Goal: Task Accomplishment & Management: Manage account settings

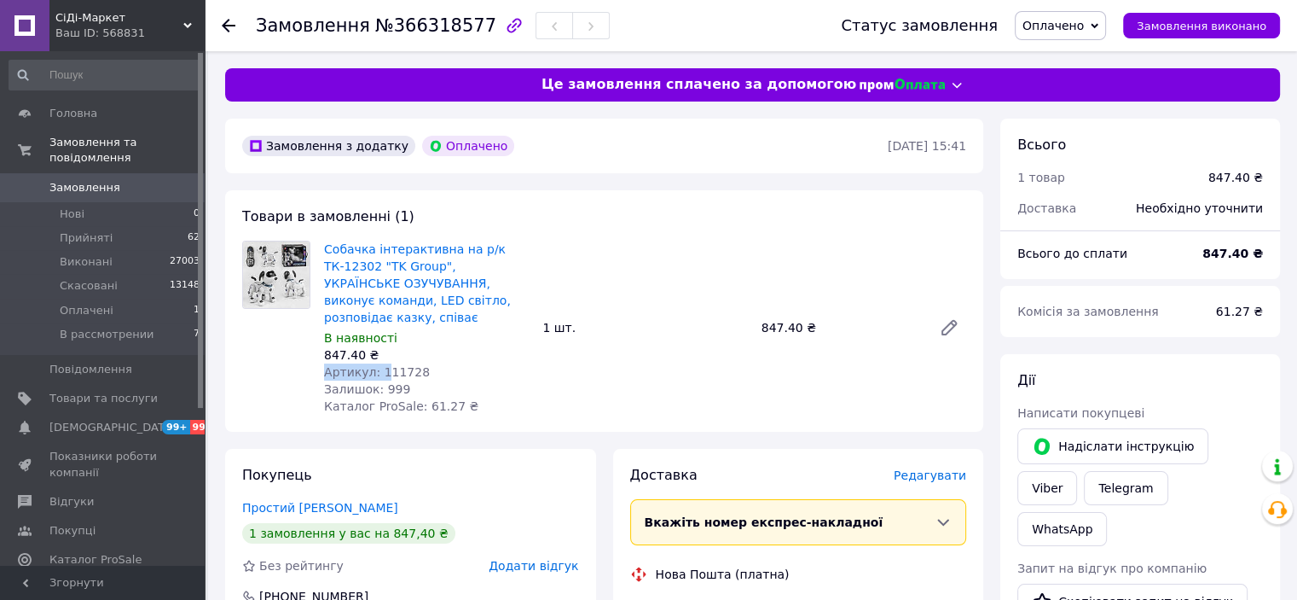
drag, startPoint x: 419, startPoint y: 344, endPoint x: 391, endPoint y: 354, distance: 29.1
click at [386, 353] on div "Собачка інтерактивна на р/к ТК-12302 "TK Group", УКРАЇНСЬКЕ ОЗУЧУВАННЯ, виконує…" at bounding box center [426, 327] width 218 height 181
click at [393, 365] on span "Артикул: 111728" at bounding box center [377, 372] width 106 height 14
drag, startPoint x: 411, startPoint y: 354, endPoint x: 375, endPoint y: 360, distance: 36.3
click at [375, 365] on span "Артикул: 111728" at bounding box center [377, 372] width 106 height 14
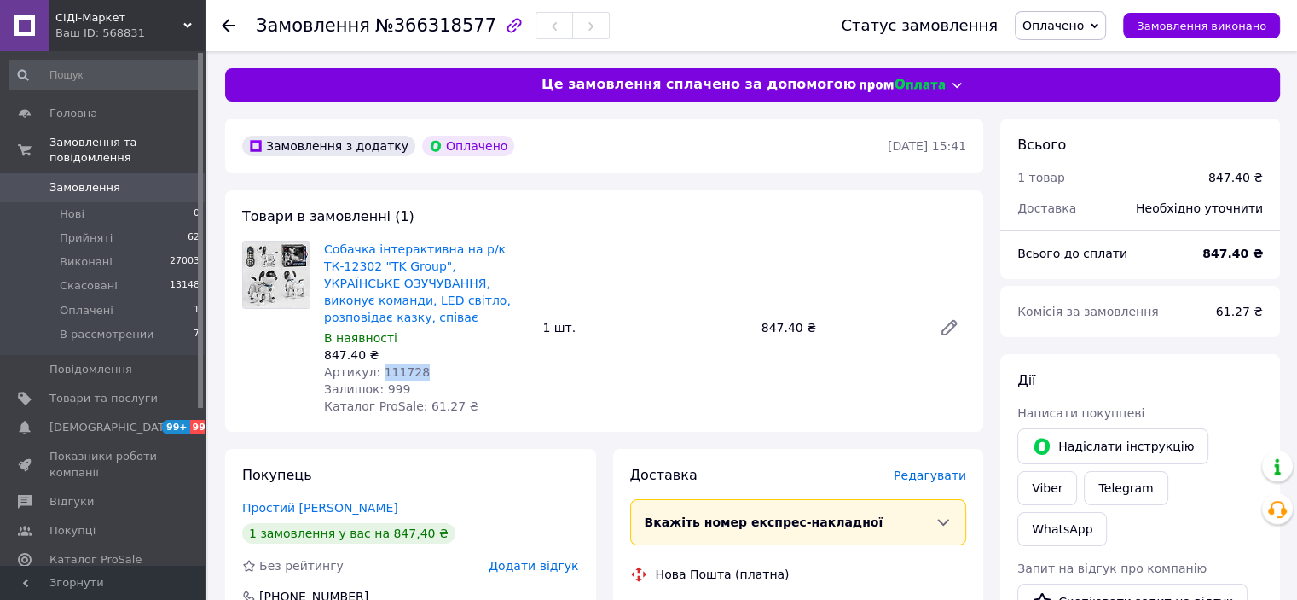
copy span "111728"
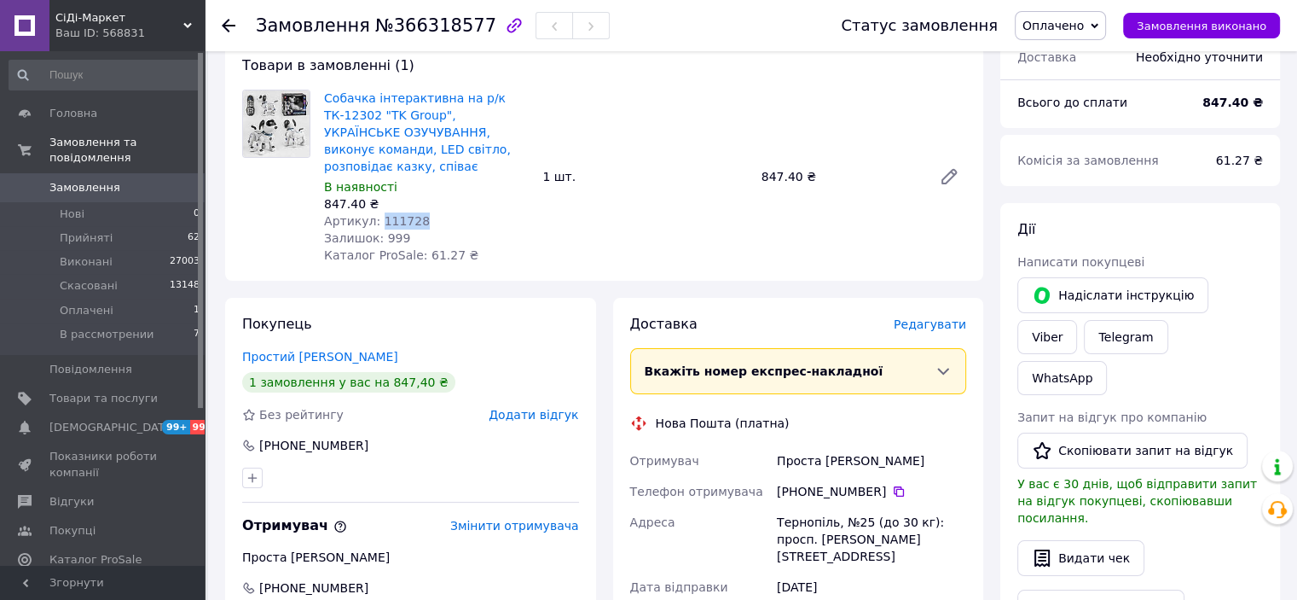
scroll to position [256, 0]
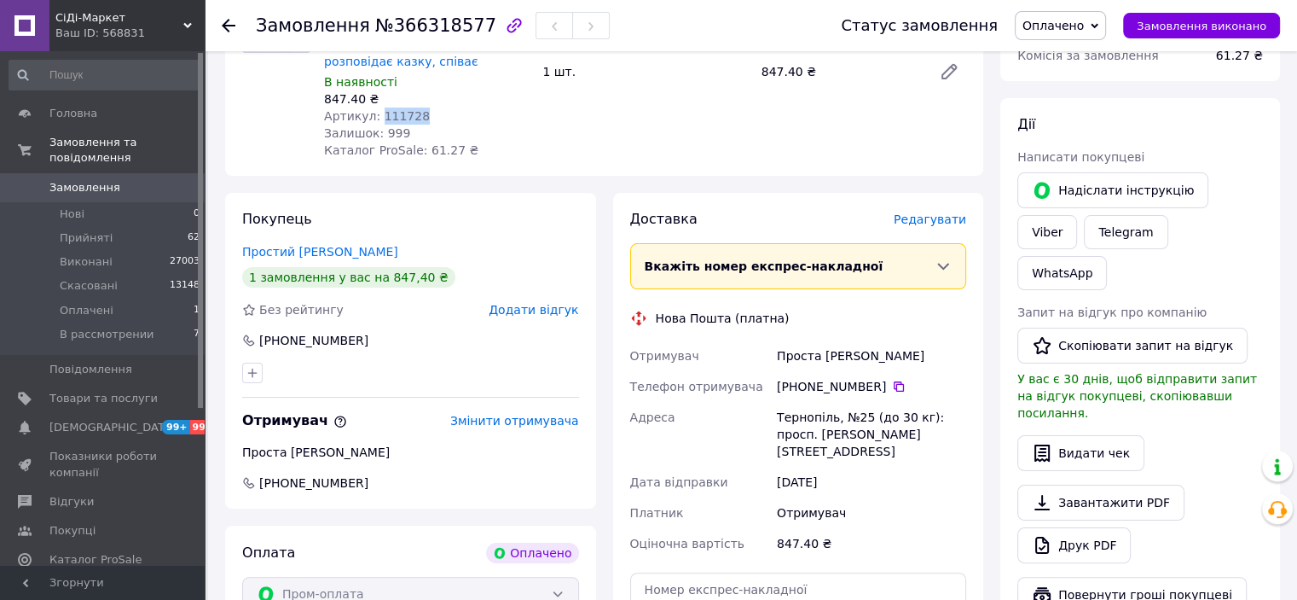
drag, startPoint x: 336, startPoint y: 324, endPoint x: 280, endPoint y: 326, distance: 56.3
click at [280, 332] on div "[PHONE_NUMBER]" at bounding box center [411, 340] width 340 height 17
copy div "0 97 337 89 67"
drag, startPoint x: 374, startPoint y: 238, endPoint x: 242, endPoint y: 238, distance: 132.2
click at [242, 243] on div "Простий Олександр" at bounding box center [410, 251] width 337 height 17
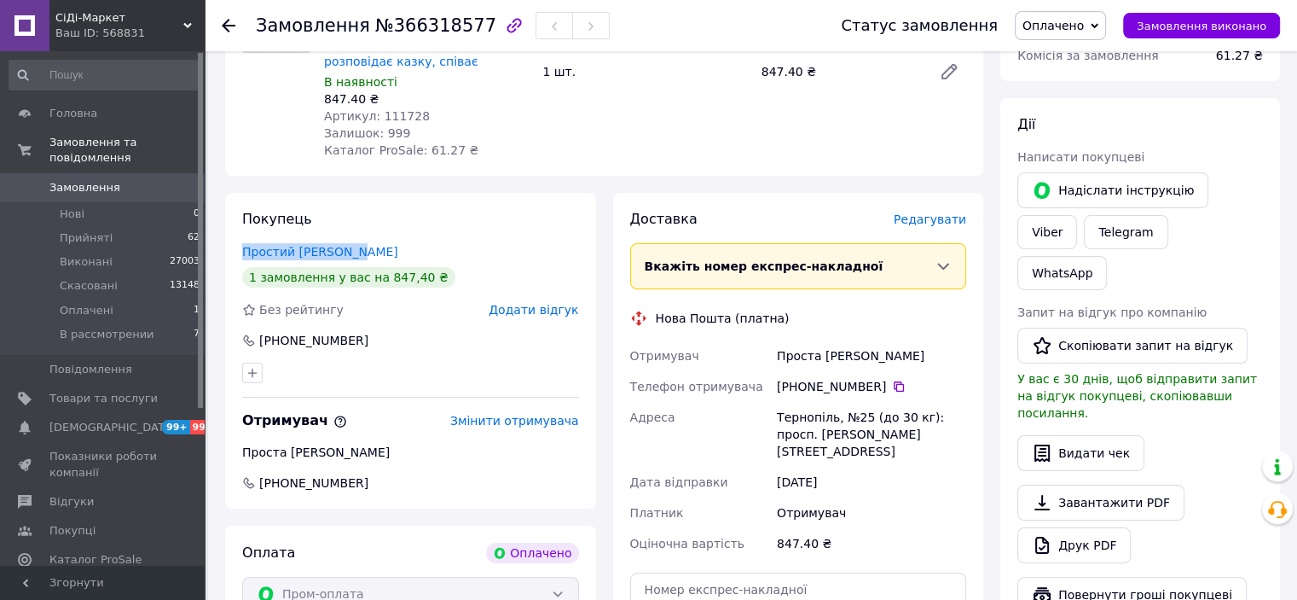
copy link "Простий Олександр"
click at [1084, 19] on span "Оплачено" at bounding box center [1053, 26] width 61 height 14
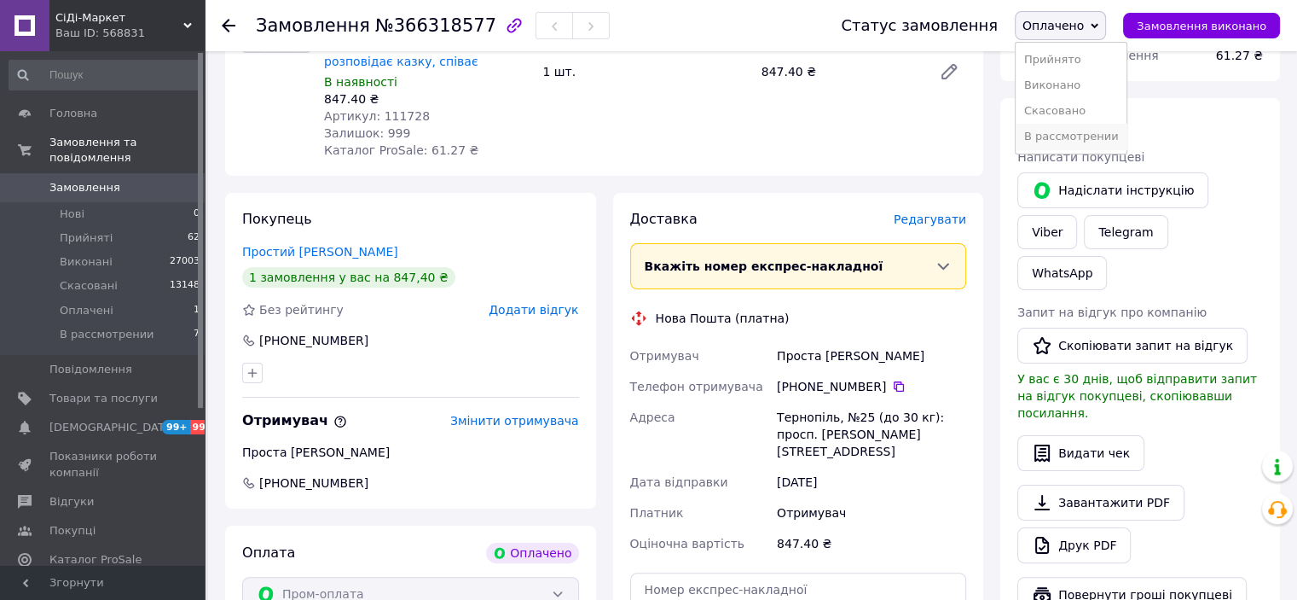
click at [1061, 143] on li "В рассмотрении" at bounding box center [1072, 137] width 112 height 26
click at [894, 381] on icon at bounding box center [899, 386] width 10 height 10
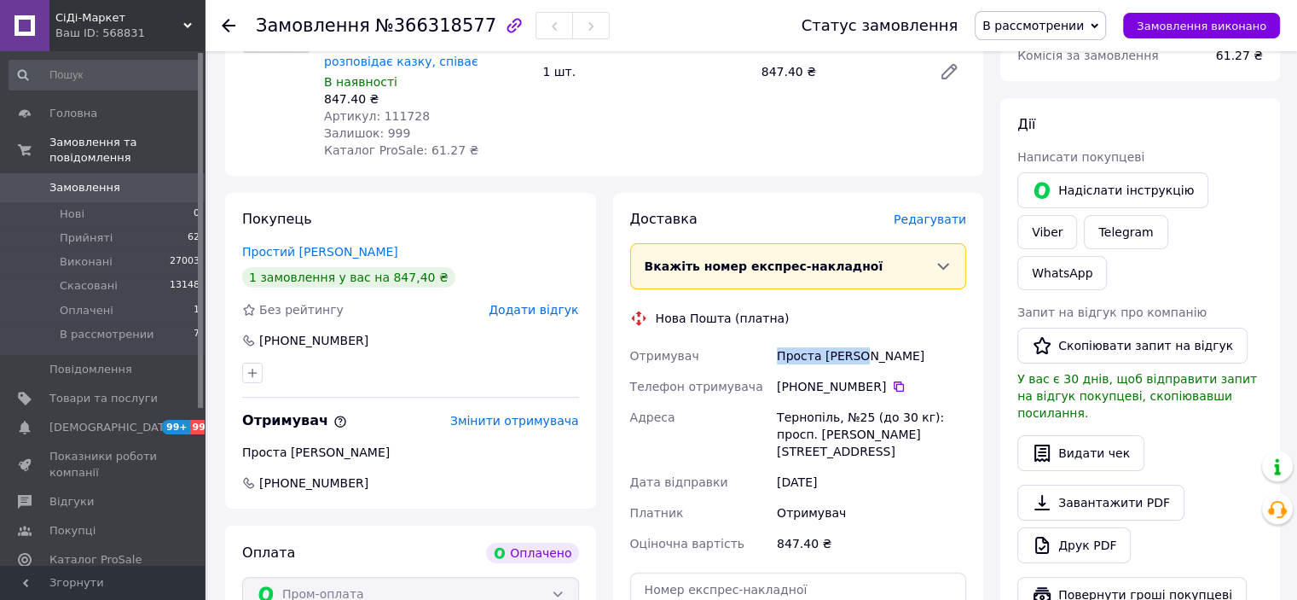
drag, startPoint x: 866, startPoint y: 344, endPoint x: 770, endPoint y: 343, distance: 95.5
click at [770, 343] on div "Отримувач Проста Тетяна Телефон отримувача +380 97 066 80 05   Адреса Тернопіль…" at bounding box center [799, 449] width 344 height 218
copy div "Отримувач Проста Тетяна"
click at [788, 402] on div "Тернопіль, №25 (до 30 кг): просп. [PERSON_NAME][STREET_ADDRESS]" at bounding box center [872, 434] width 196 height 65
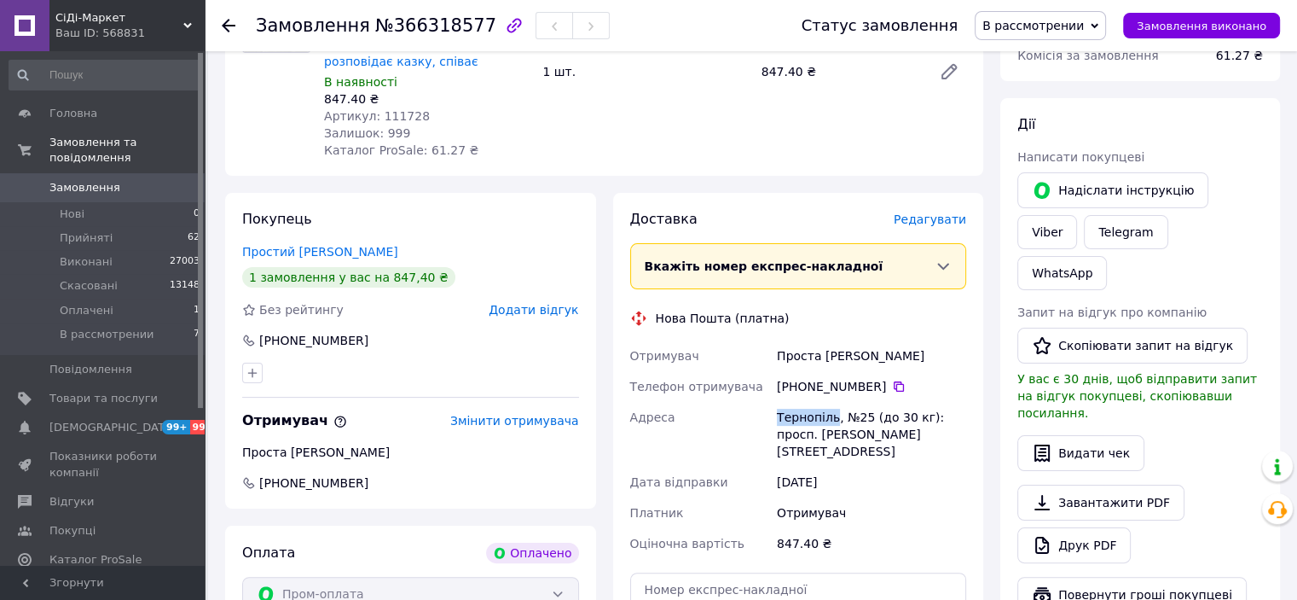
copy div "Тернопіль"
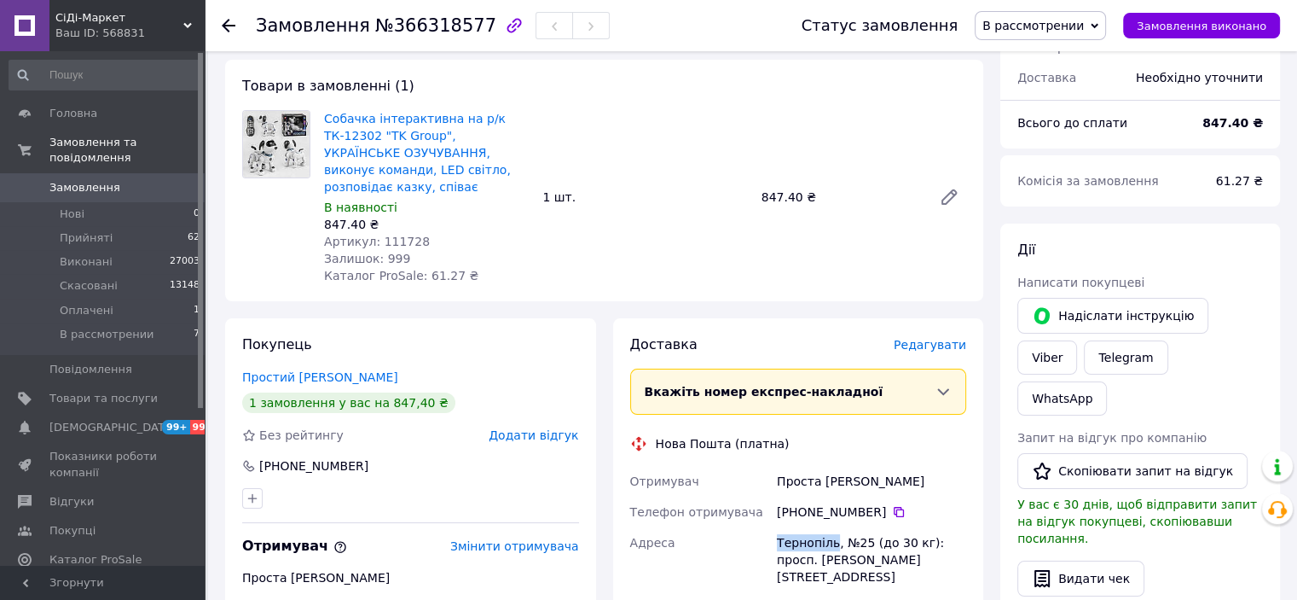
scroll to position [0, 0]
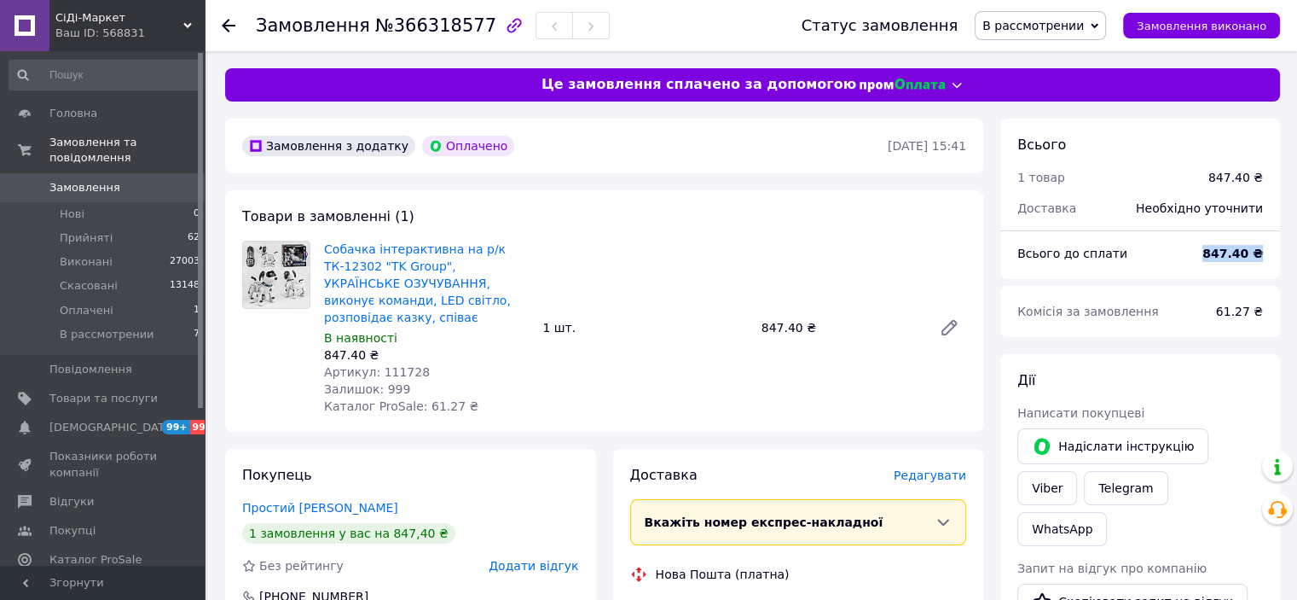
drag, startPoint x: 1253, startPoint y: 255, endPoint x: 1264, endPoint y: 255, distance: 11.1
click at [1264, 255] on div "847.40 ₴" at bounding box center [1232, 254] width 81 height 38
copy b "847.40 ₴"
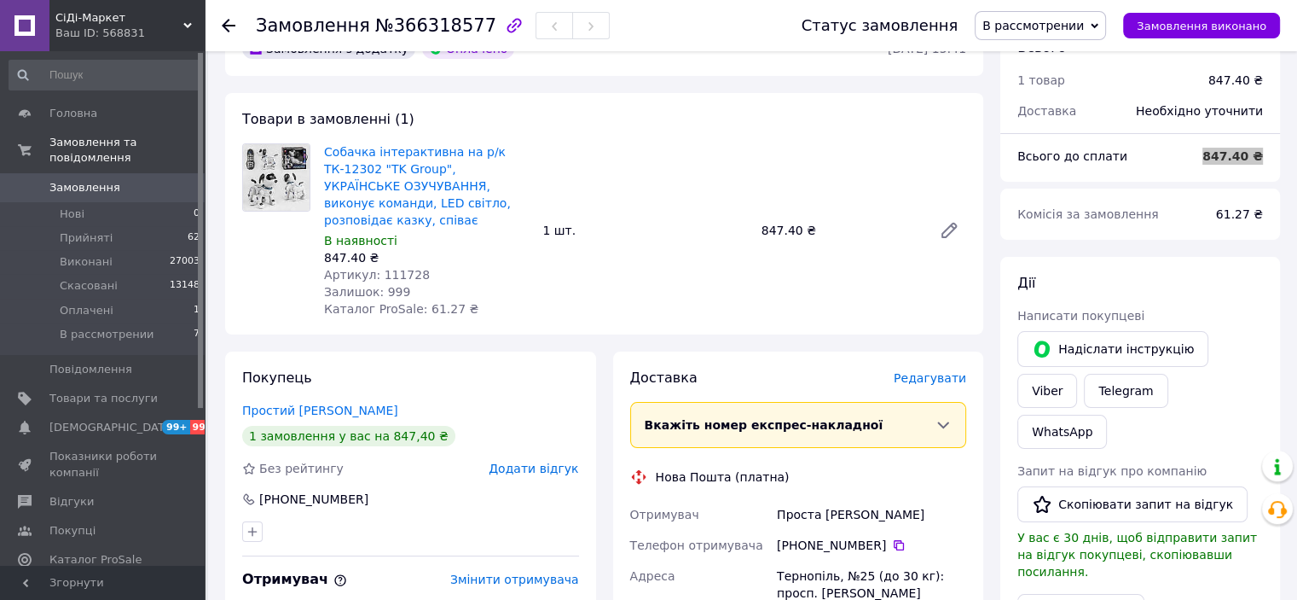
scroll to position [171, 0]
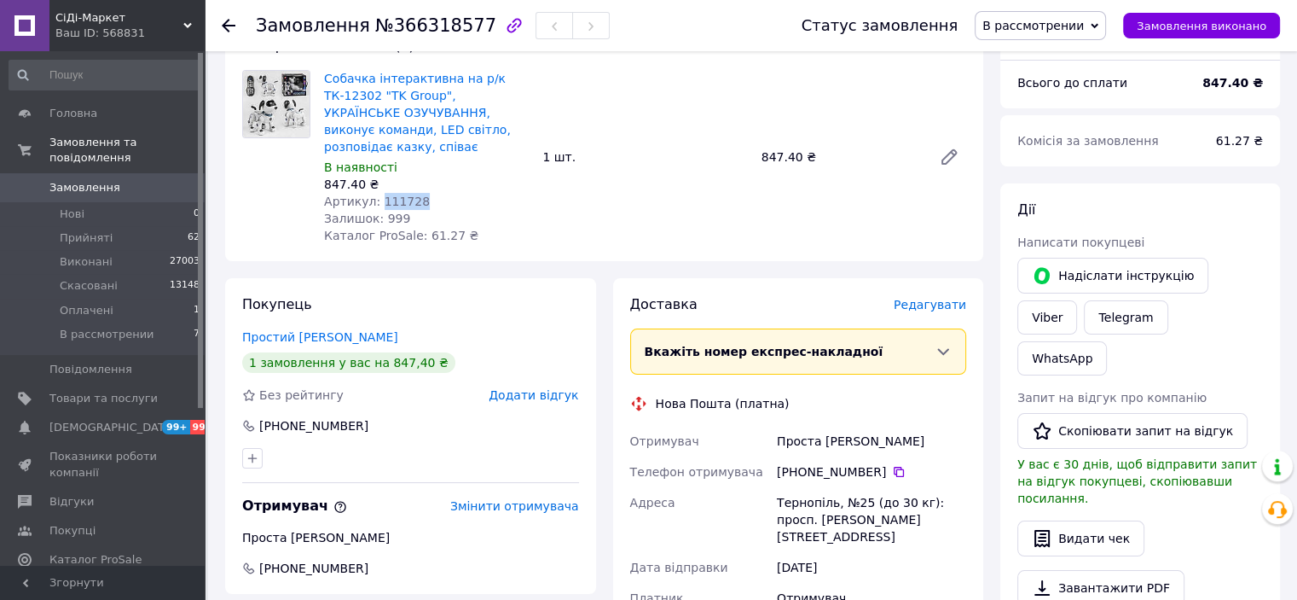
drag, startPoint x: 439, startPoint y: 178, endPoint x: 375, endPoint y: 185, distance: 64.3
click at [375, 193] on div "Артикул: 111728" at bounding box center [426, 201] width 205 height 17
copy span "111728"
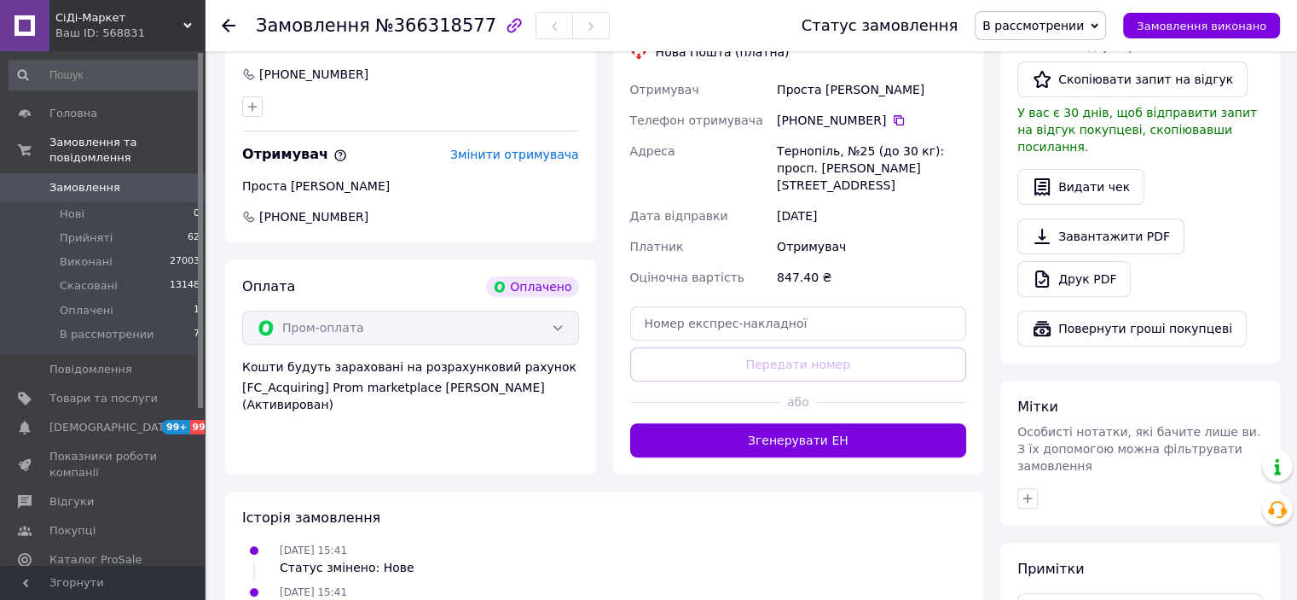
scroll to position [631, 0]
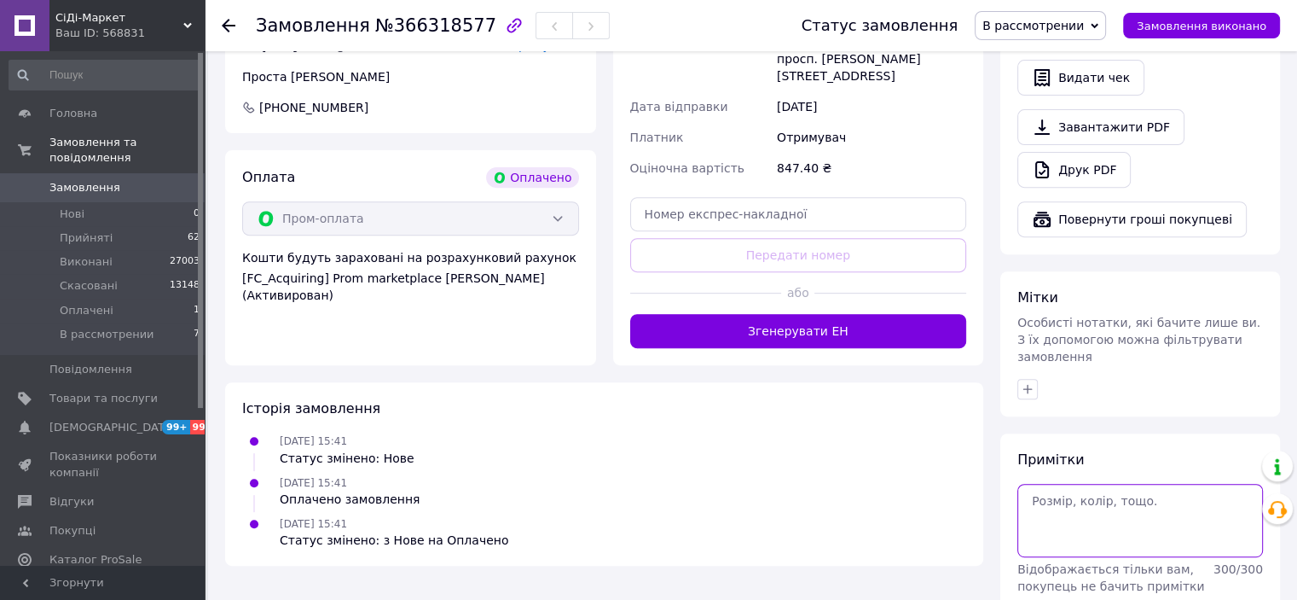
click at [1095, 484] on textarea at bounding box center [1141, 520] width 246 height 73
paste textarea "№ 53441 від 12.10.2025 15:53 успішно оформлено."
type textarea "№ 53441 від 12.10.2025 15:53 успішно оформлено."
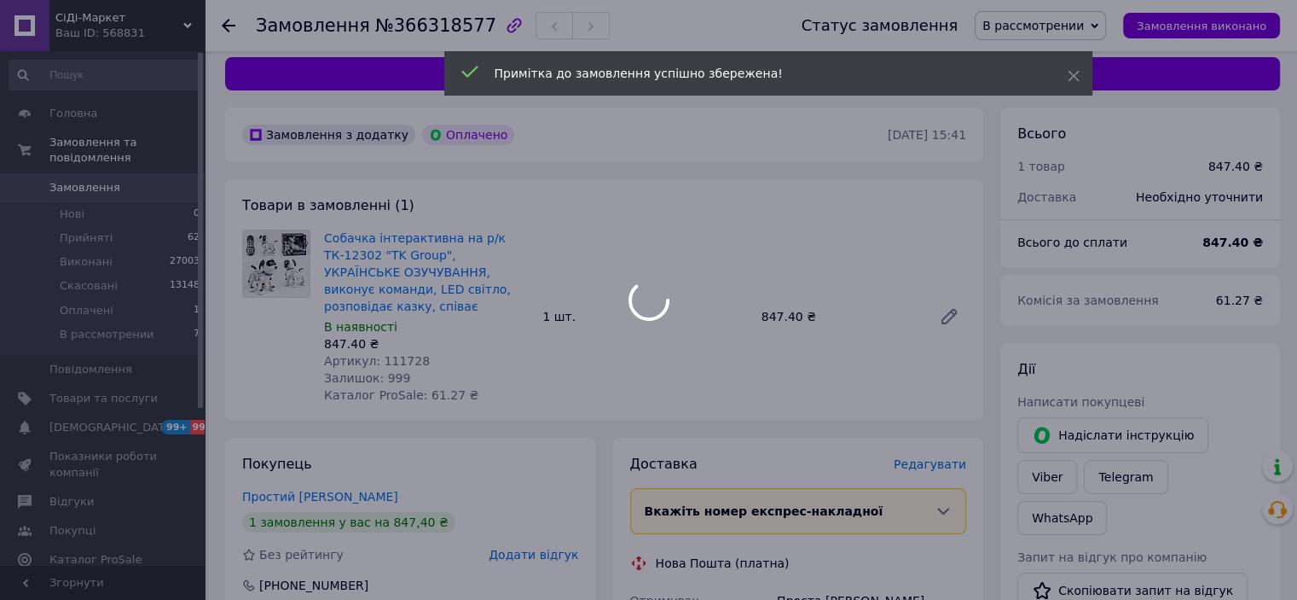
scroll to position [0, 0]
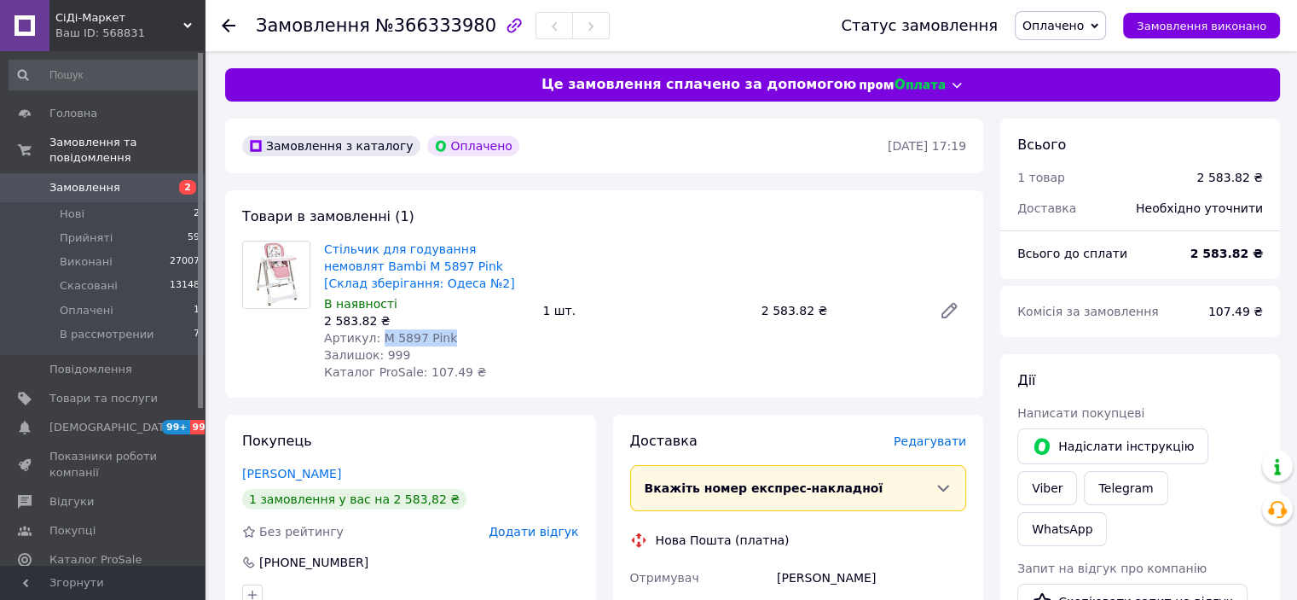
drag, startPoint x: 445, startPoint y: 337, endPoint x: 379, endPoint y: 339, distance: 66.5
click at [379, 339] on div "Артикул: M 5897 Pink" at bounding box center [426, 337] width 205 height 17
copy span "M 5897 Pink"
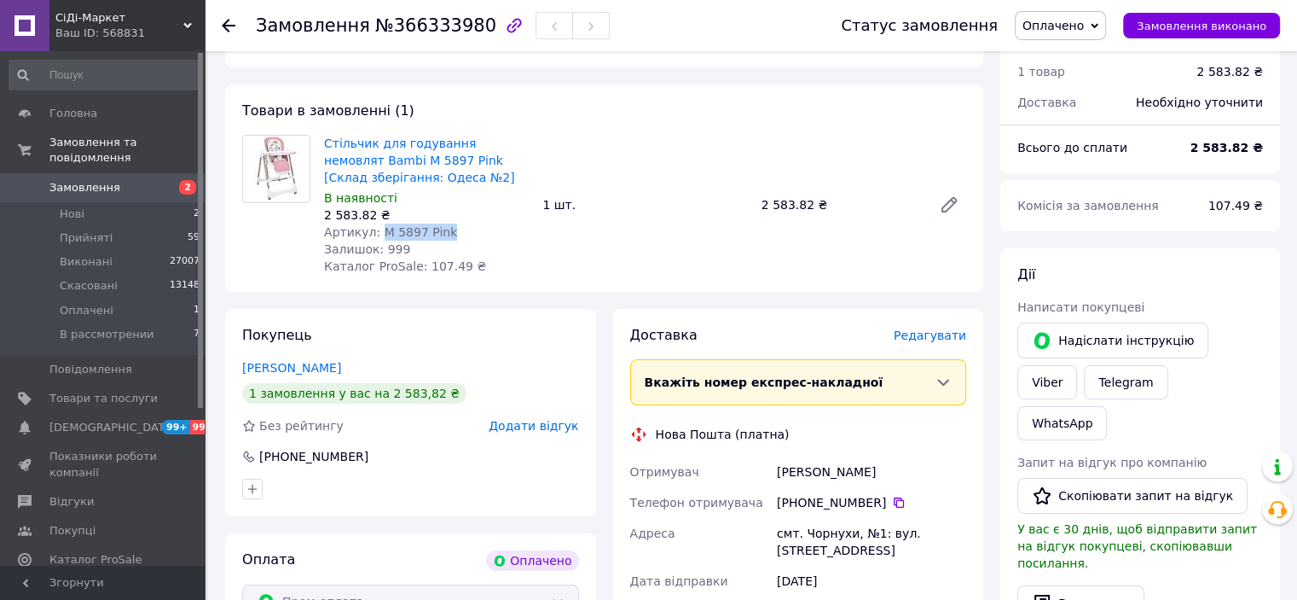
scroll to position [341, 0]
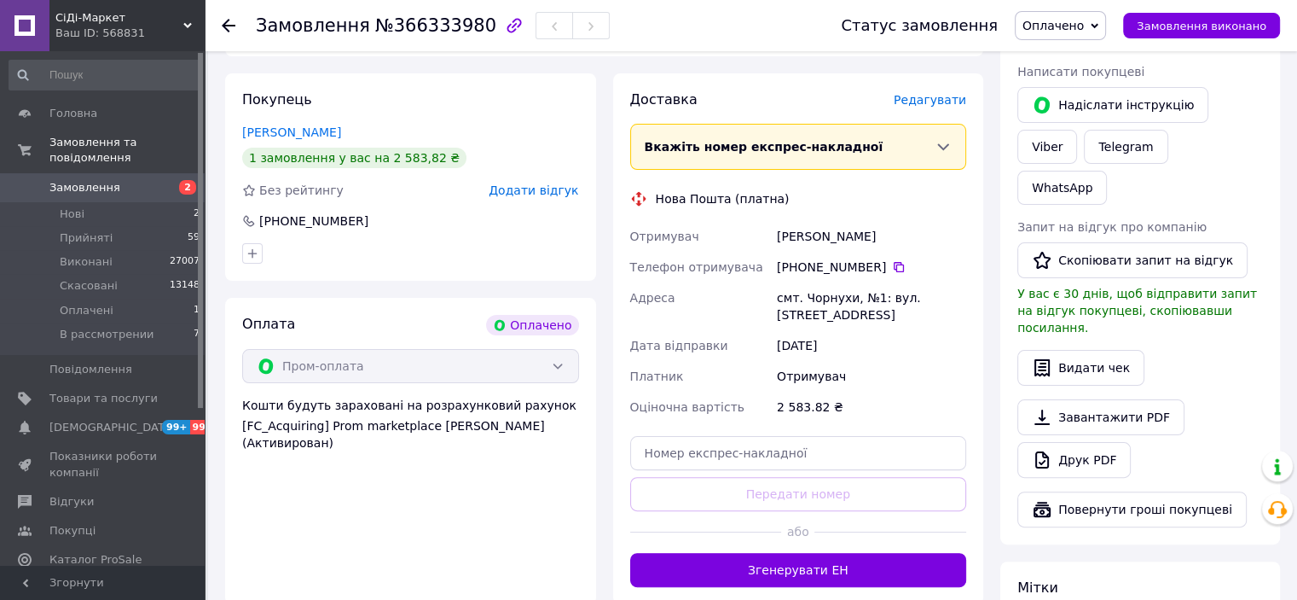
drag, startPoint x: 884, startPoint y: 268, endPoint x: 863, endPoint y: 267, distance: 20.5
click at [892, 267] on icon at bounding box center [899, 267] width 14 height 14
drag, startPoint x: 889, startPoint y: 241, endPoint x: 776, endPoint y: 234, distance: 112.8
click at [778, 234] on div "Ярмоленко Лариса" at bounding box center [872, 236] width 196 height 31
copy div "Ярмоленко Лариса"
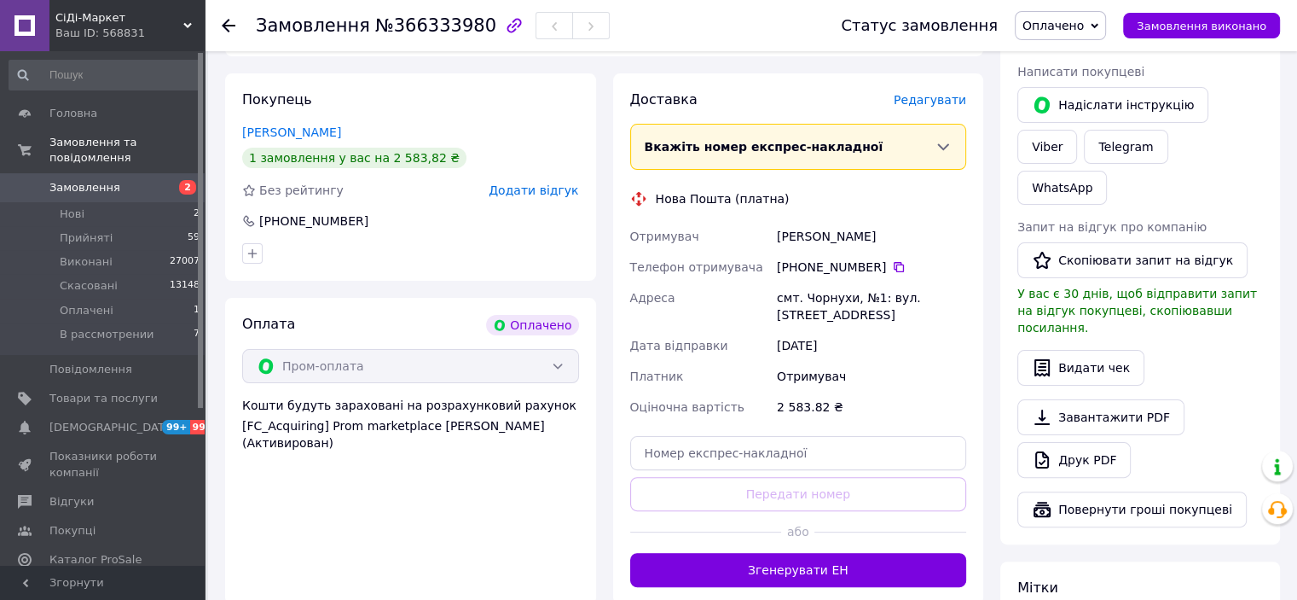
click at [820, 298] on div "смт. Чорнухи, №1: вул. [STREET_ADDRESS]" at bounding box center [872, 306] width 196 height 48
copy div "Чорнухи"
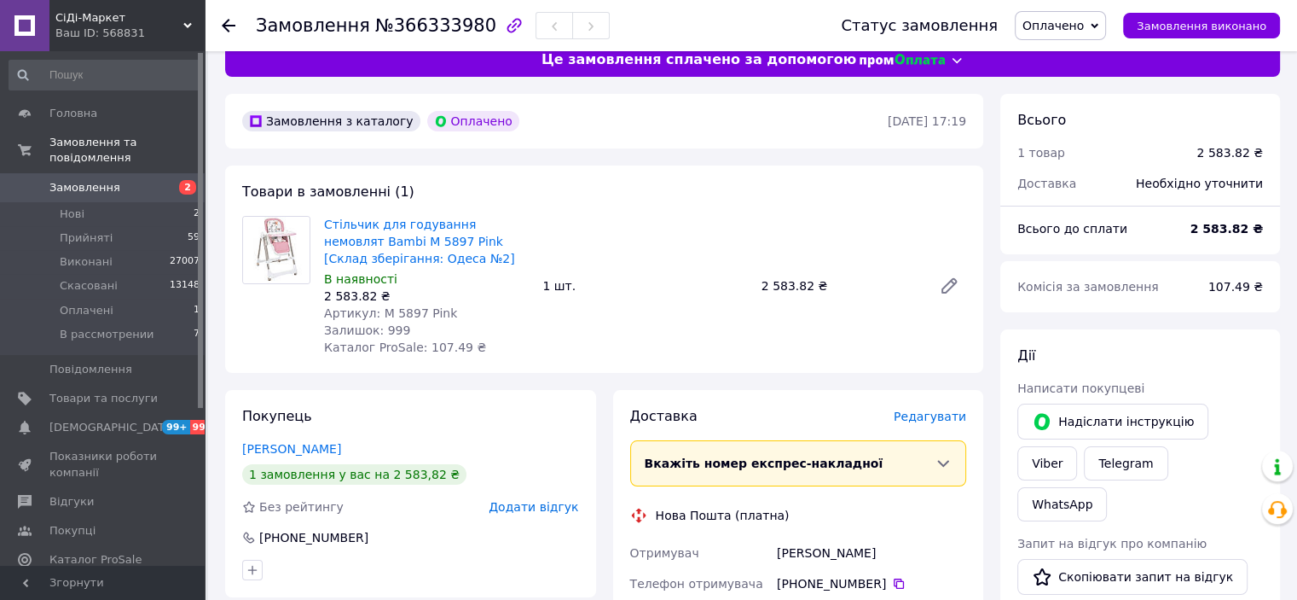
scroll to position [0, 0]
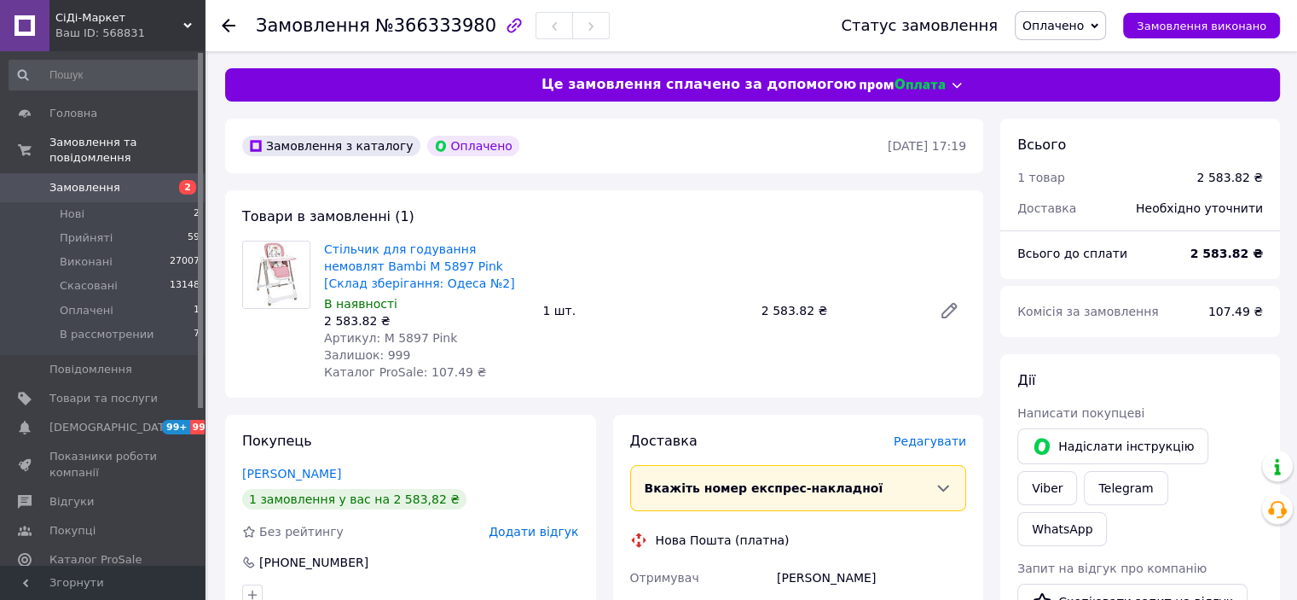
click at [1066, 28] on span "Оплачено" at bounding box center [1053, 26] width 61 height 14
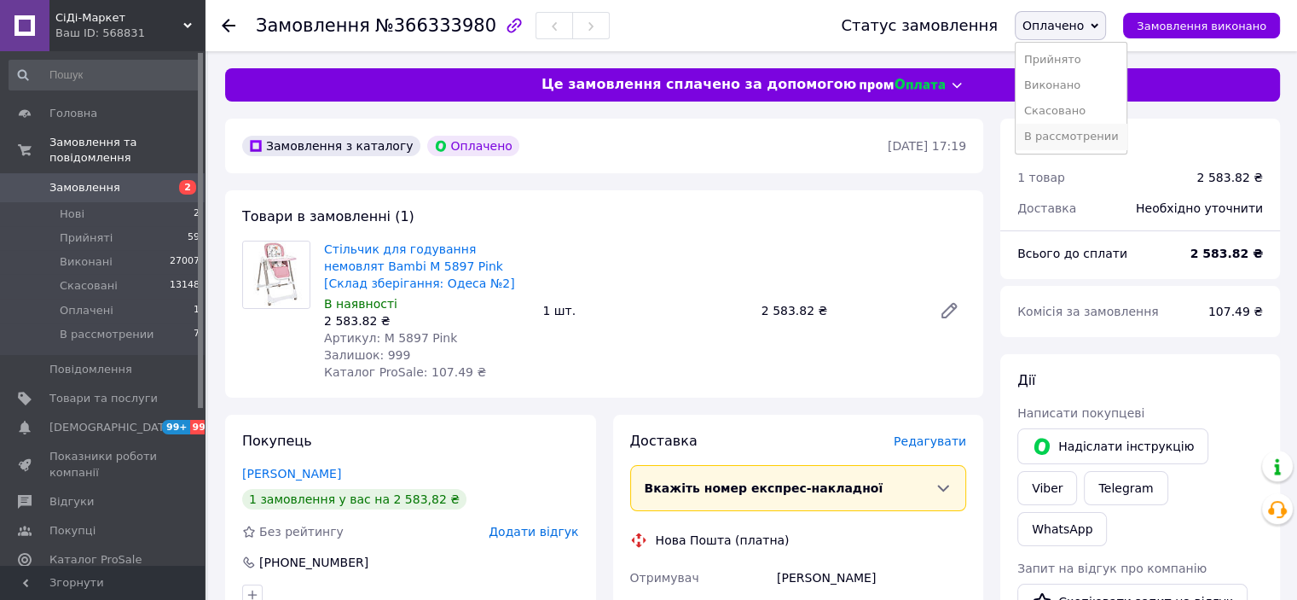
click at [1064, 146] on li "В рассмотрении" at bounding box center [1072, 137] width 112 height 26
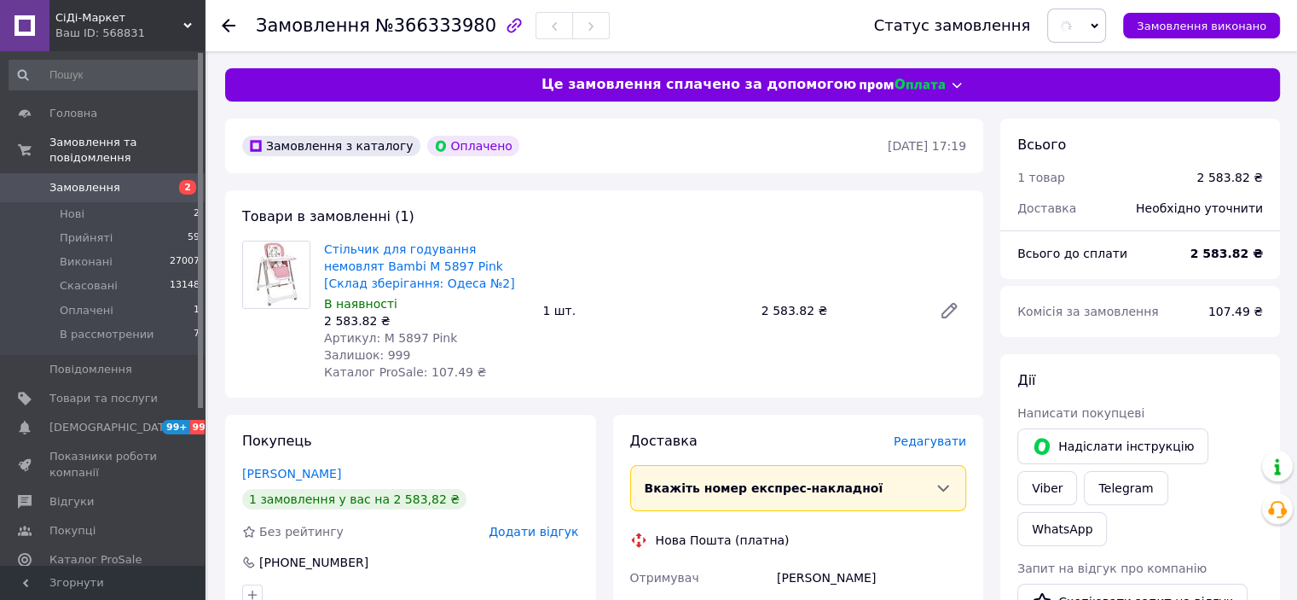
click at [865, 234] on div "Товари в замовленні (1) Стільчик для годування немовлят Bambi M 5897 Pink [Скла…" at bounding box center [604, 293] width 758 height 207
drag, startPoint x: 1202, startPoint y: 255, endPoint x: 1263, endPoint y: 250, distance: 61.6
click at [1263, 250] on div "2 583.82 ₴" at bounding box center [1227, 254] width 94 height 38
copy b "2 583.82 ₴"
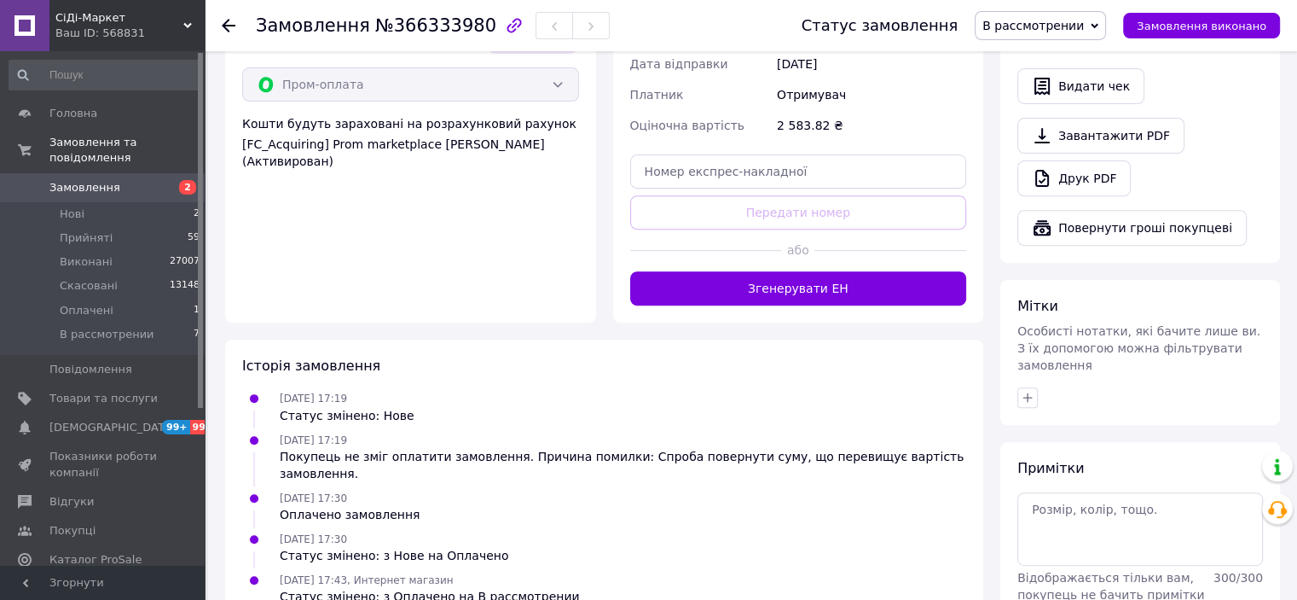
scroll to position [645, 0]
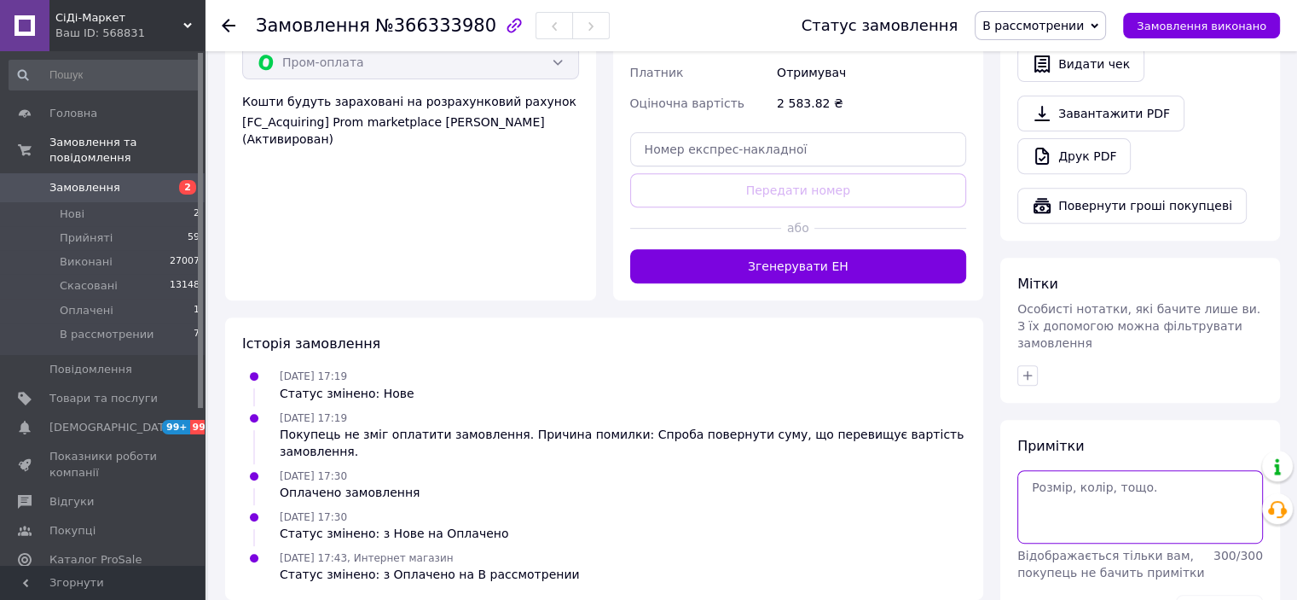
click at [1082, 470] on textarea at bounding box center [1141, 506] width 246 height 73
click at [1078, 470] on textarea at bounding box center [1141, 506] width 246 height 73
paste textarea "№ 53447 від 12.10.2025 17:44 успішно оформлено."
type textarea "№ 53447 від 12.10.2025 17:44 успішно оформлено."
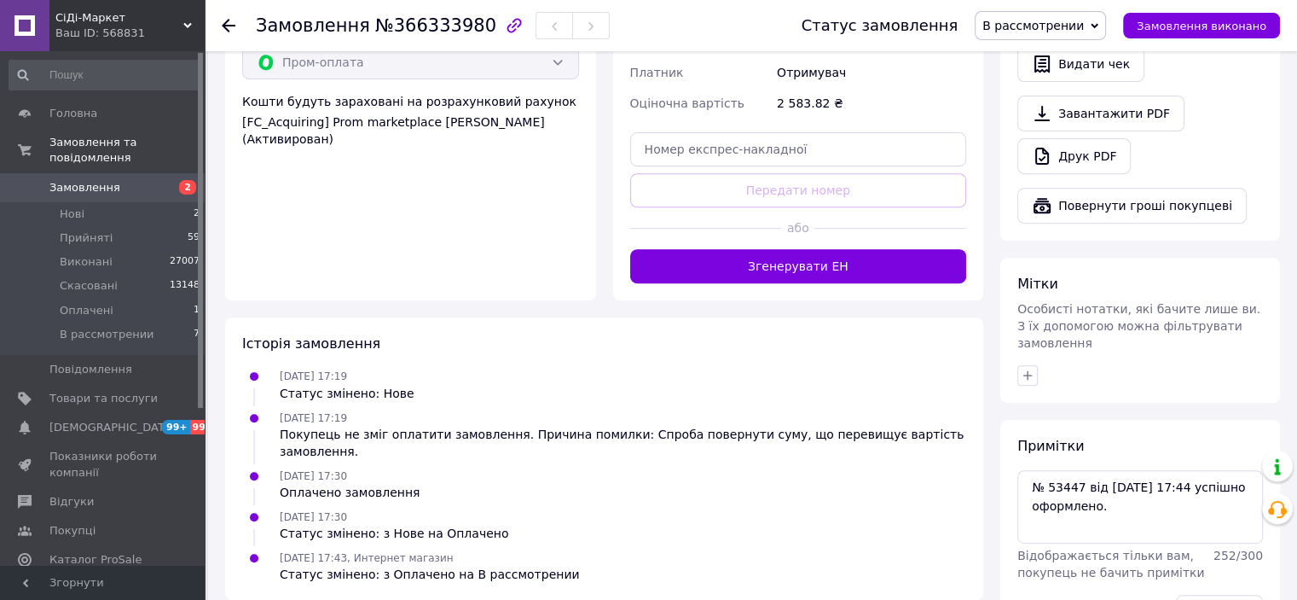
drag, startPoint x: 1211, startPoint y: 537, endPoint x: 1180, endPoint y: 536, distance: 30.8
click at [1211, 594] on button "Зберегти" at bounding box center [1219, 611] width 87 height 34
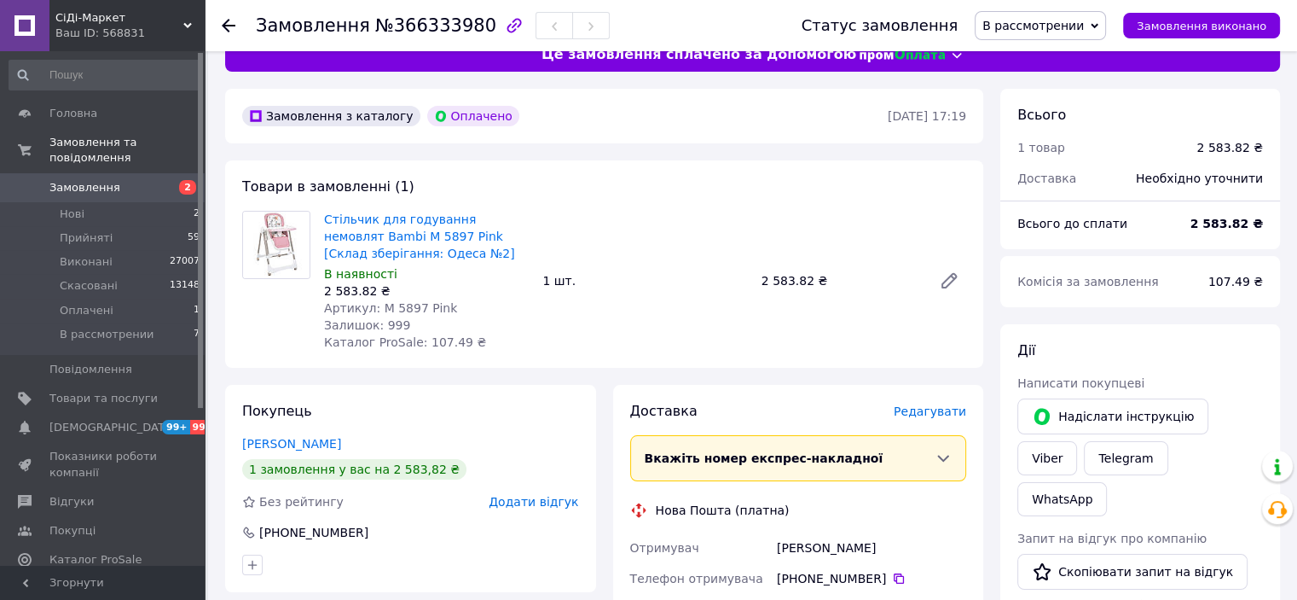
scroll to position [0, 0]
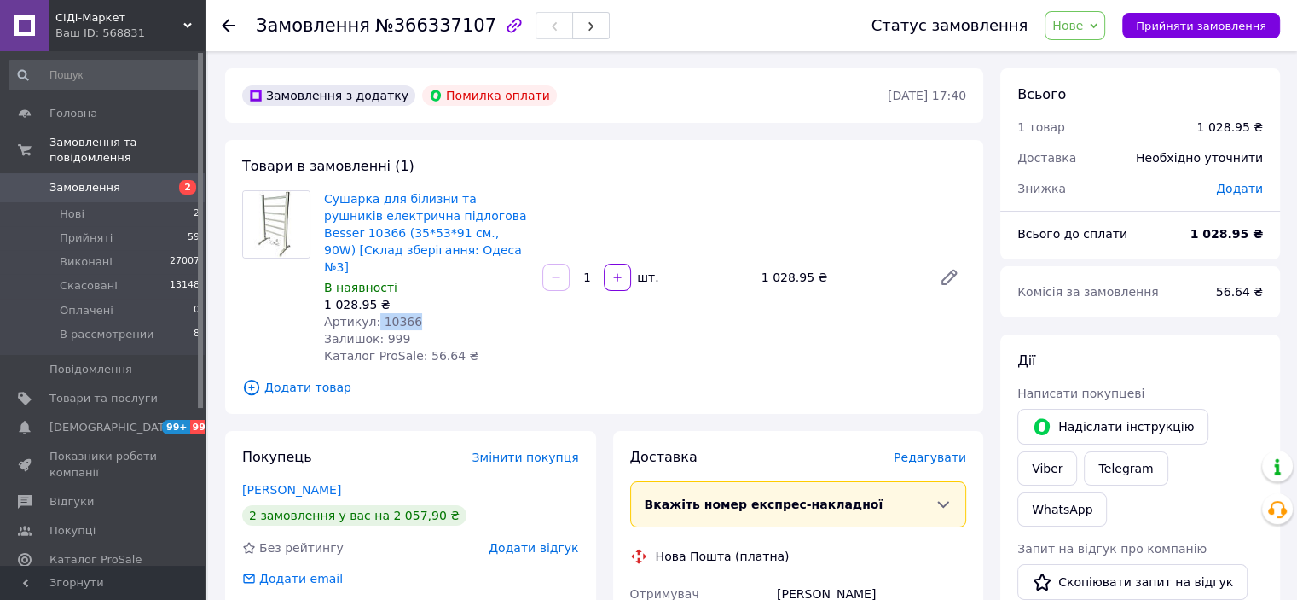
drag, startPoint x: 435, startPoint y: 303, endPoint x: 372, endPoint y: 303, distance: 63.1
click at [372, 313] on div "Артикул: 10366" at bounding box center [426, 321] width 205 height 17
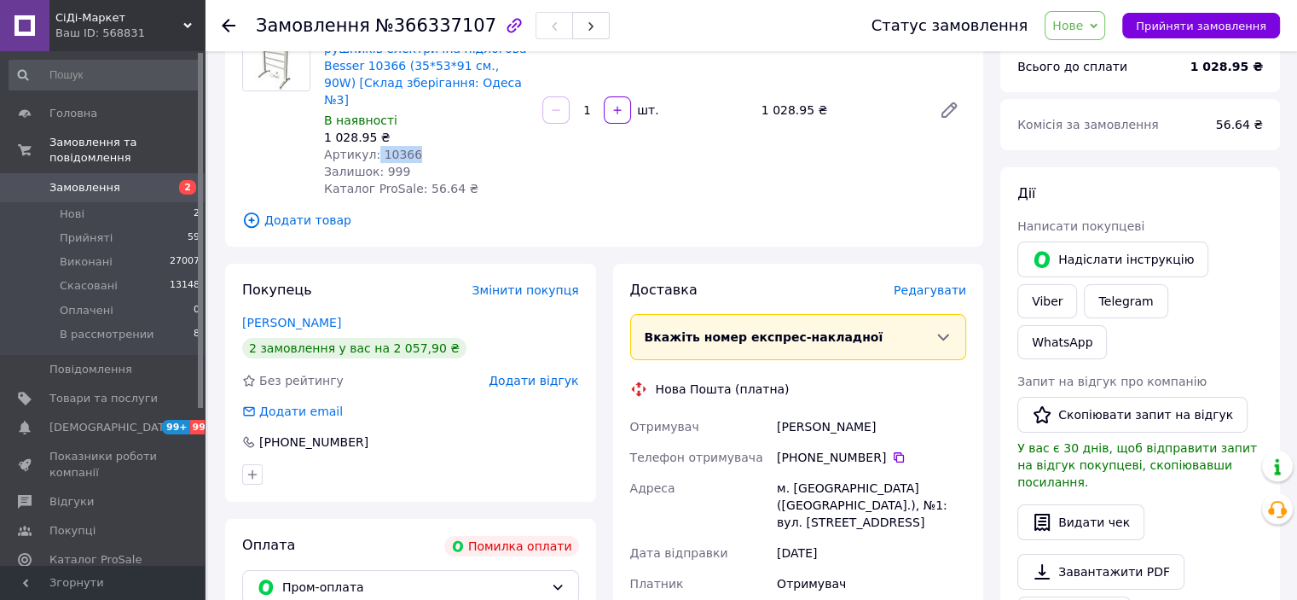
scroll to position [256, 0]
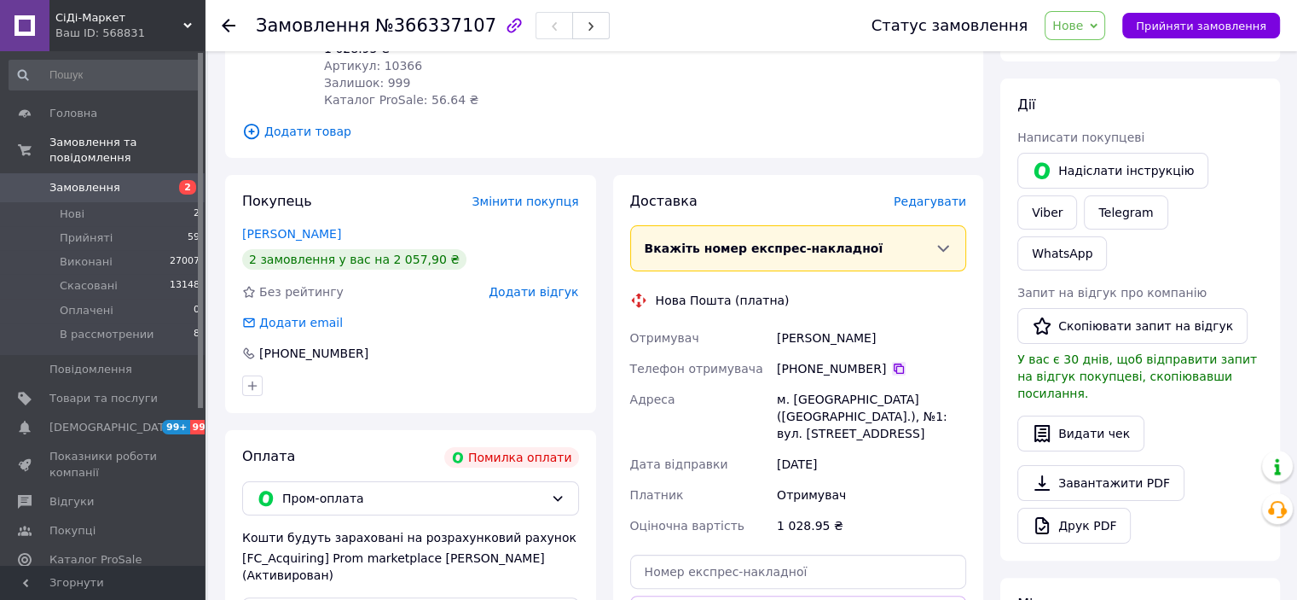
click at [892, 362] on icon at bounding box center [899, 369] width 14 height 14
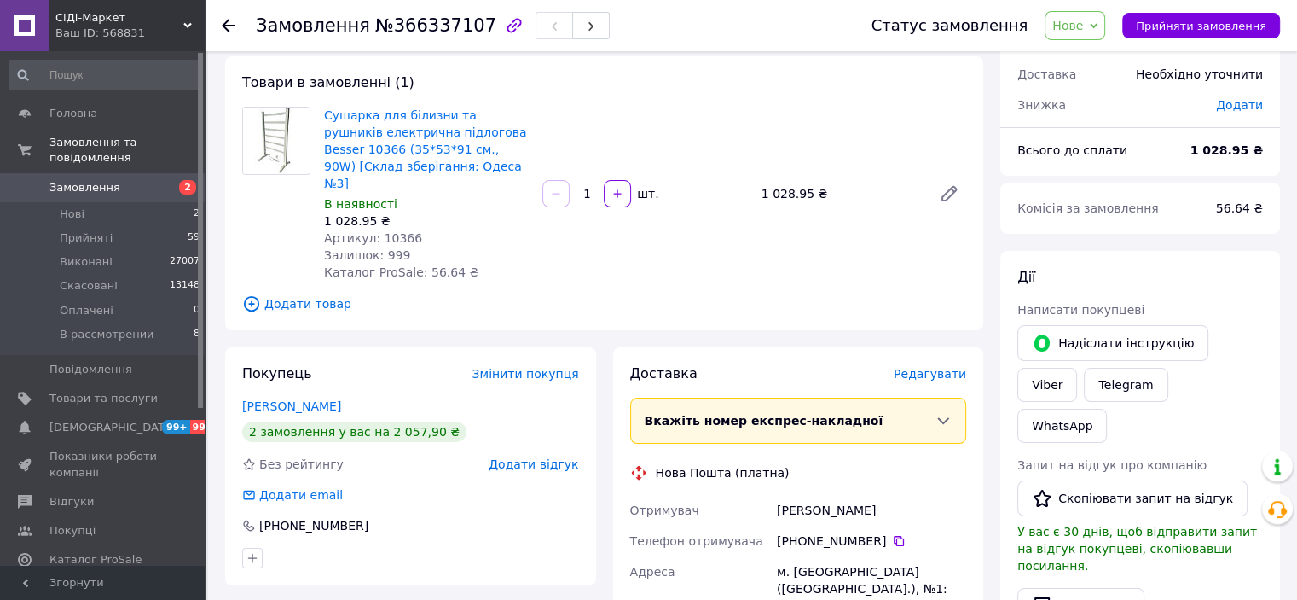
scroll to position [0, 0]
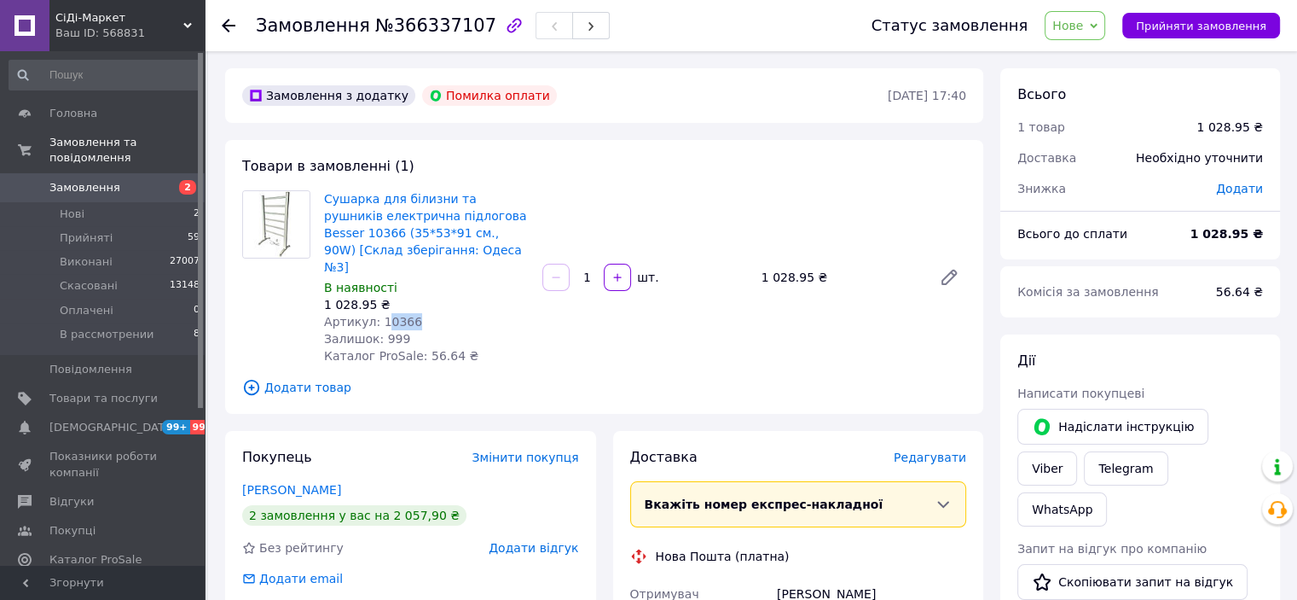
drag, startPoint x: 412, startPoint y: 297, endPoint x: 378, endPoint y: 302, distance: 34.5
click at [378, 313] on div "Артикул: 10366" at bounding box center [426, 321] width 205 height 17
copy span "0366"
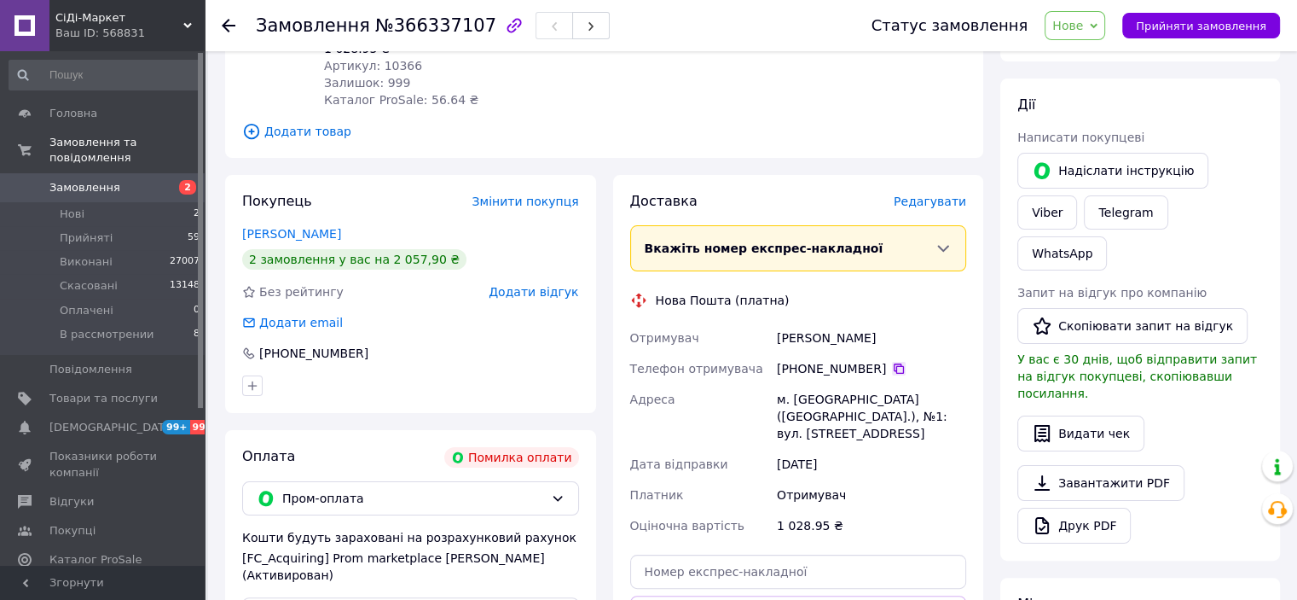
click at [892, 362] on icon at bounding box center [899, 369] width 14 height 14
drag, startPoint x: 798, startPoint y: 322, endPoint x: 768, endPoint y: 322, distance: 29.9
click at [768, 322] on div "Отримувач Сергиенко Владимир Телефон отримувача +380 96 158 64 96   Адреса м. Л…" at bounding box center [799, 431] width 344 height 218
copy div "Отримувач Сергиенко Владимир"
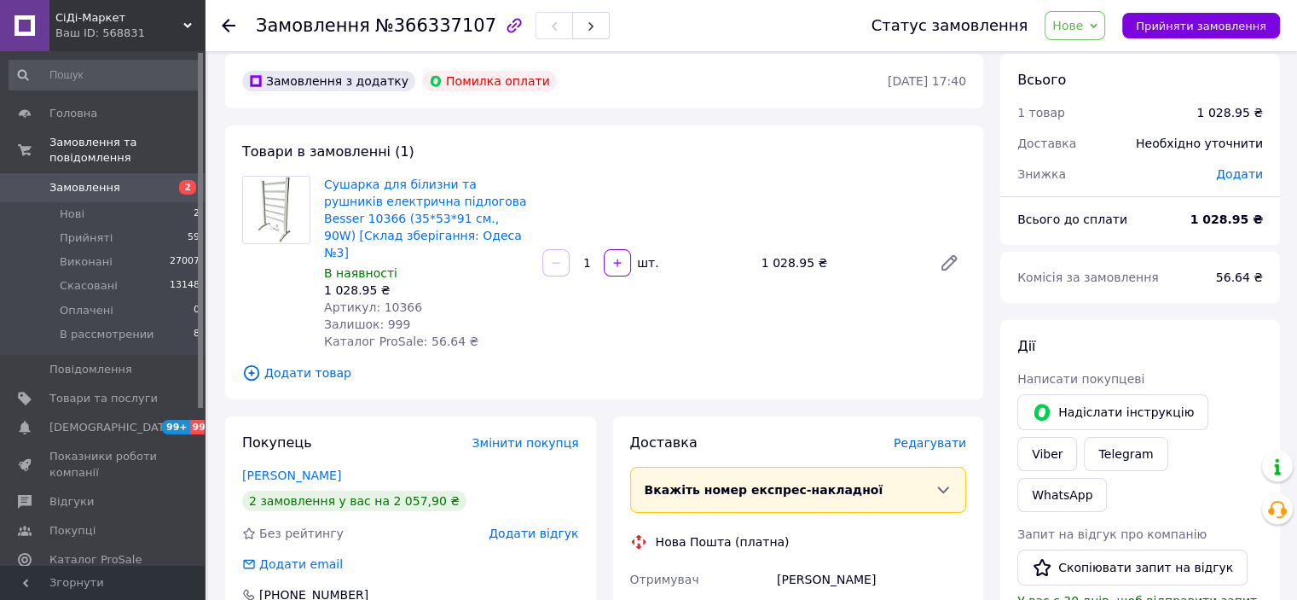
scroll to position [0, 0]
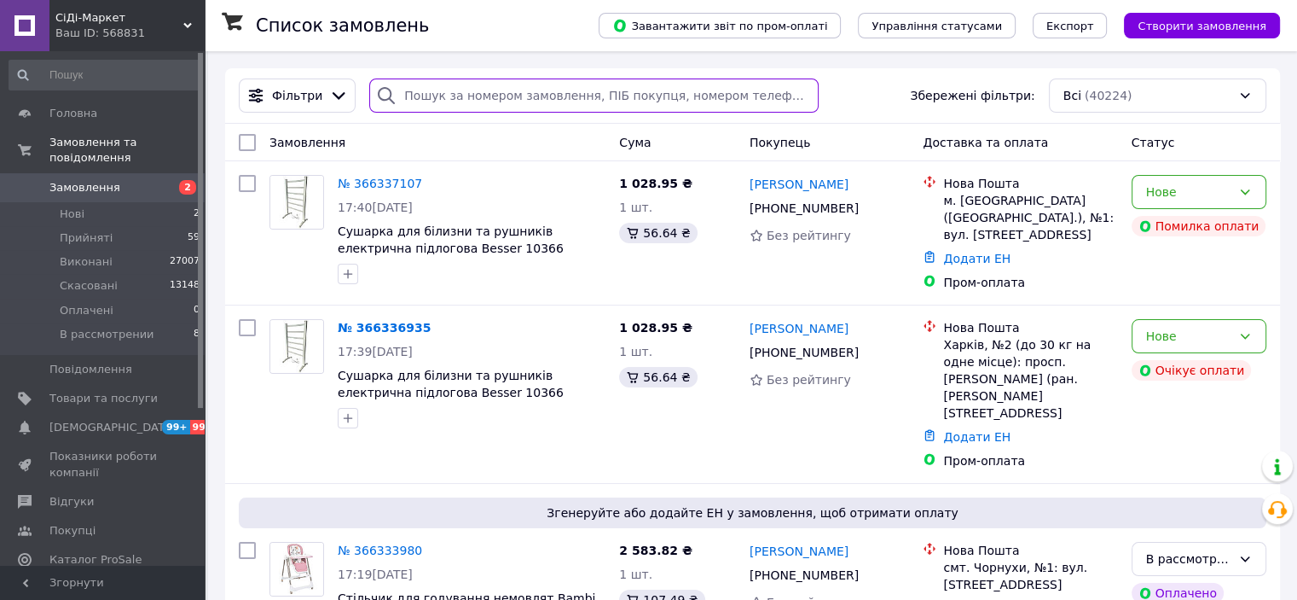
click at [479, 97] on input "search" at bounding box center [593, 95] width 449 height 34
paste input "+380961586496"
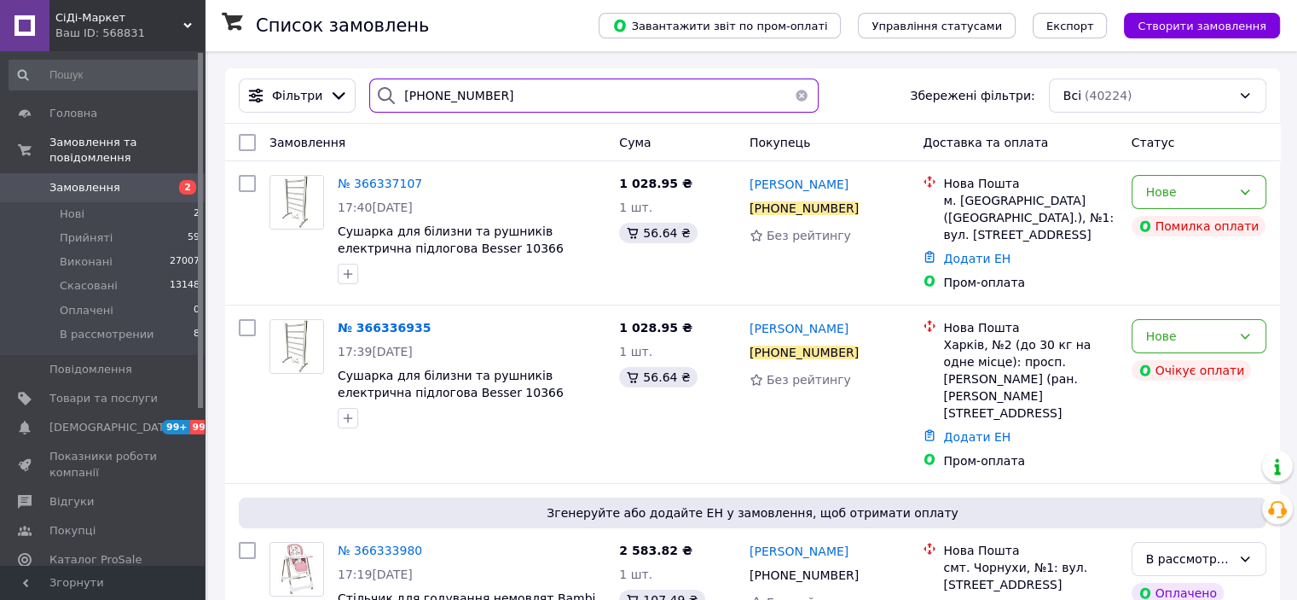
type input "+380961586496"
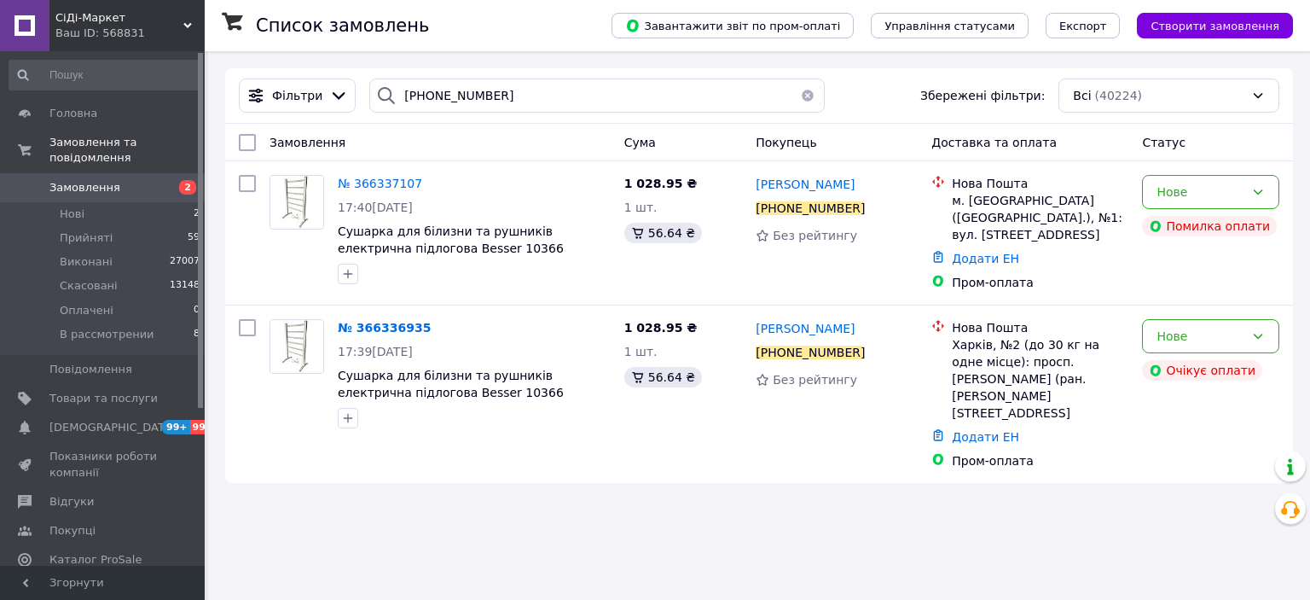
click at [791, 103] on button "button" at bounding box center [808, 95] width 34 height 34
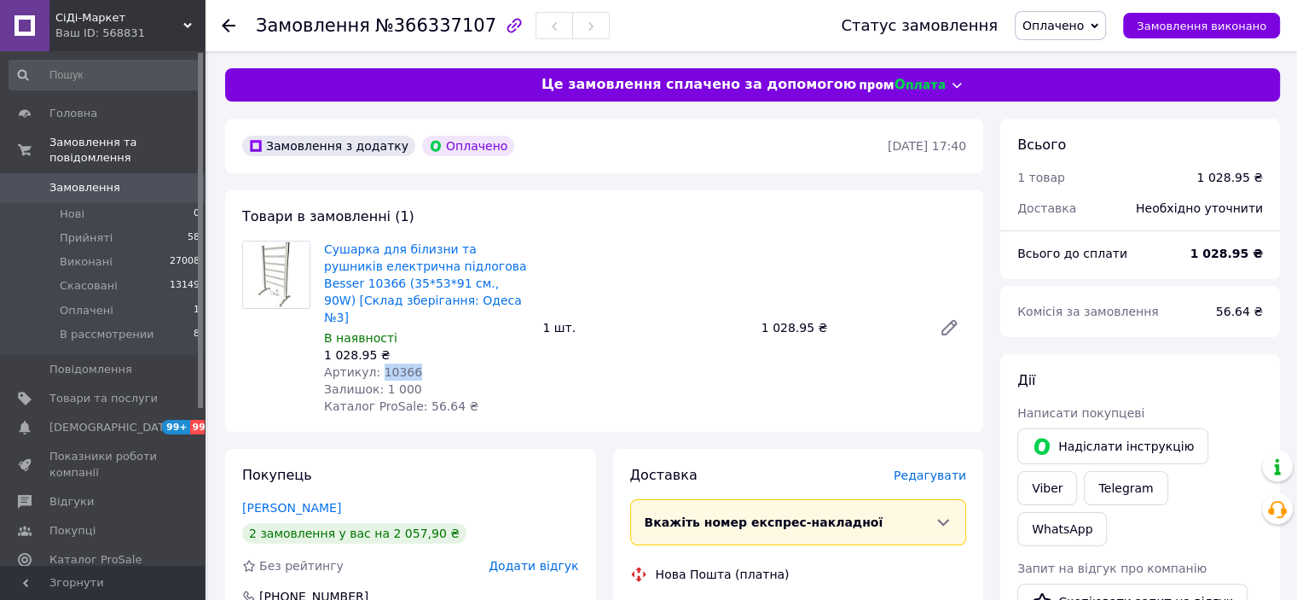
drag, startPoint x: 420, startPoint y: 357, endPoint x: 377, endPoint y: 361, distance: 42.8
click at [377, 363] on div "Артикул: 10366" at bounding box center [426, 371] width 205 height 17
copy span "10366"
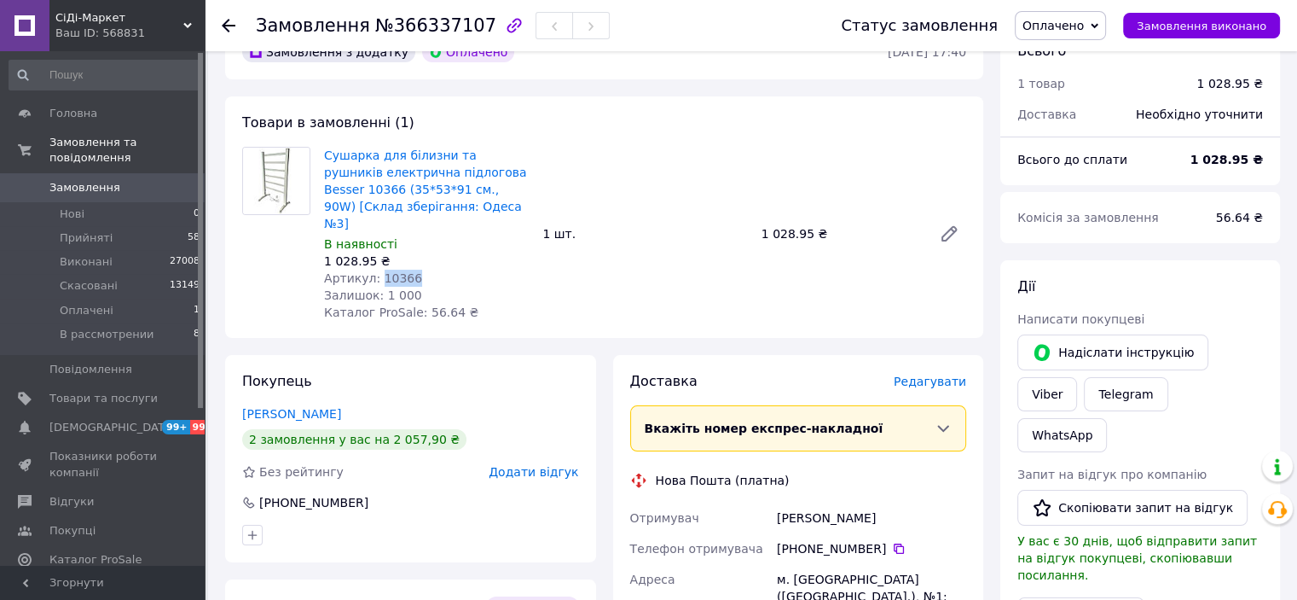
scroll to position [341, 0]
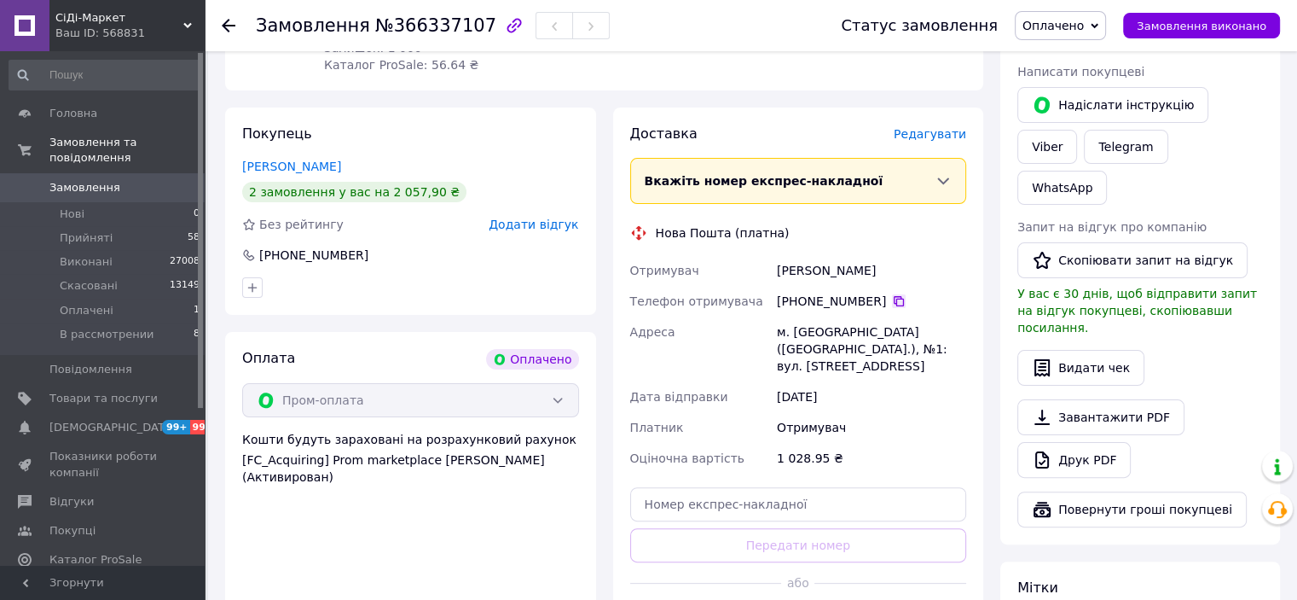
click at [892, 294] on icon at bounding box center [899, 301] width 14 height 14
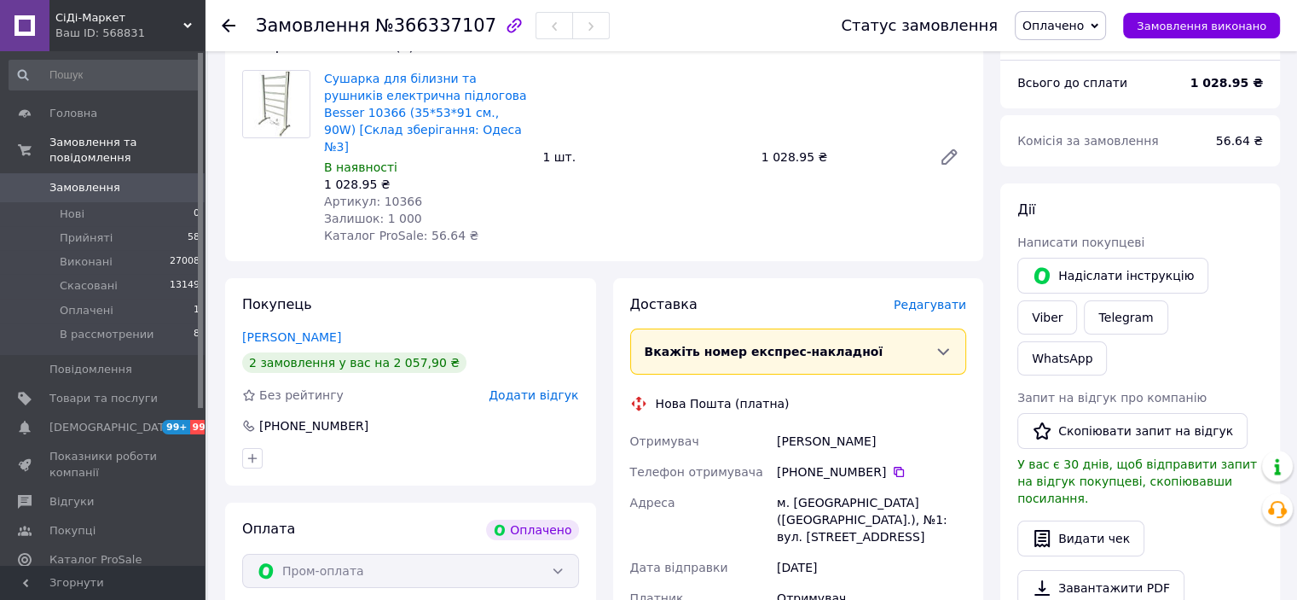
scroll to position [426, 0]
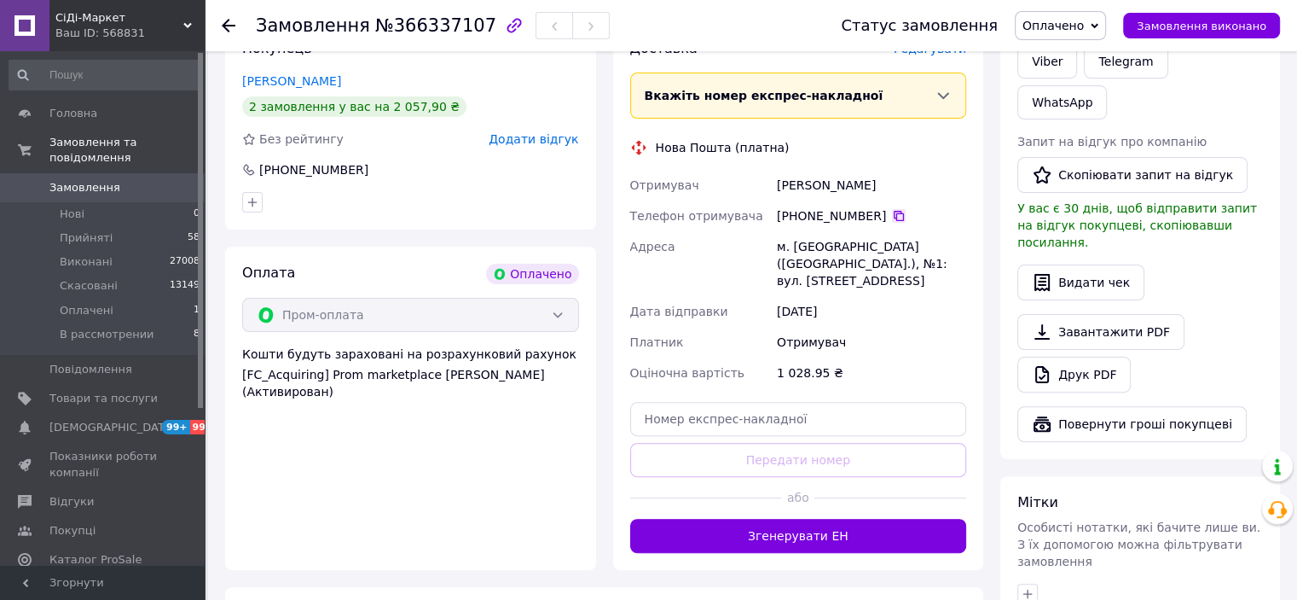
click at [892, 209] on icon at bounding box center [899, 216] width 14 height 14
drag, startPoint x: 910, startPoint y: 167, endPoint x: 764, endPoint y: 174, distance: 146.0
click at [764, 174] on div "Отримувач Сергиенко Владимир Телефон отримувача +380 96 158 64 96   Адреса м. Л…" at bounding box center [799, 279] width 344 height 218
copy div "Отримувач Сергиенко Владимир"
click at [811, 232] on div "м. [GEOGRAPHIC_DATA] ([GEOGRAPHIC_DATA].), №1: вул. [STREET_ADDRESS]" at bounding box center [872, 263] width 196 height 65
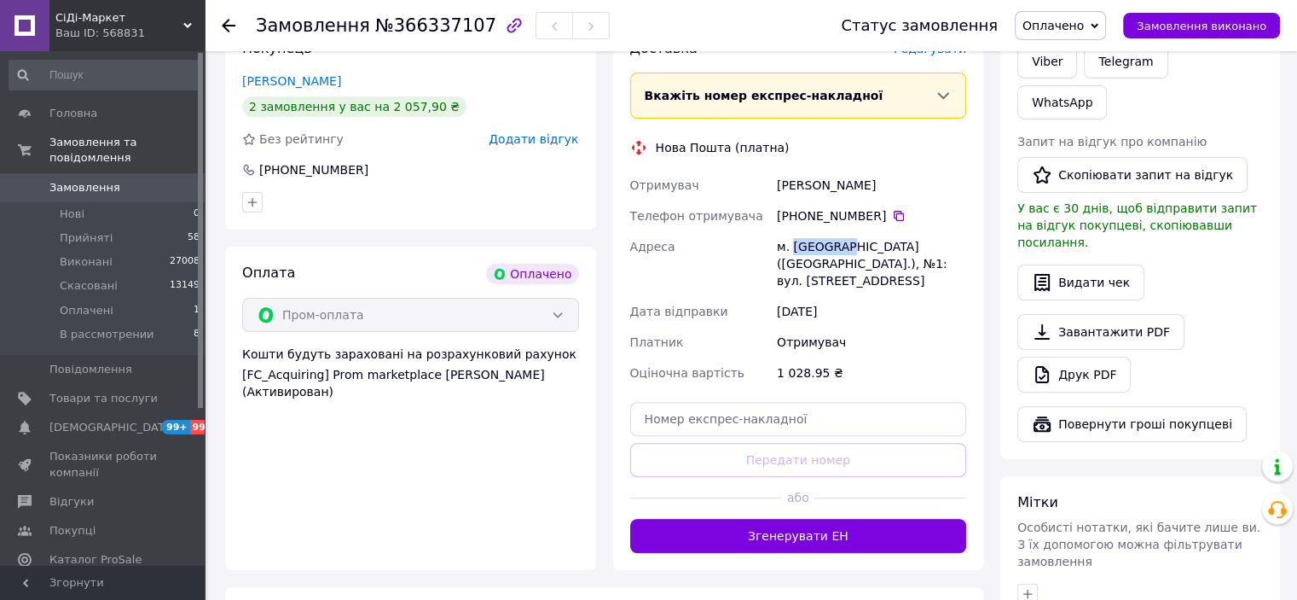
click at [811, 231] on div "м. [GEOGRAPHIC_DATA] ([GEOGRAPHIC_DATA].), №1: вул. [STREET_ADDRESS]" at bounding box center [872, 263] width 196 height 65
copy div "Люботин"
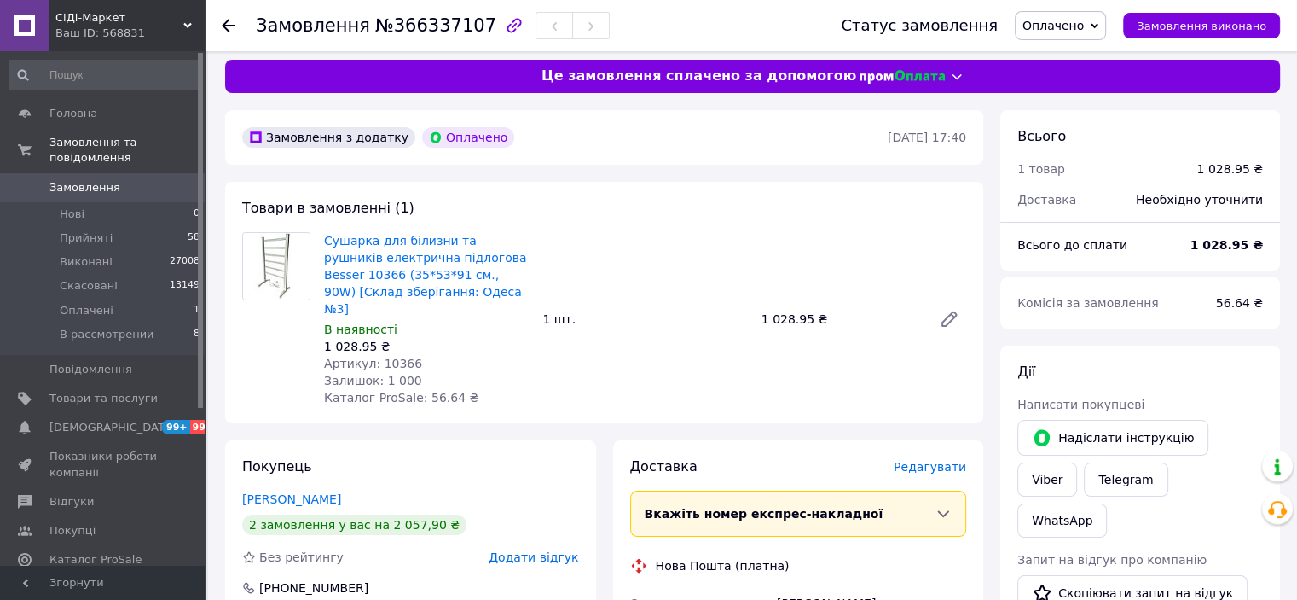
scroll to position [0, 0]
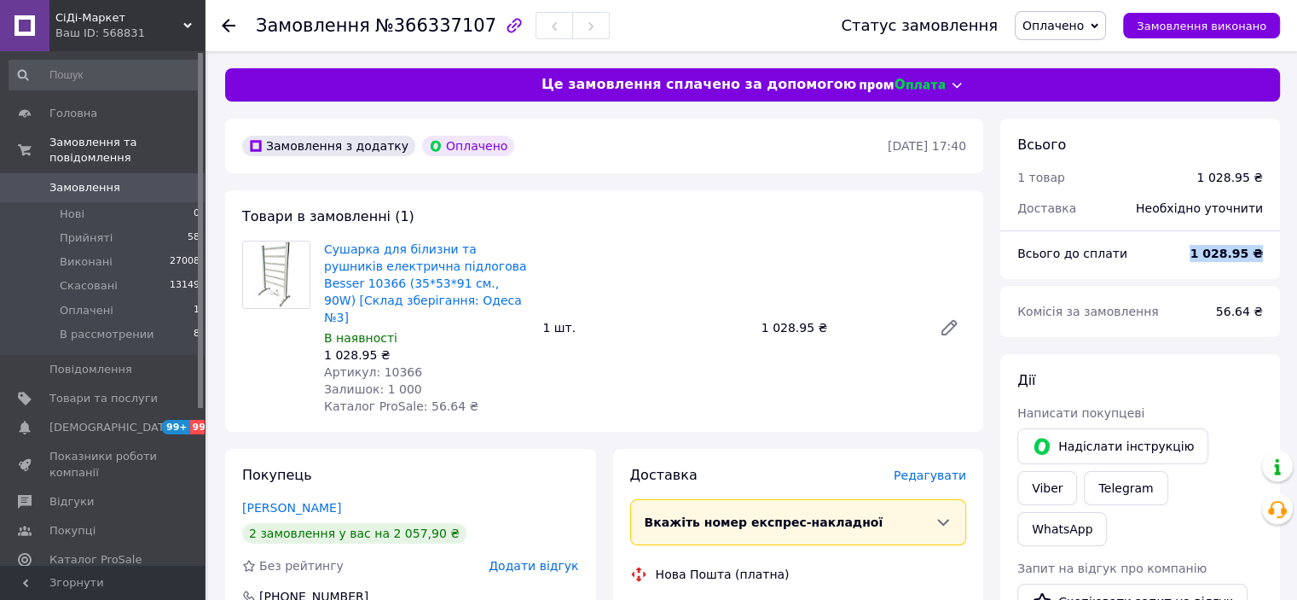
drag, startPoint x: 1208, startPoint y: 254, endPoint x: 1267, endPoint y: 246, distance: 60.3
click at [1267, 246] on div "1 028.95 ₴" at bounding box center [1227, 254] width 94 height 38
copy b "1 028.95 ₴"
click at [1080, 27] on span "Оплачено" at bounding box center [1053, 26] width 61 height 14
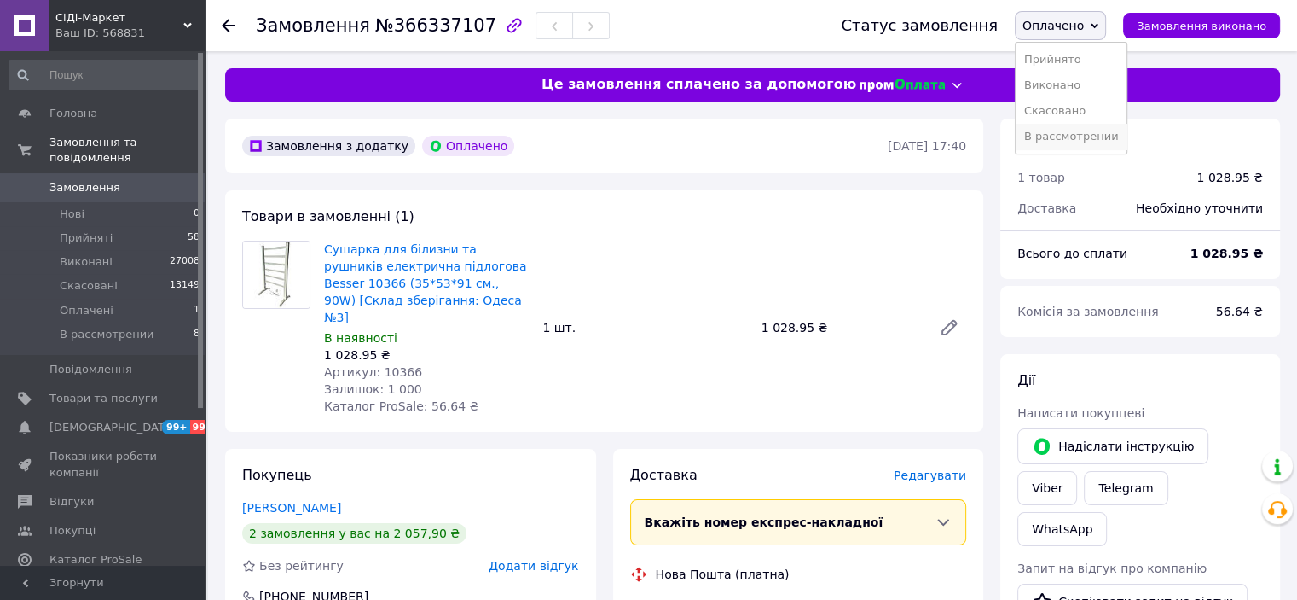
click at [1054, 136] on li "В рассмотрении" at bounding box center [1072, 137] width 112 height 26
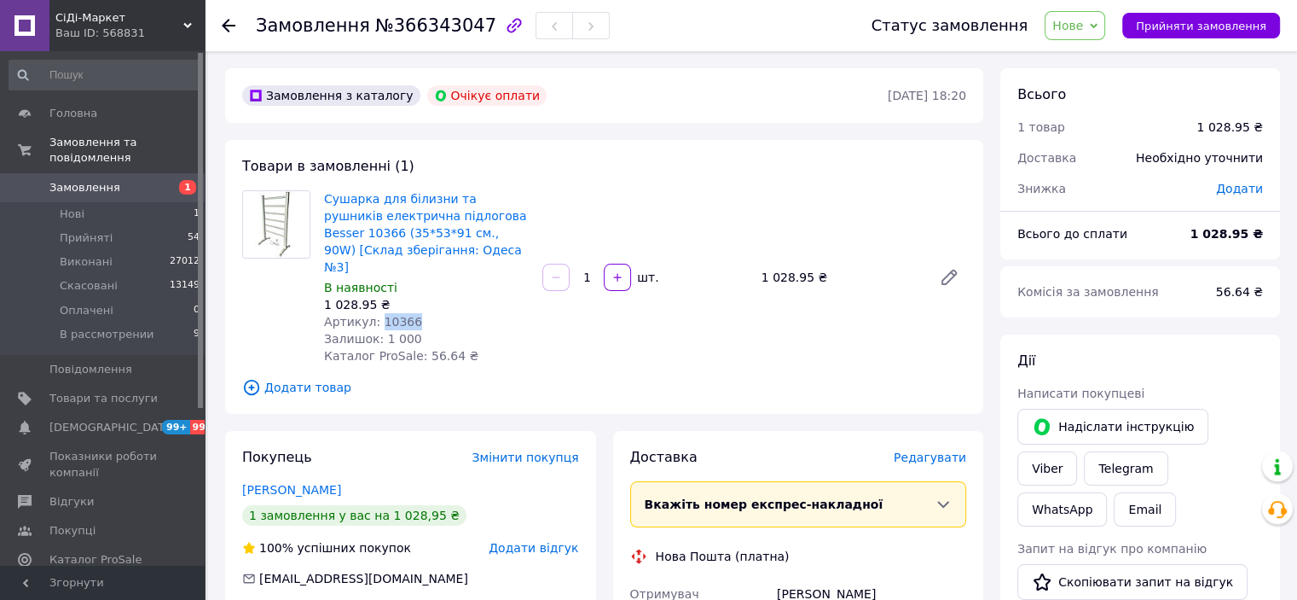
drag, startPoint x: 424, startPoint y: 307, endPoint x: 377, endPoint y: 306, distance: 46.9
click at [377, 313] on div "Артикул: 10366" at bounding box center [426, 321] width 205 height 17
copy span "10366"
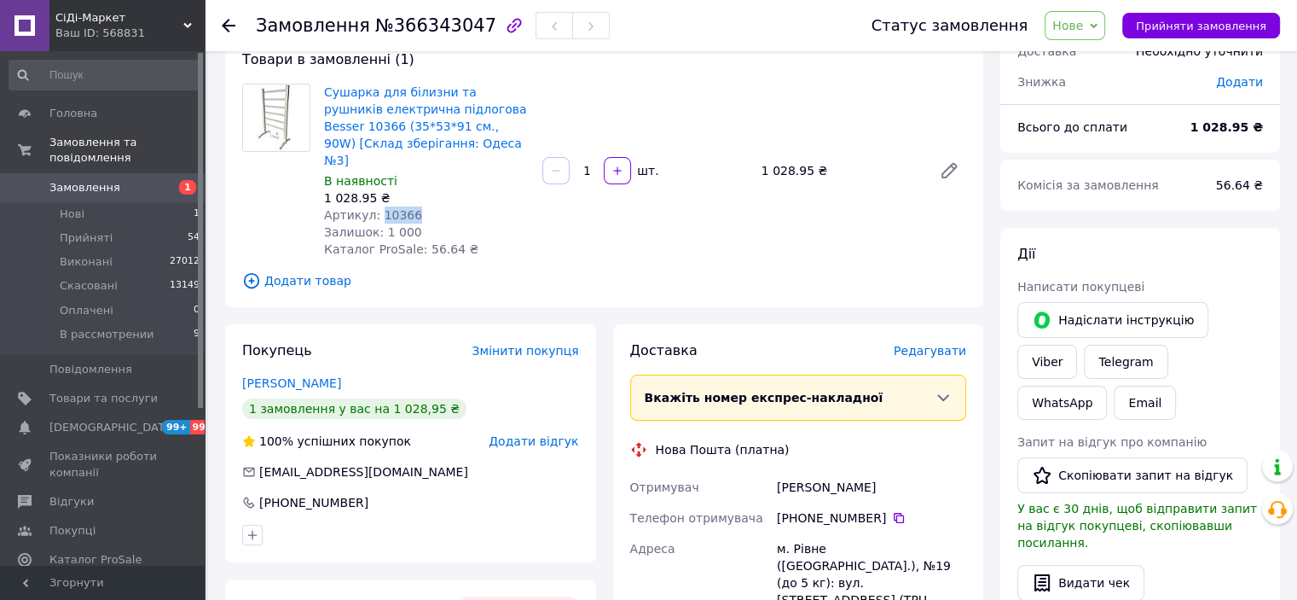
scroll to position [171, 0]
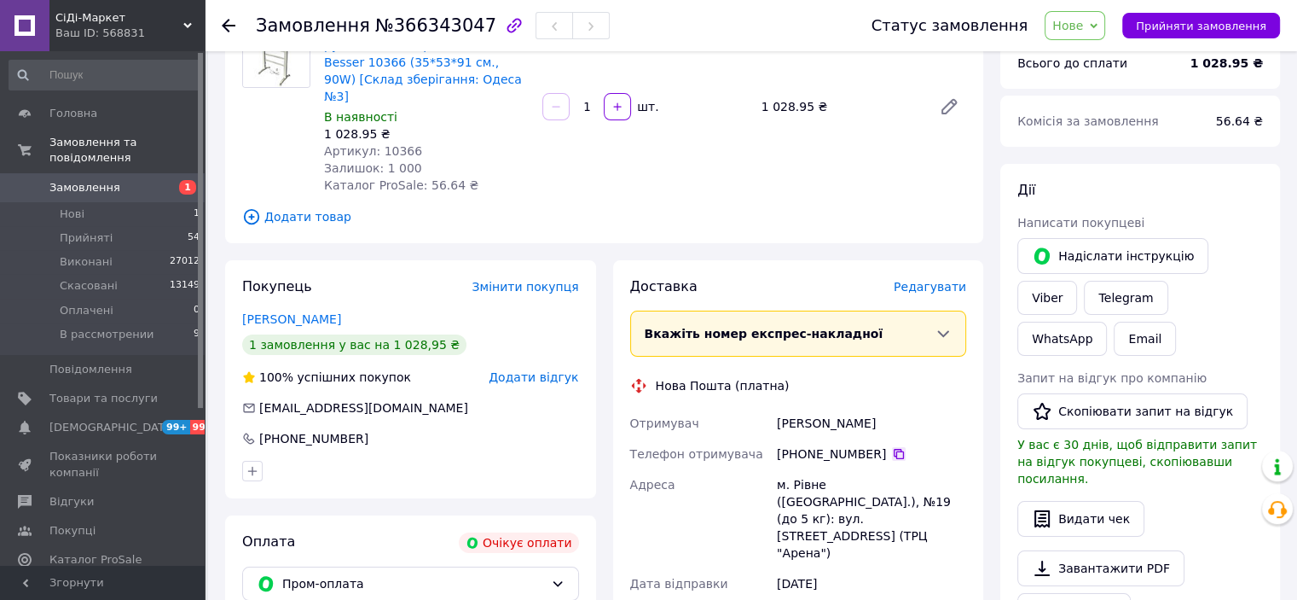
click at [892, 447] on icon at bounding box center [899, 454] width 14 height 14
drag, startPoint x: 856, startPoint y: 403, endPoint x: 773, endPoint y: 405, distance: 83.6
click at [774, 408] on div "Леськів Сергій" at bounding box center [872, 423] width 196 height 31
copy div "Леськів Сергій"
click at [814, 471] on div "м. Рівне (Рівненська обл.), №19 (до 5 кг): вул. Київська, 67 (ТРЦ "Арена")" at bounding box center [872, 518] width 196 height 99
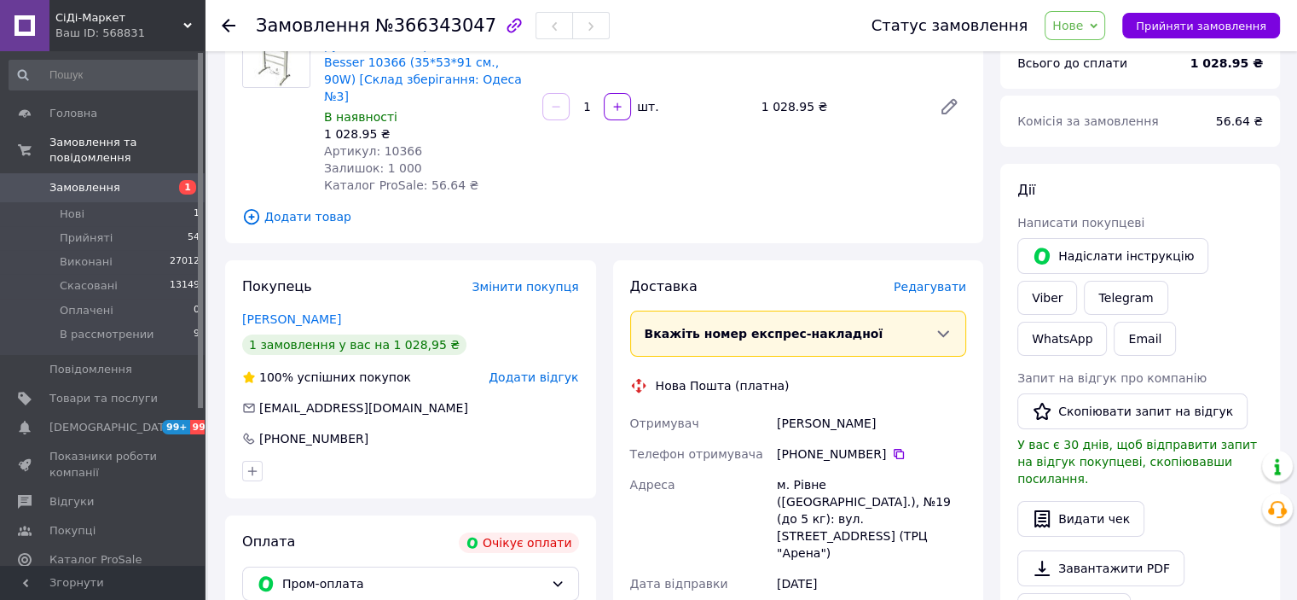
click at [803, 469] on div "м. Рівне (Рівненська обл.), №19 (до 5 кг): вул. Київська, 67 (ТРЦ "Арена")" at bounding box center [872, 518] width 196 height 99
copy div "Рівне"
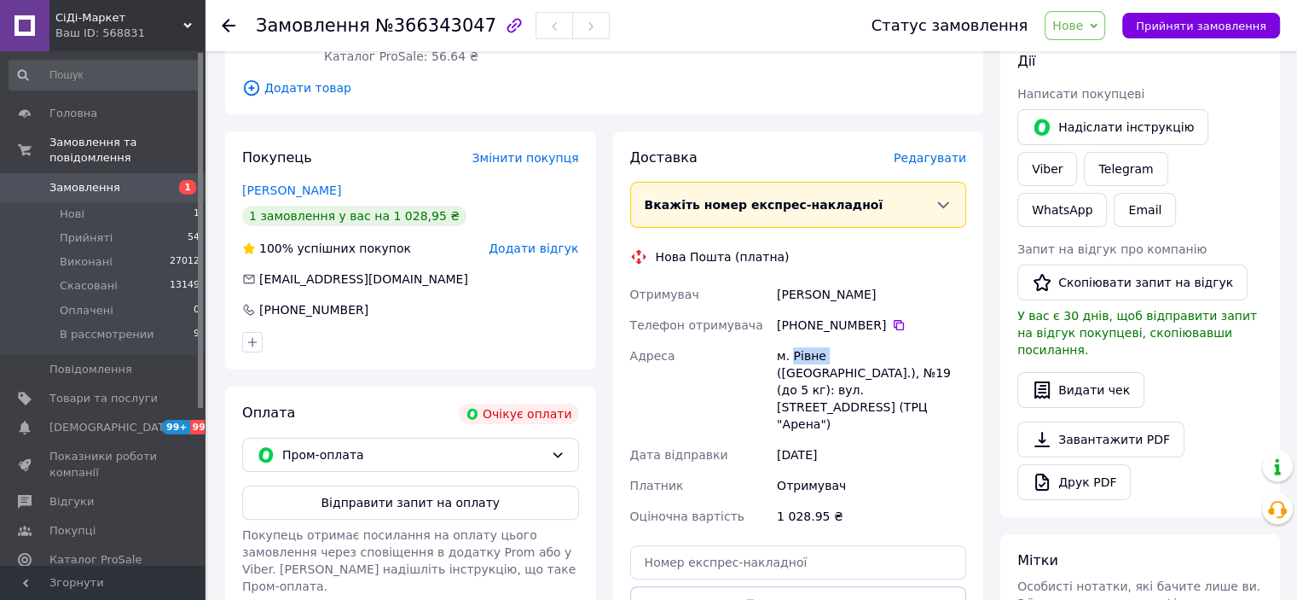
scroll to position [341, 0]
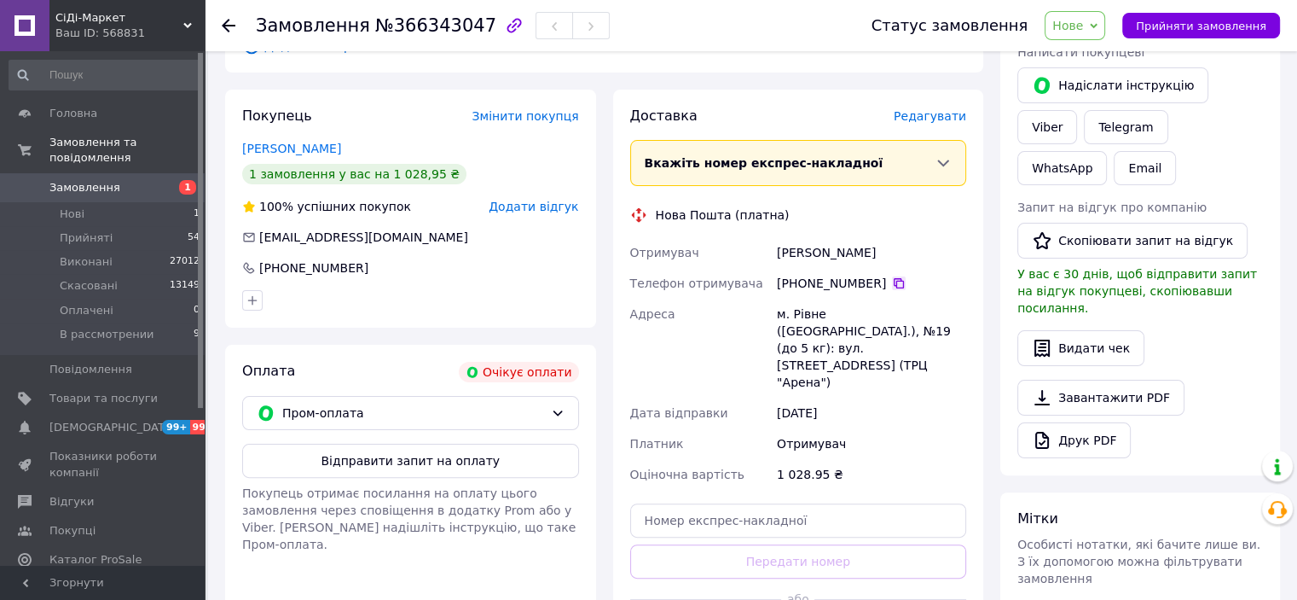
click at [892, 276] on icon at bounding box center [899, 283] width 14 height 14
click at [1102, 20] on span "Нове" at bounding box center [1075, 25] width 61 height 29
click at [1087, 159] on li "В рассмотрении" at bounding box center [1102, 162] width 112 height 26
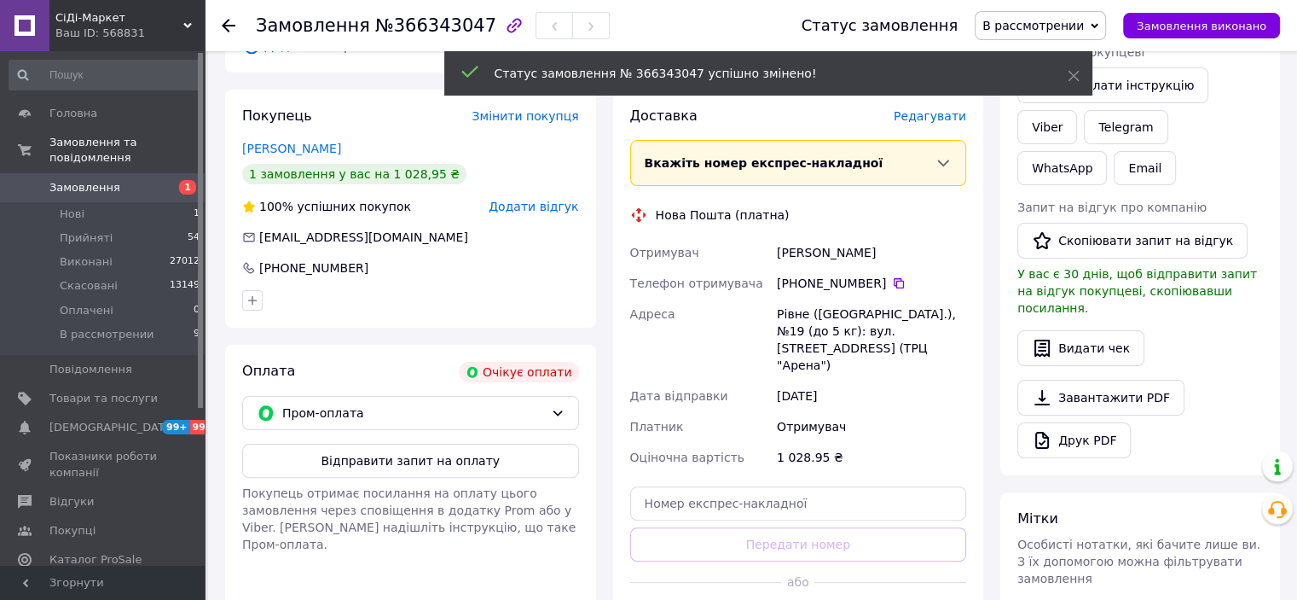
scroll to position [85, 0]
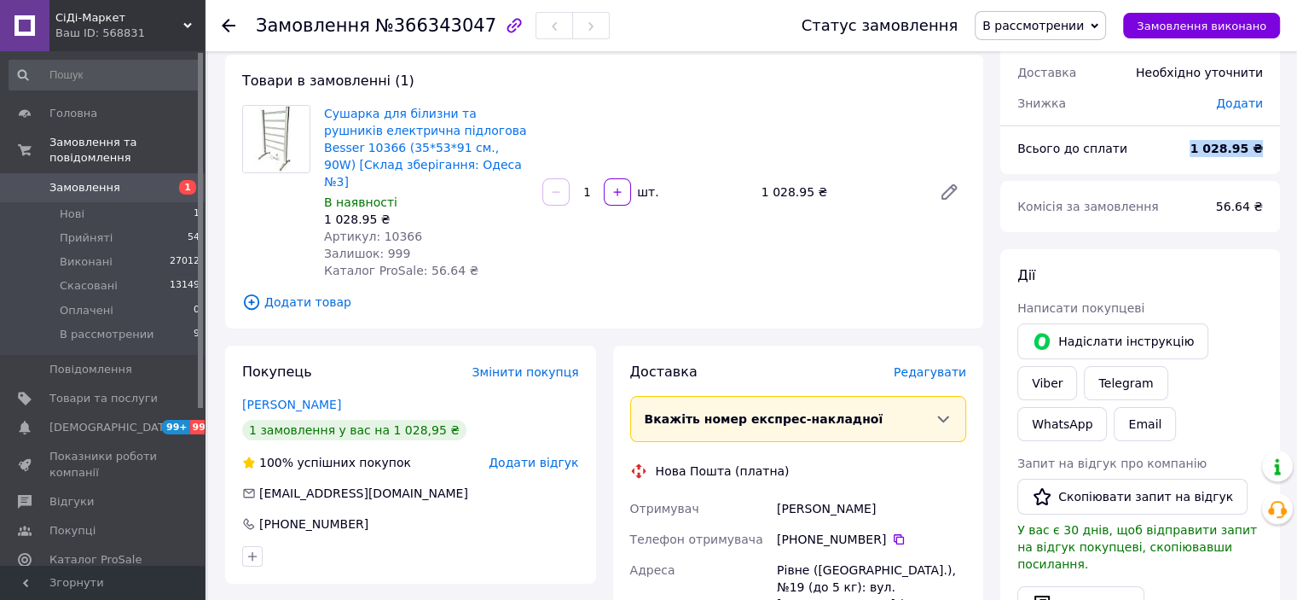
drag, startPoint x: 1198, startPoint y: 141, endPoint x: 1232, endPoint y: 161, distance: 39.1
click at [1262, 143] on div "1 028.95 ₴" at bounding box center [1227, 149] width 94 height 38
copy b "1 028.95 ₴"
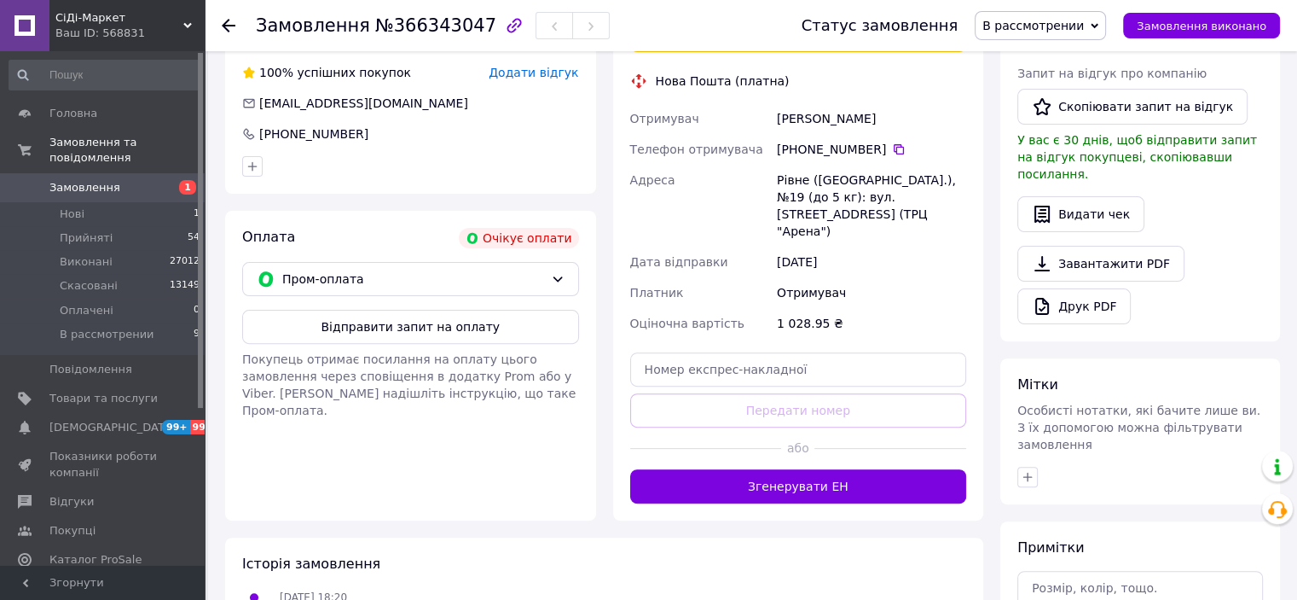
scroll to position [562, 0]
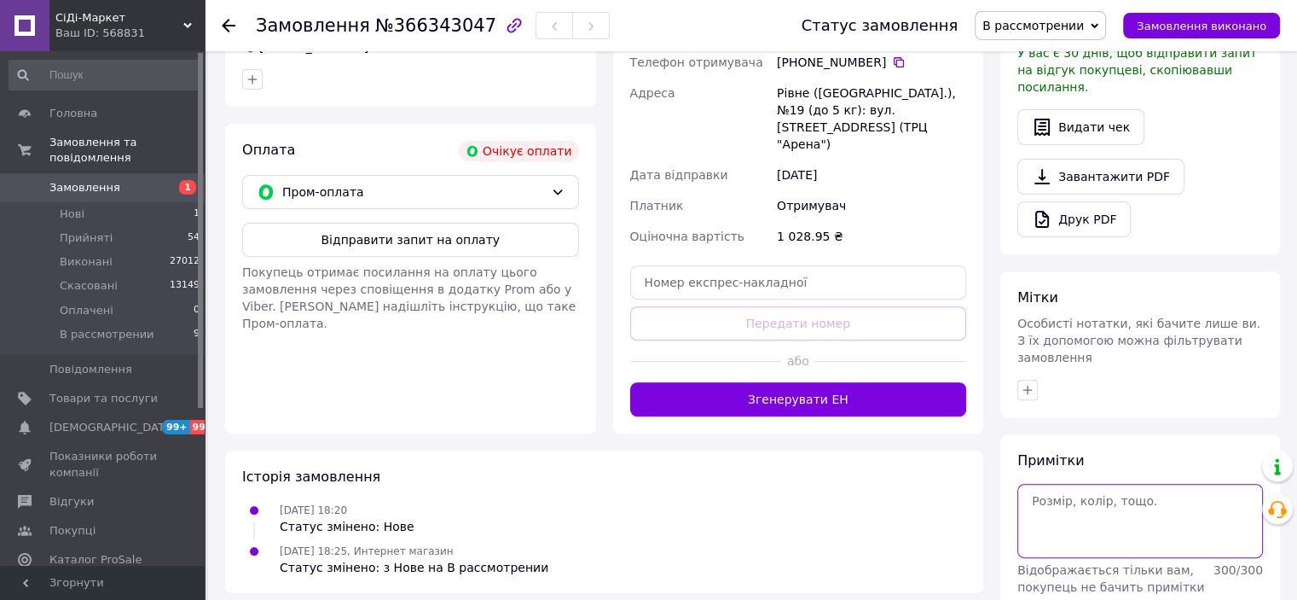
click at [1070, 484] on textarea at bounding box center [1141, 520] width 246 height 73
paste textarea "№ 53450 від 12.10.2025 18:26 успішно оформлено."
type textarea "№ 53450 від 12.10.2025 18:26 успішно оформлено."
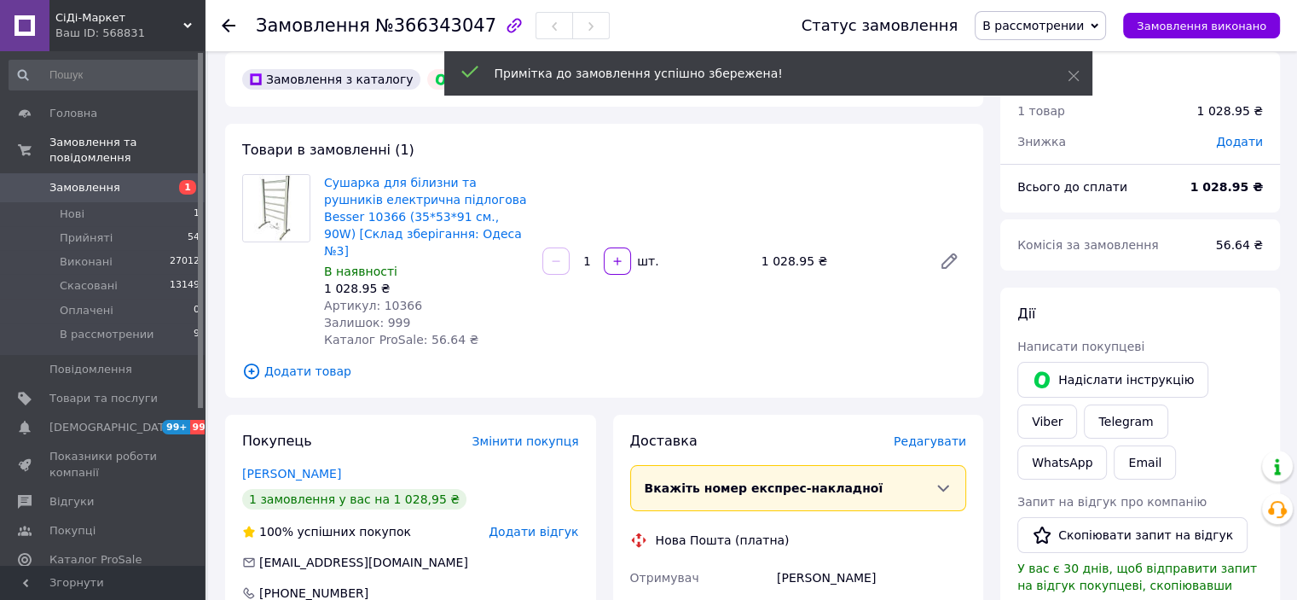
scroll to position [0, 0]
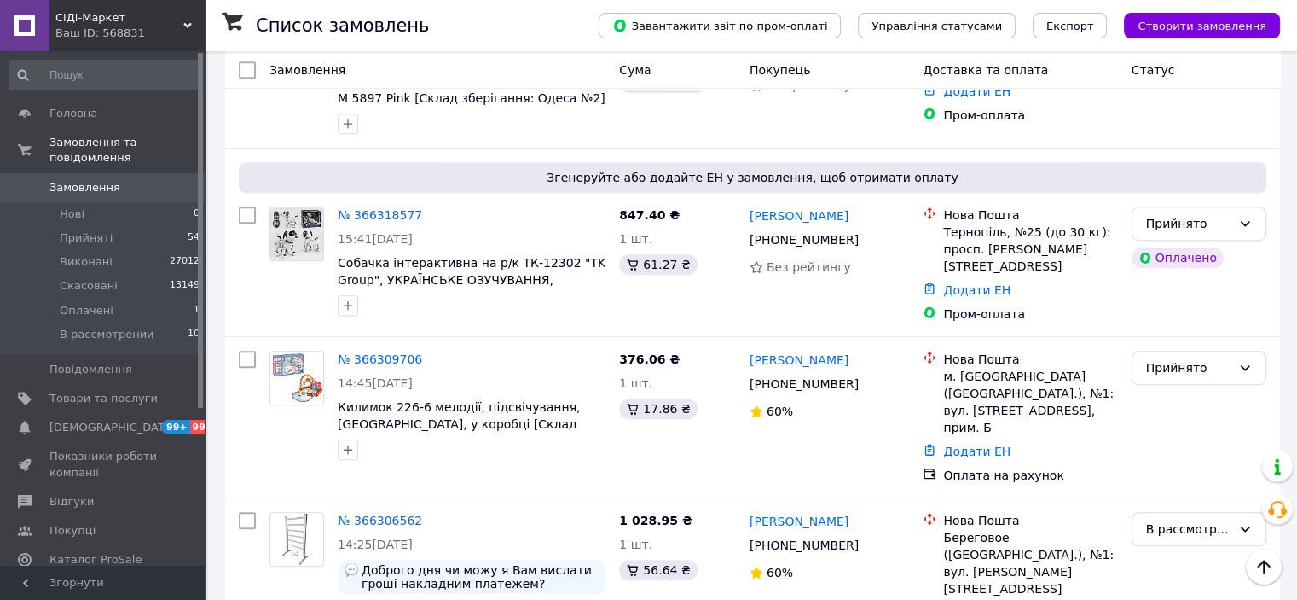
scroll to position [682, 0]
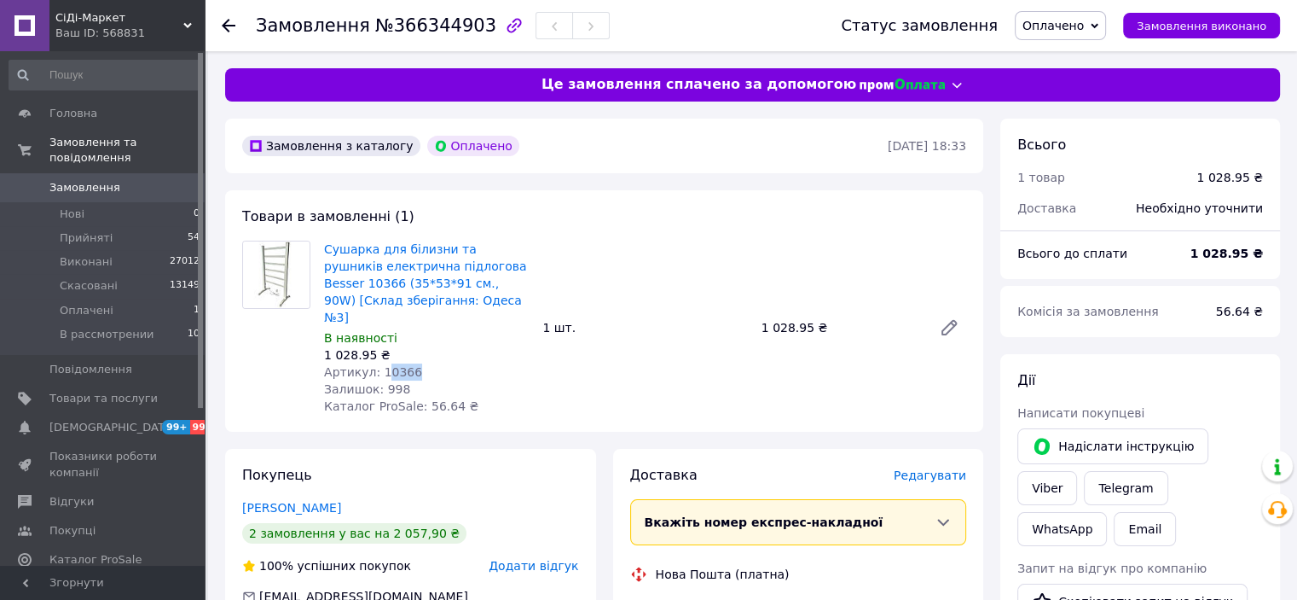
drag, startPoint x: 419, startPoint y: 351, endPoint x: 379, endPoint y: 355, distance: 40.2
click at [379, 363] on div "Артикул: 10366" at bounding box center [426, 371] width 205 height 17
copy span "10366"
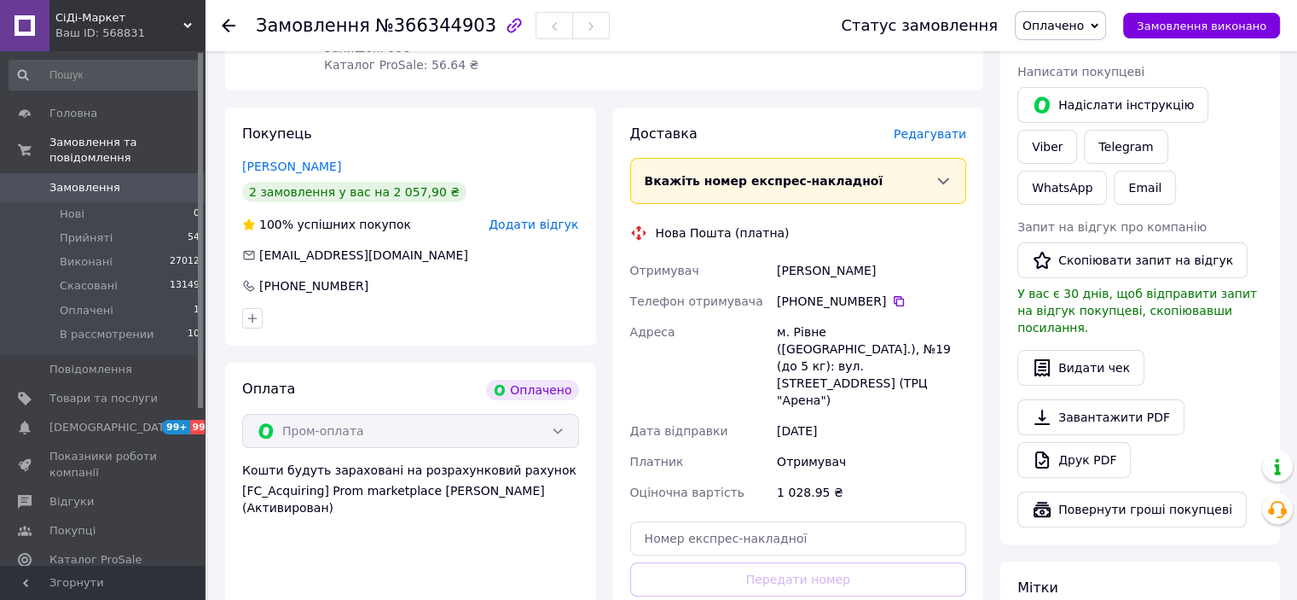
drag, startPoint x: 887, startPoint y: 287, endPoint x: 851, endPoint y: 339, distance: 63.2
click at [892, 294] on icon at bounding box center [899, 301] width 14 height 14
click at [888, 293] on div "[PHONE_NUMBER]" at bounding box center [872, 301] width 196 height 31
click at [892, 294] on icon at bounding box center [899, 301] width 14 height 14
drag, startPoint x: 861, startPoint y: 251, endPoint x: 773, endPoint y: 250, distance: 87.9
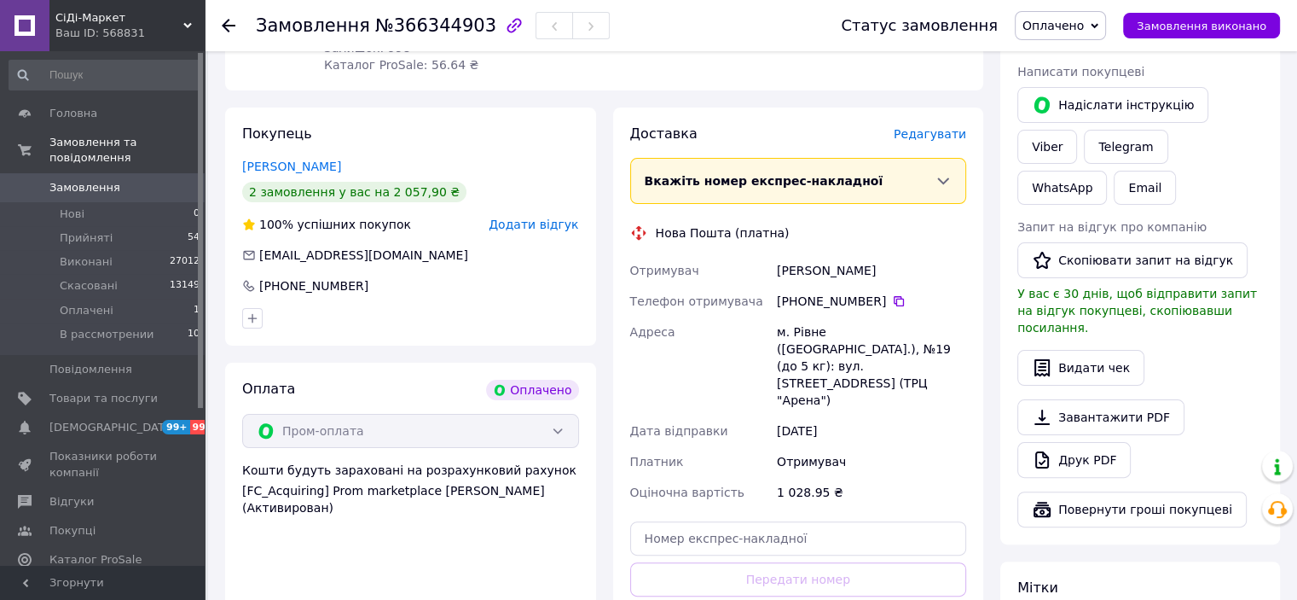
click at [774, 255] on div "Леськів Сергій" at bounding box center [872, 270] width 196 height 31
copy div "Леськів Сергій"
click at [802, 316] on div "м. Рівне (Рівненська обл.), №19 (до 5 кг): вул. Київська, 67 (ТРЦ "Арена")" at bounding box center [872, 365] width 196 height 99
copy div "Рівне"
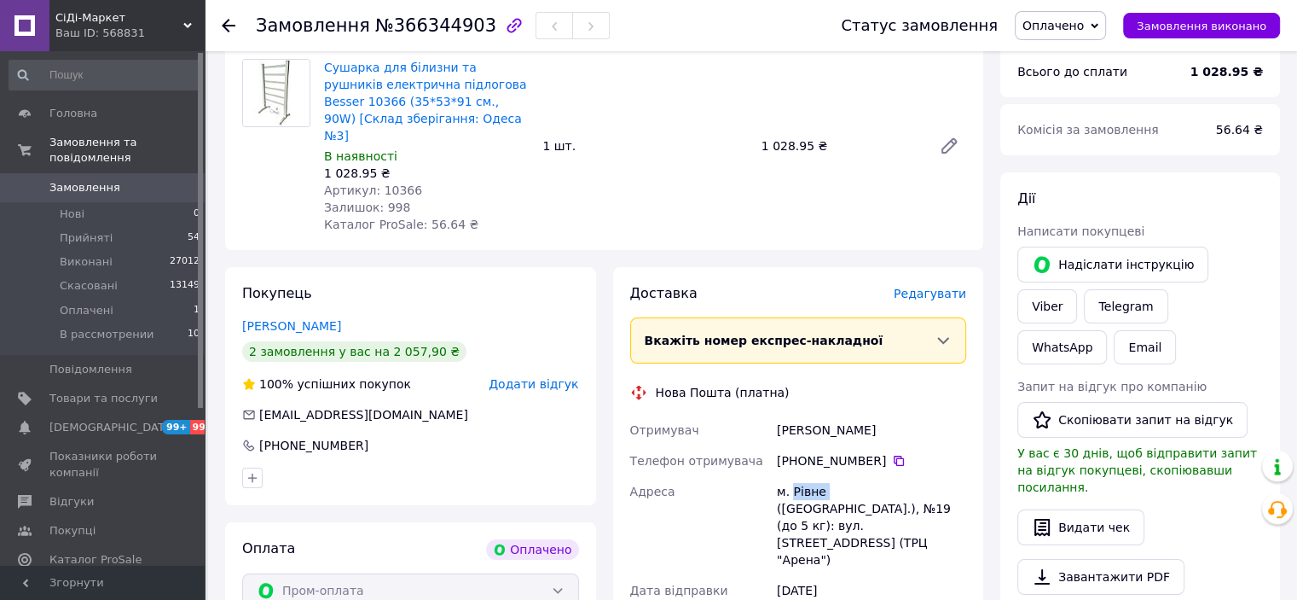
scroll to position [0, 0]
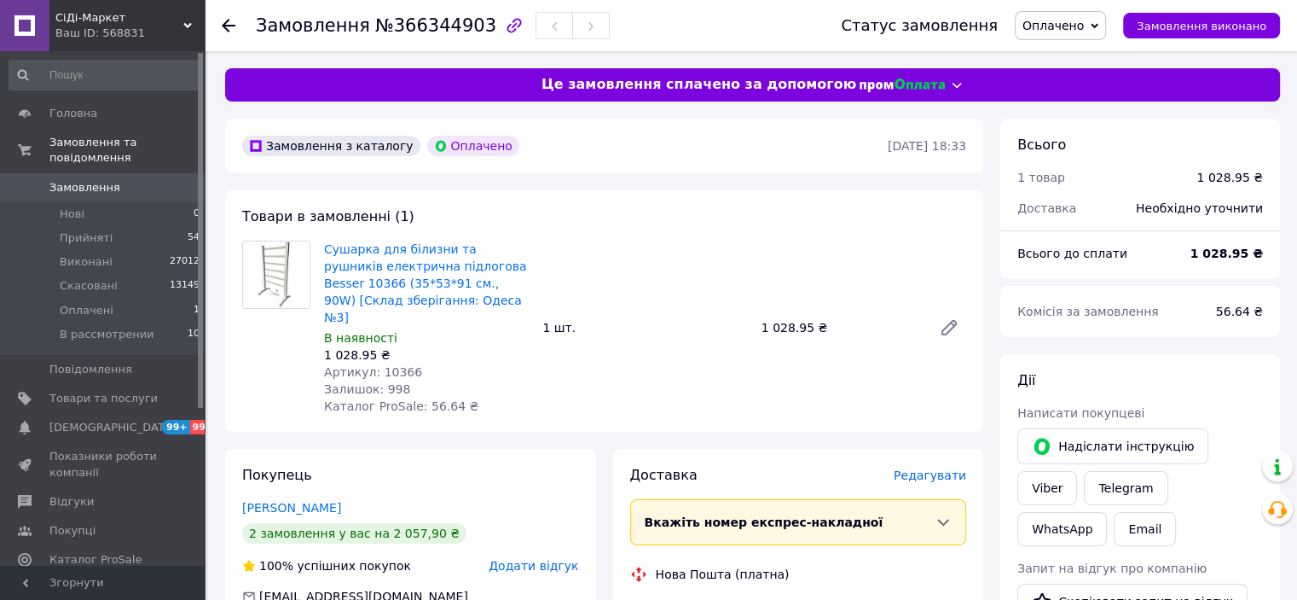
click at [1078, 13] on span "Оплачено" at bounding box center [1060, 25] width 91 height 29
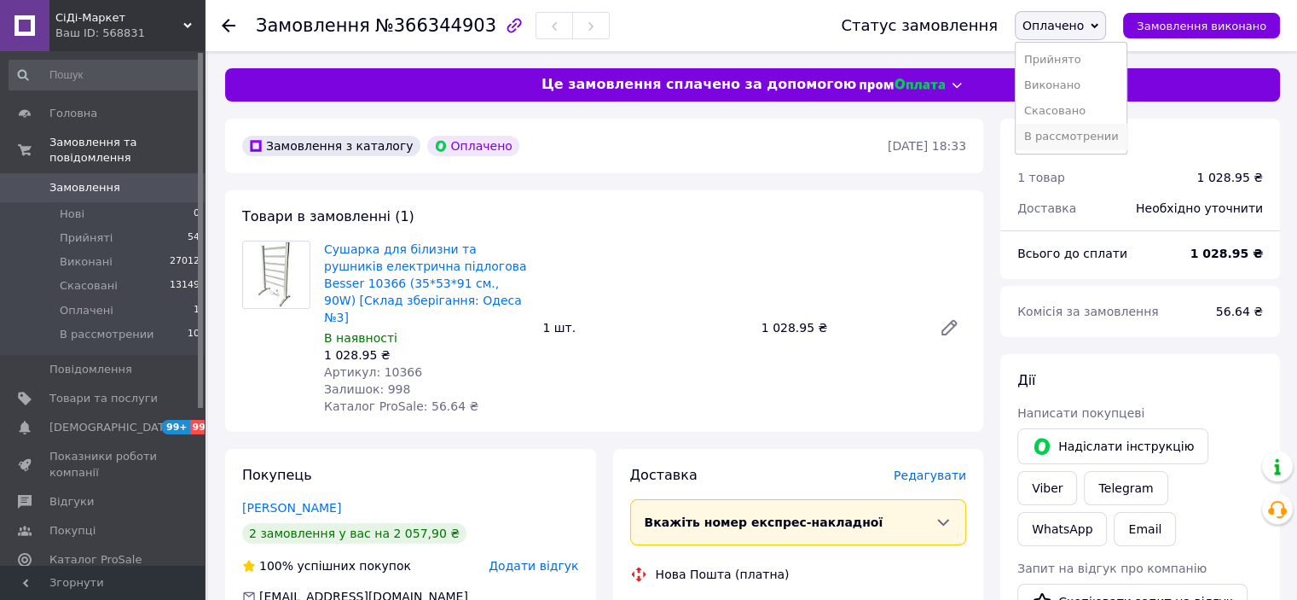
click at [1050, 138] on li "В рассмотрении" at bounding box center [1072, 137] width 112 height 26
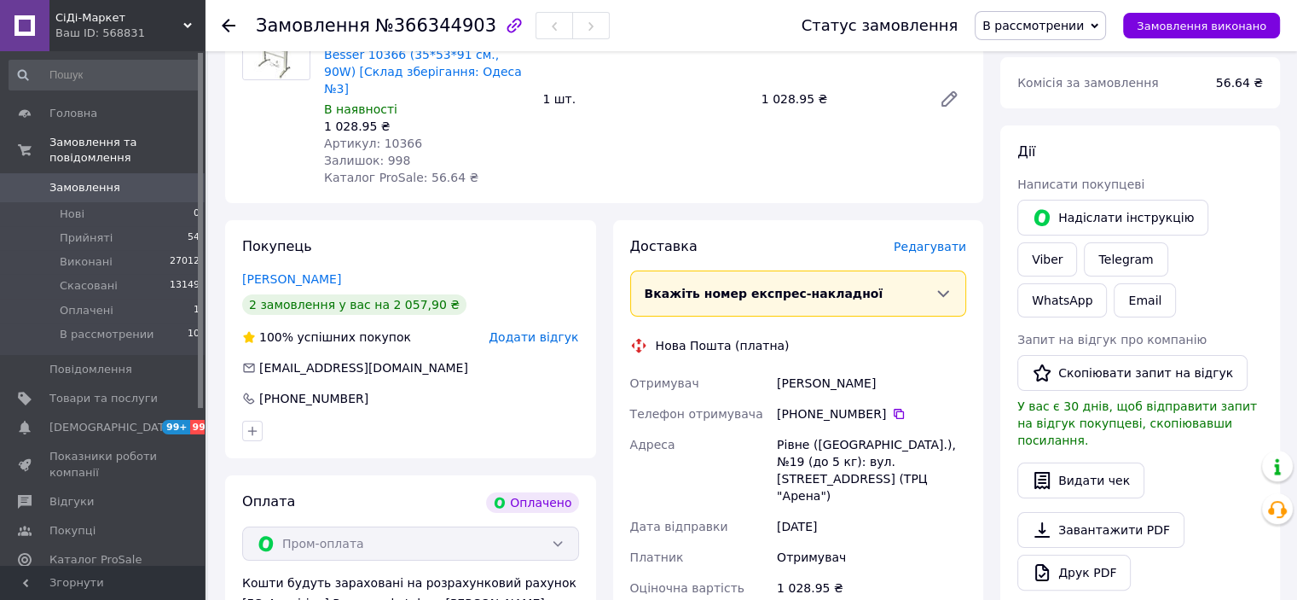
scroll to position [85, 0]
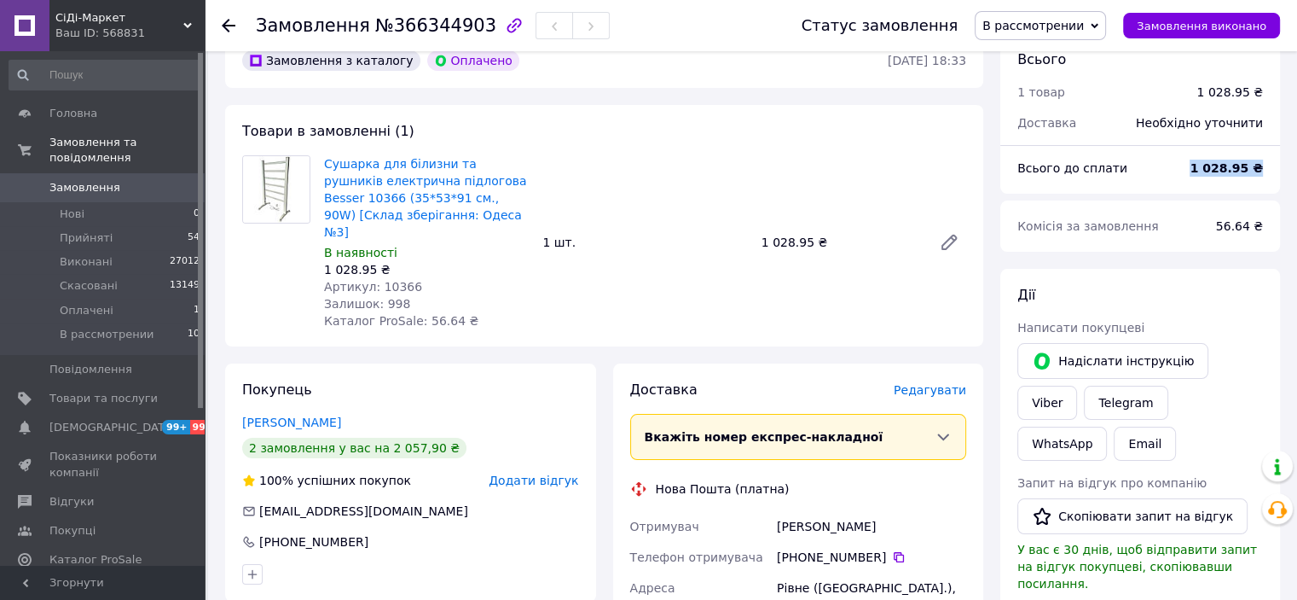
drag, startPoint x: 1199, startPoint y: 173, endPoint x: 1260, endPoint y: 170, distance: 60.7
click at [1260, 170] on div "1 028.95 ₴" at bounding box center [1227, 168] width 94 height 38
copy b "1 028.95 ₴"
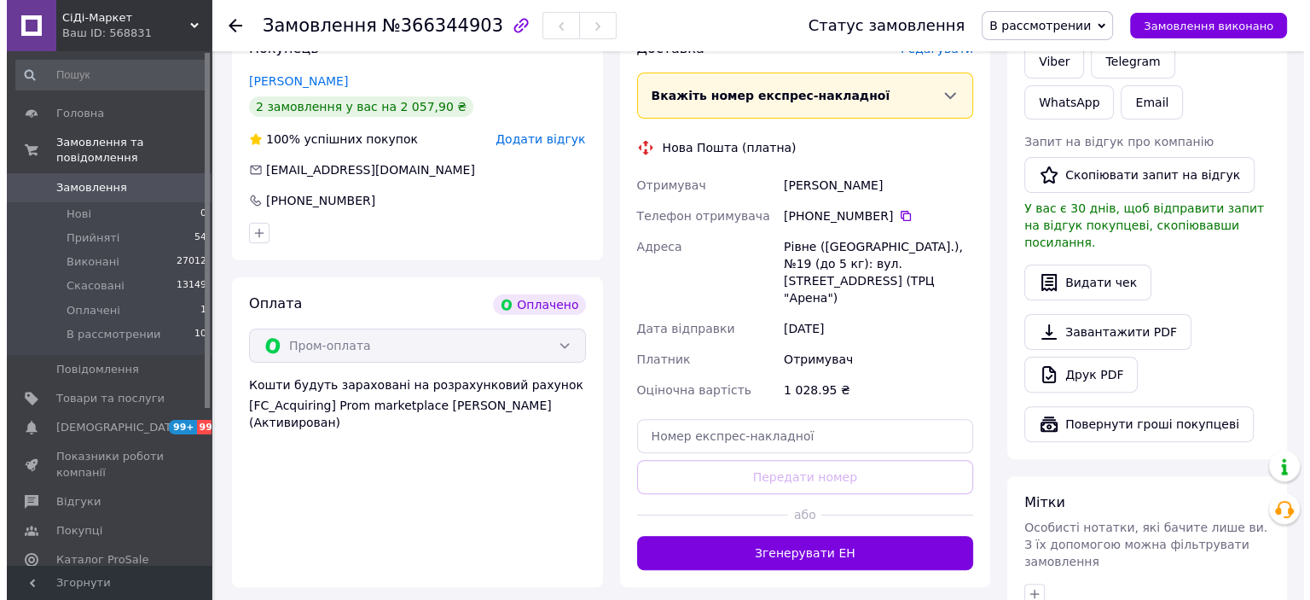
scroll to position [256, 0]
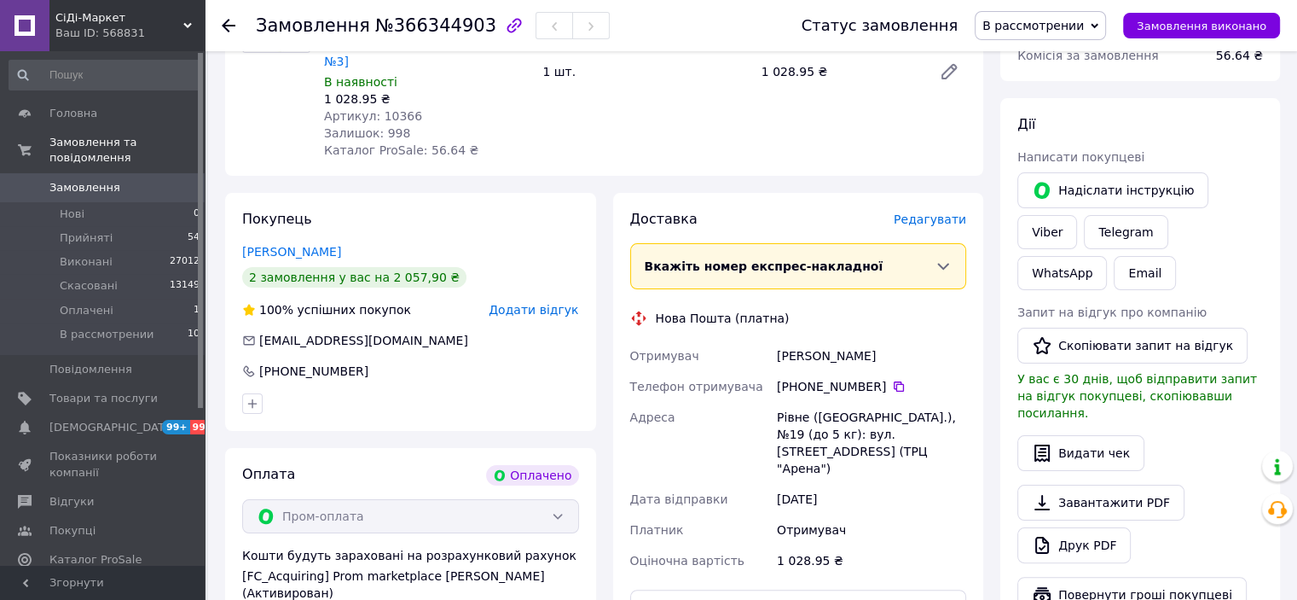
click at [928, 212] on span "Редагувати" at bounding box center [930, 219] width 72 height 14
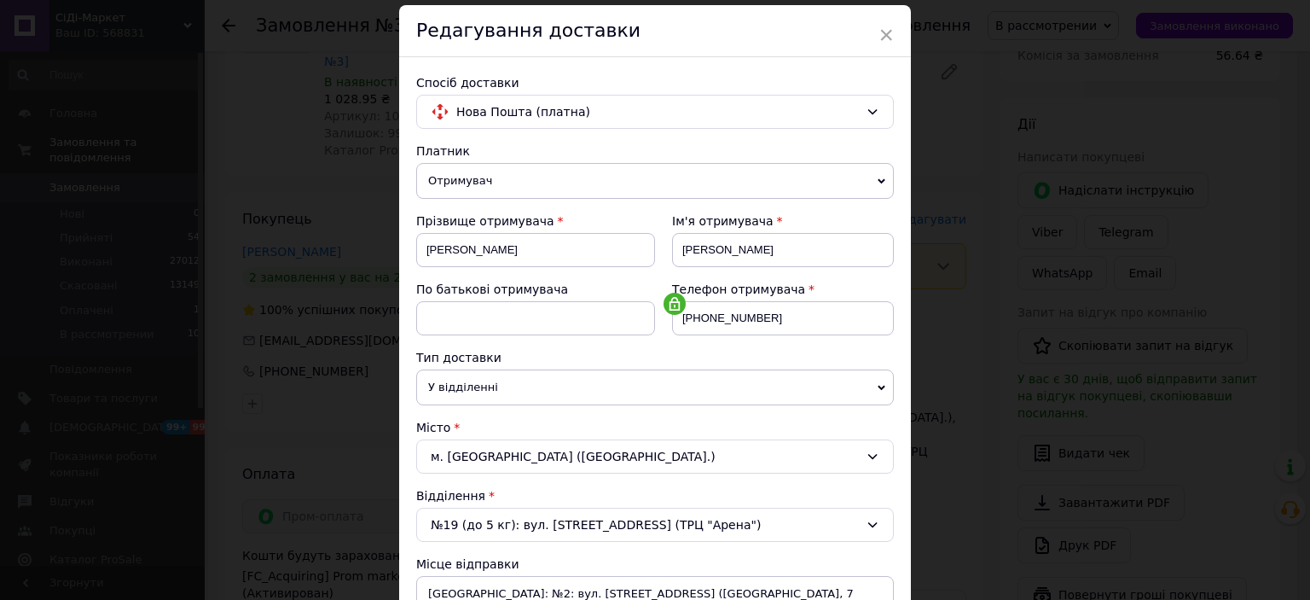
scroll to position [171, 0]
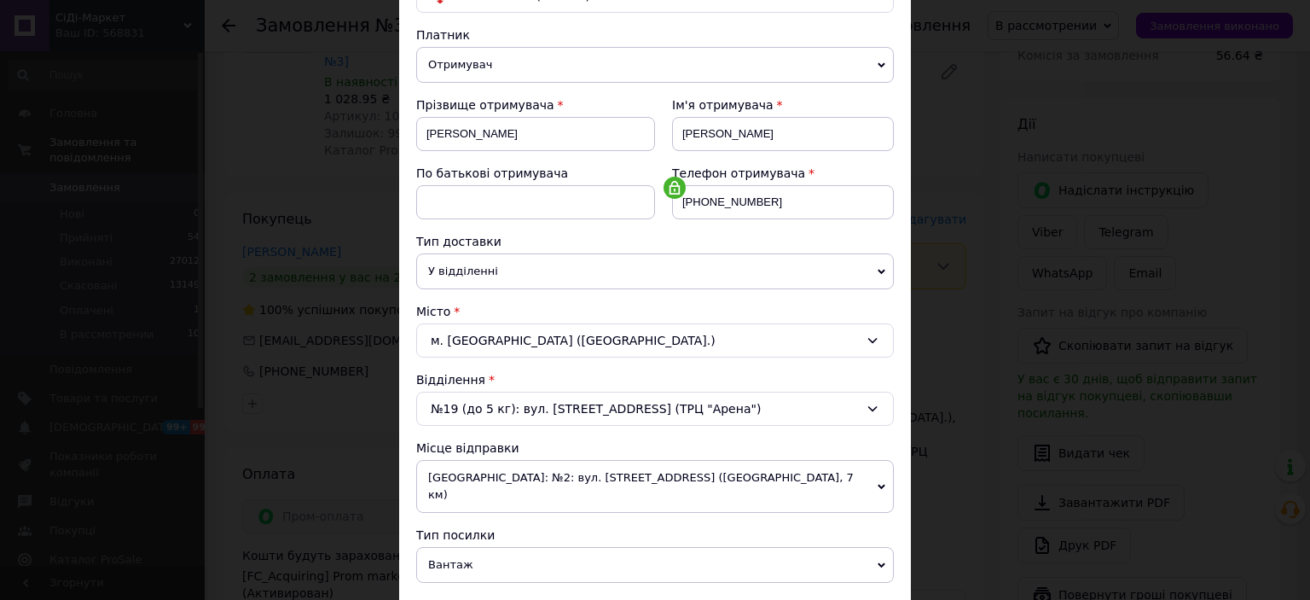
click at [835, 395] on div "№19 (до 5 кг): вул. Київська, 67 (ТРЦ "Арена")" at bounding box center [655, 408] width 478 height 34
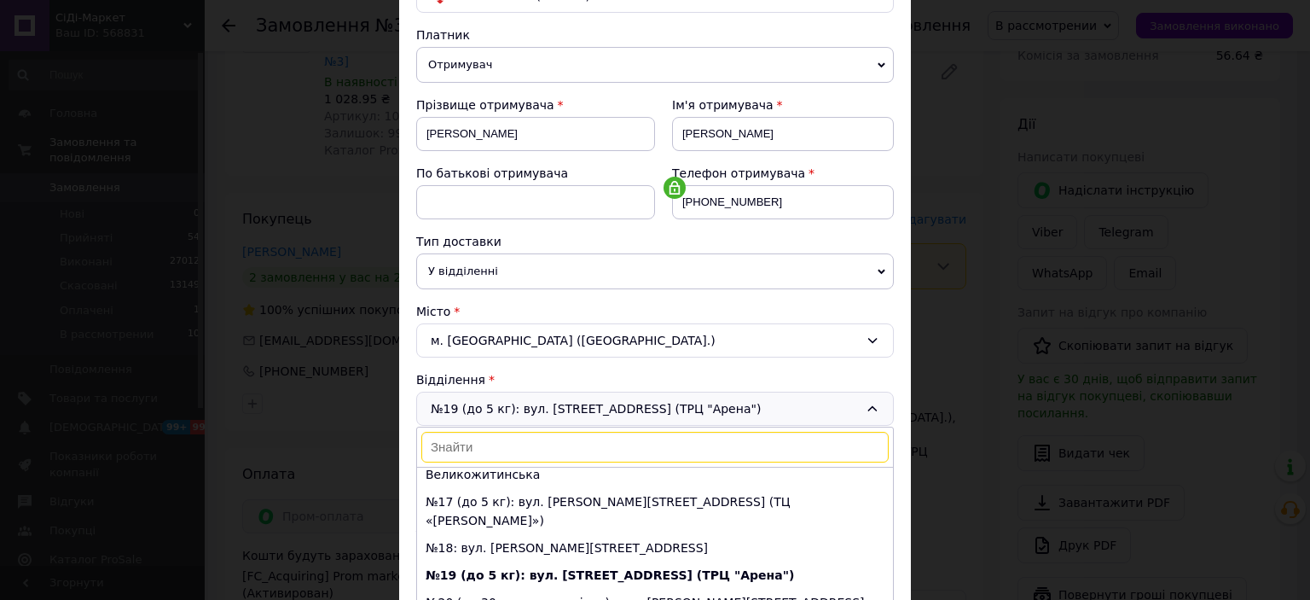
scroll to position [150, 0]
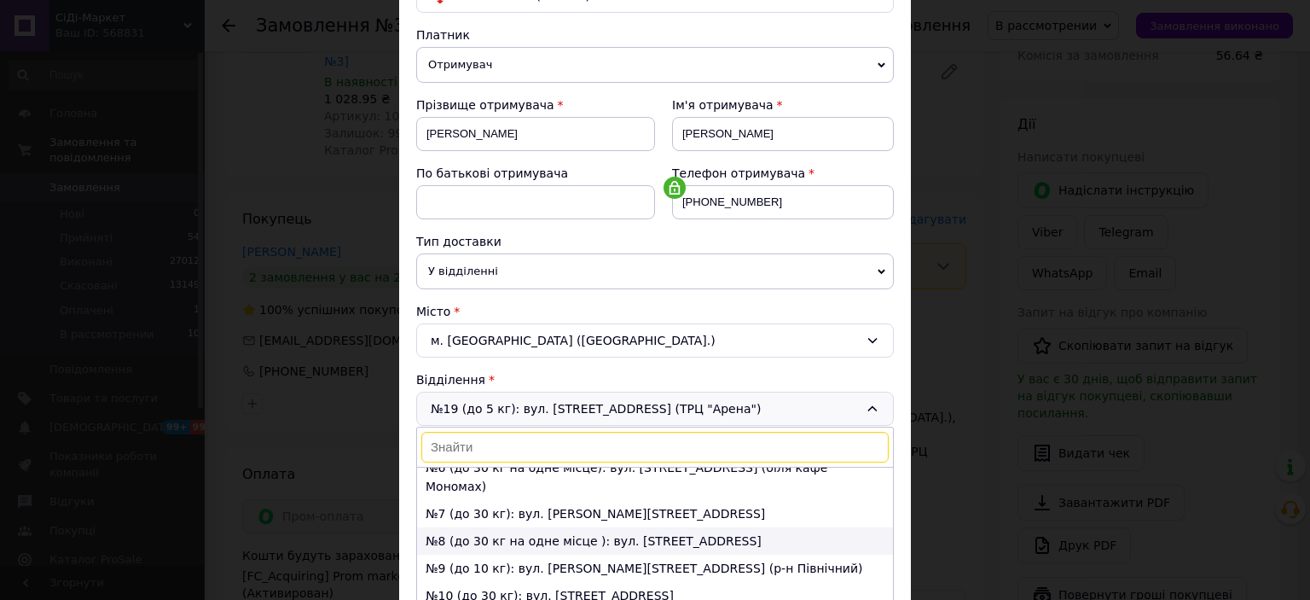
click at [592, 527] on li "№8 (до 30 кг на одне місце ): вул. Київська, 19" at bounding box center [655, 540] width 476 height 27
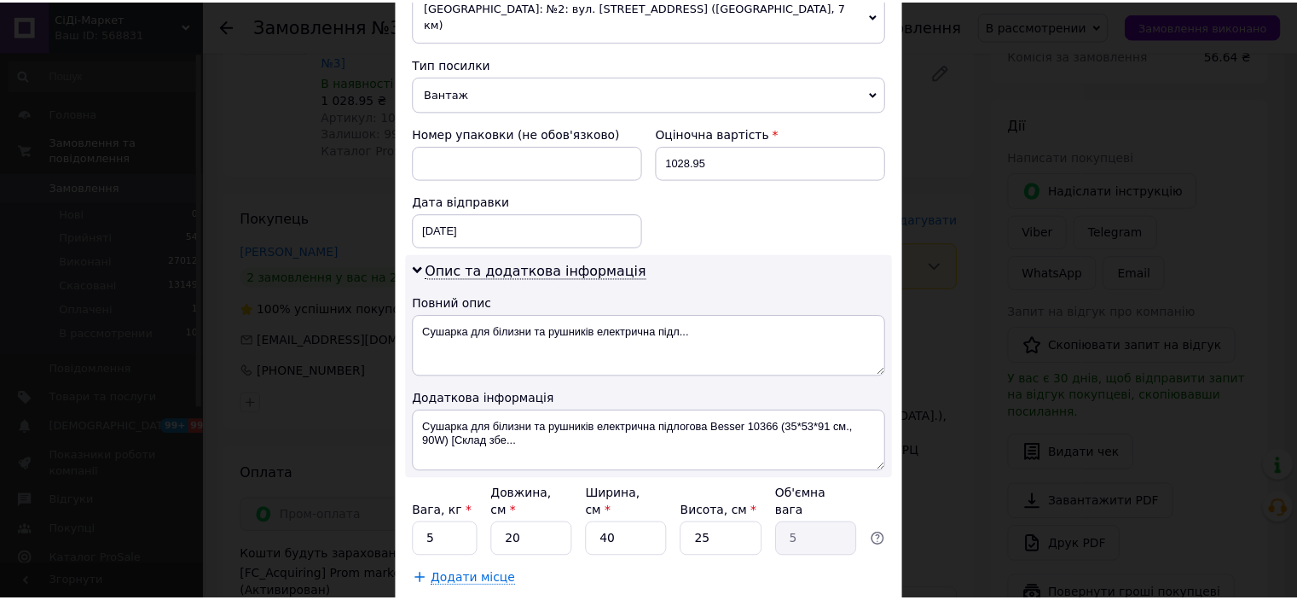
scroll to position [682, 0]
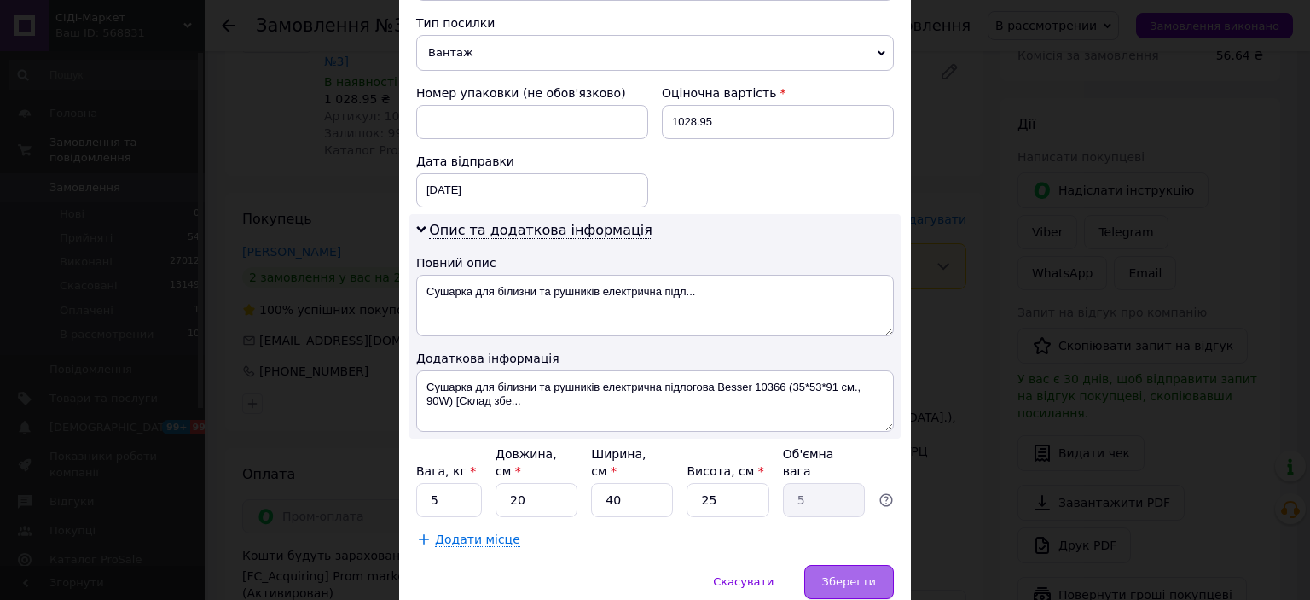
click at [830, 575] on span "Зберегти" at bounding box center [849, 581] width 54 height 13
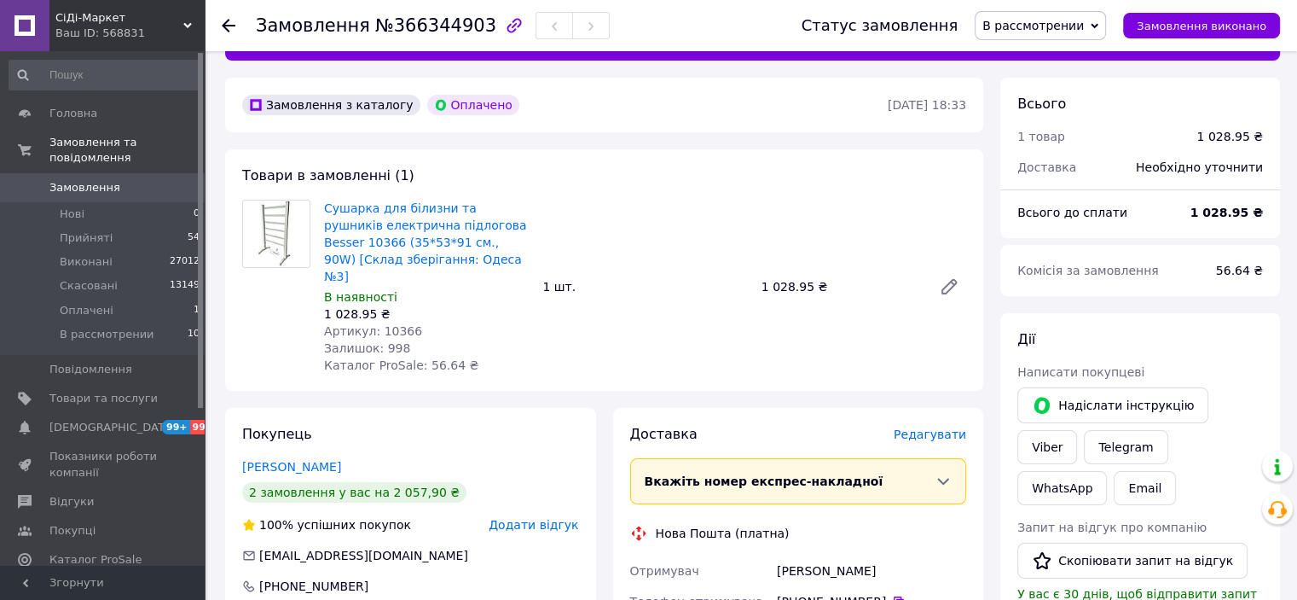
scroll to position [0, 0]
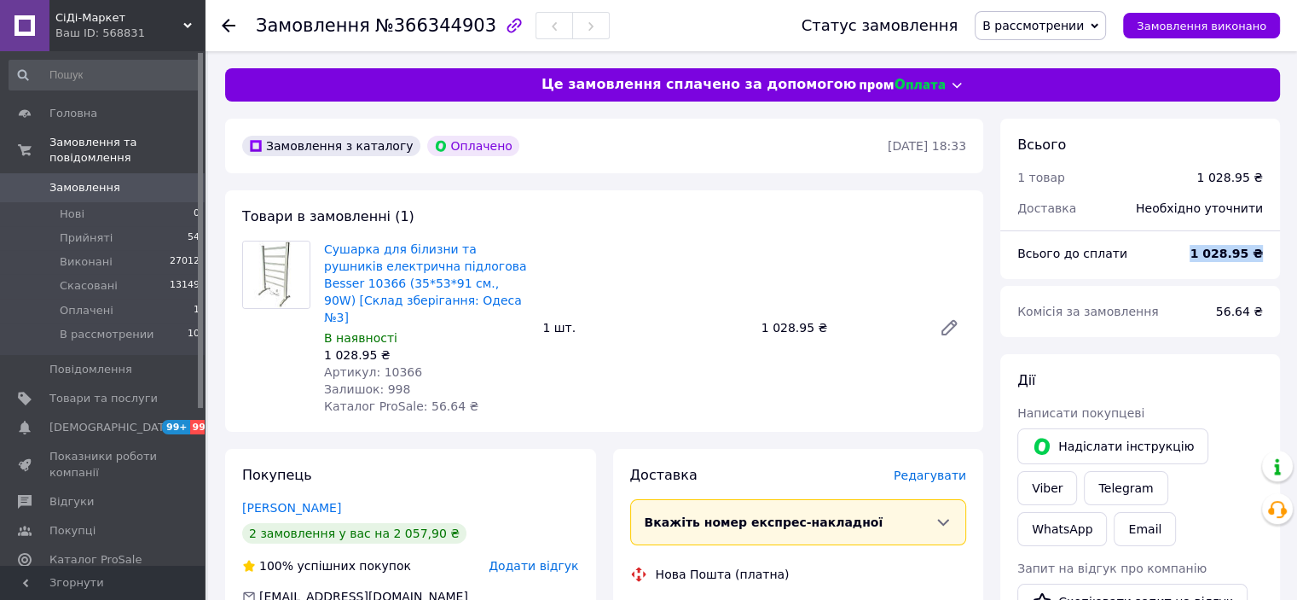
drag, startPoint x: 1201, startPoint y: 248, endPoint x: 1263, endPoint y: 254, distance: 62.5
click at [1263, 254] on div "1 028.95 ₴" at bounding box center [1227, 254] width 94 height 38
copy b "1 028.95 ₴"
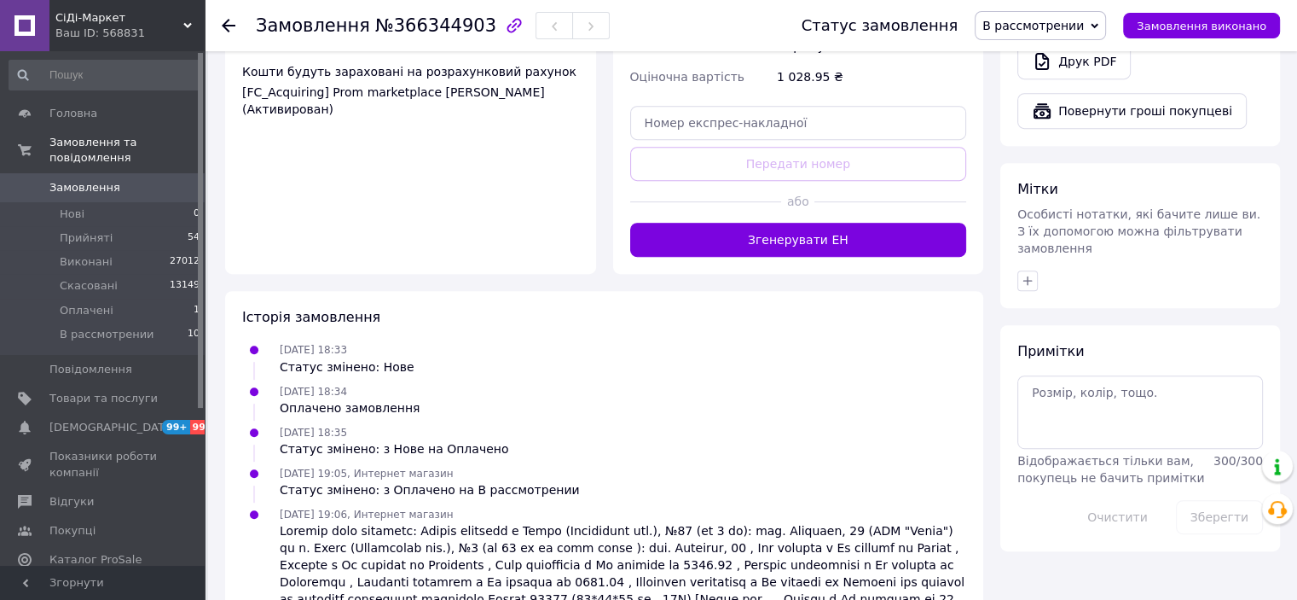
scroll to position [781, 0]
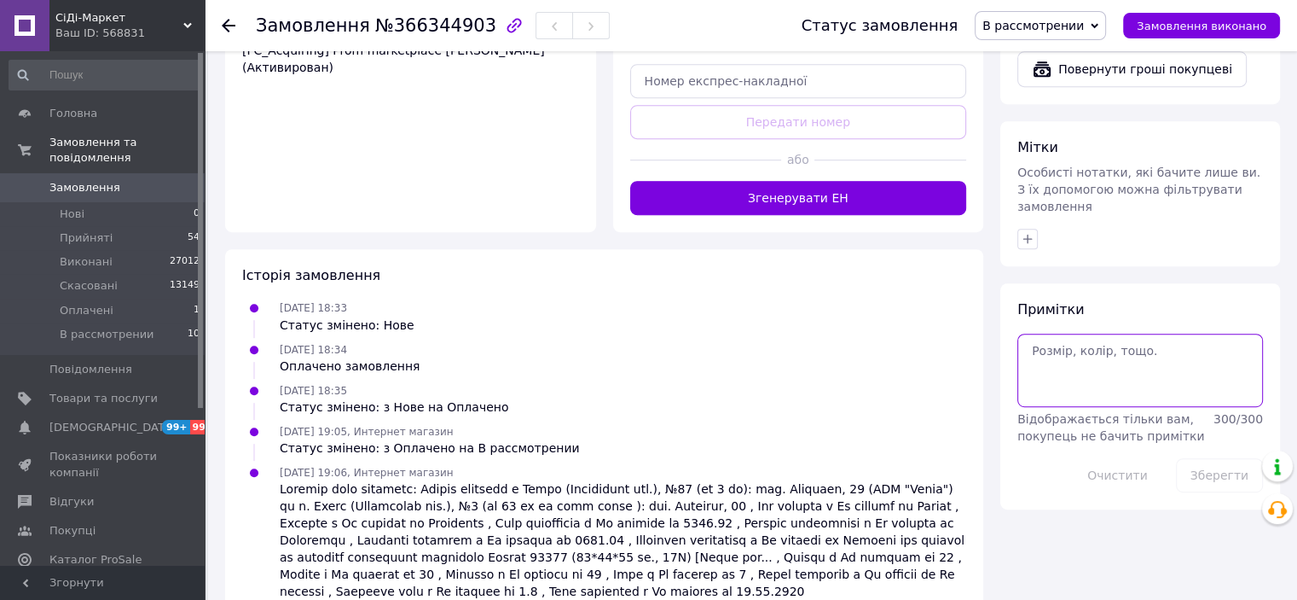
click at [1065, 333] on textarea at bounding box center [1141, 369] width 246 height 73
paste textarea "№ 53452 від 12.10.2025 19:07 успішно оформлено."
type textarea "№ 53452 від 12.10.2025 19:07 успішно оформлено."
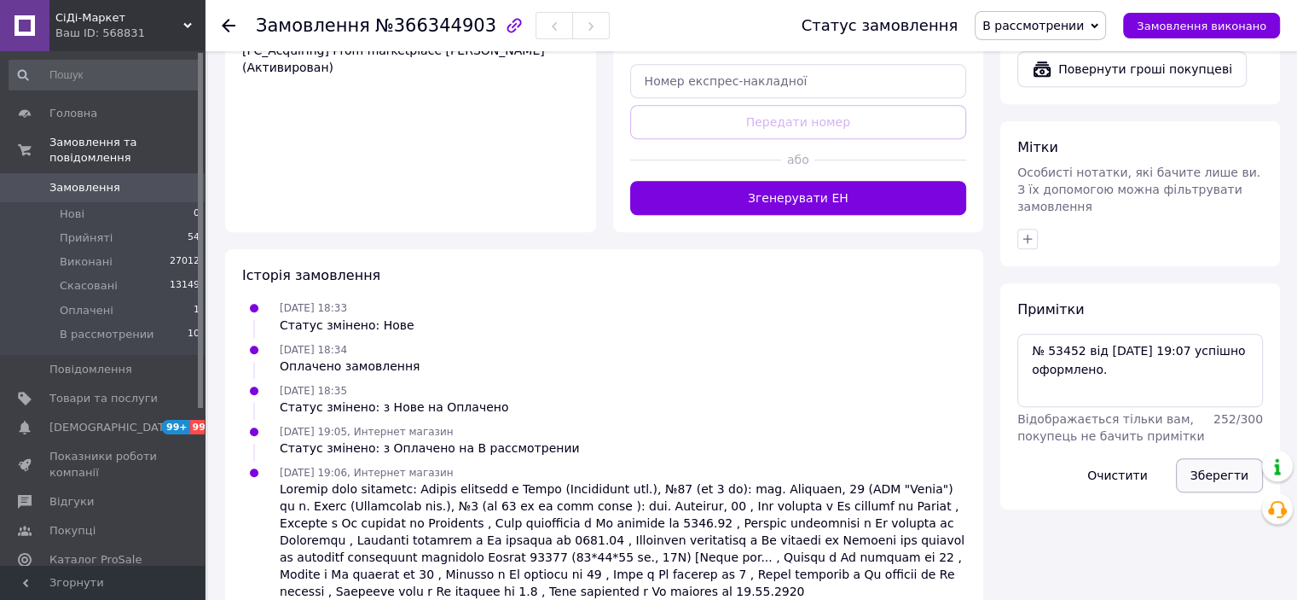
drag, startPoint x: 1215, startPoint y: 394, endPoint x: 861, endPoint y: 354, distance: 356.2
click at [1215, 458] on button "Зберегти" at bounding box center [1219, 475] width 87 height 34
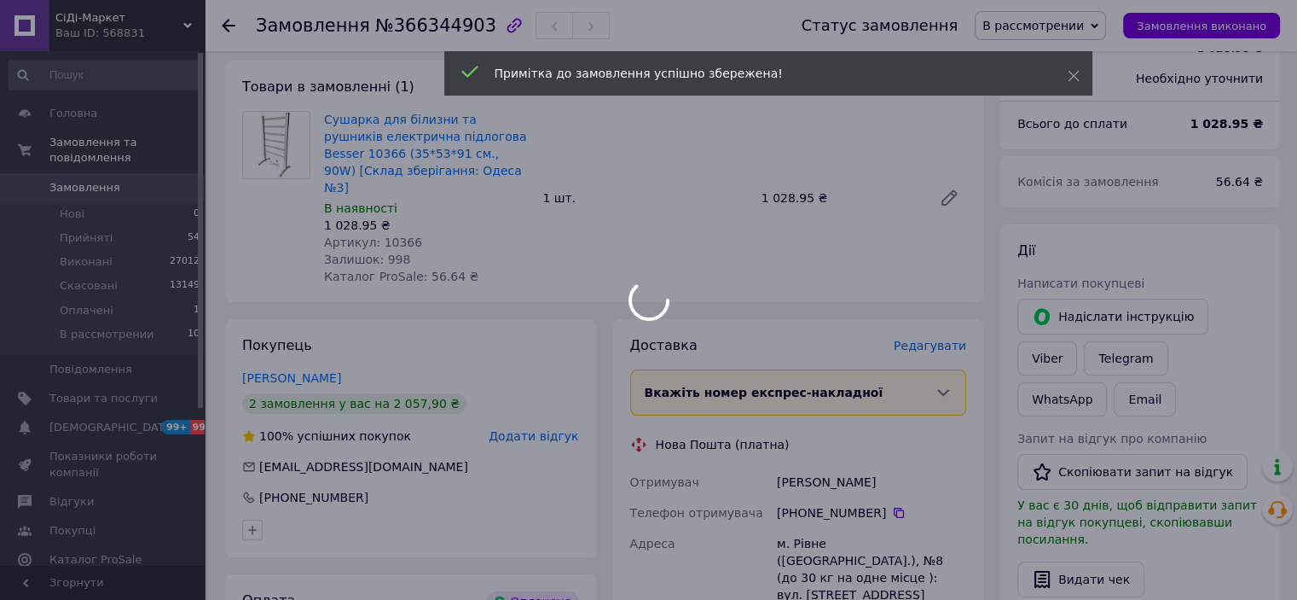
scroll to position [0, 0]
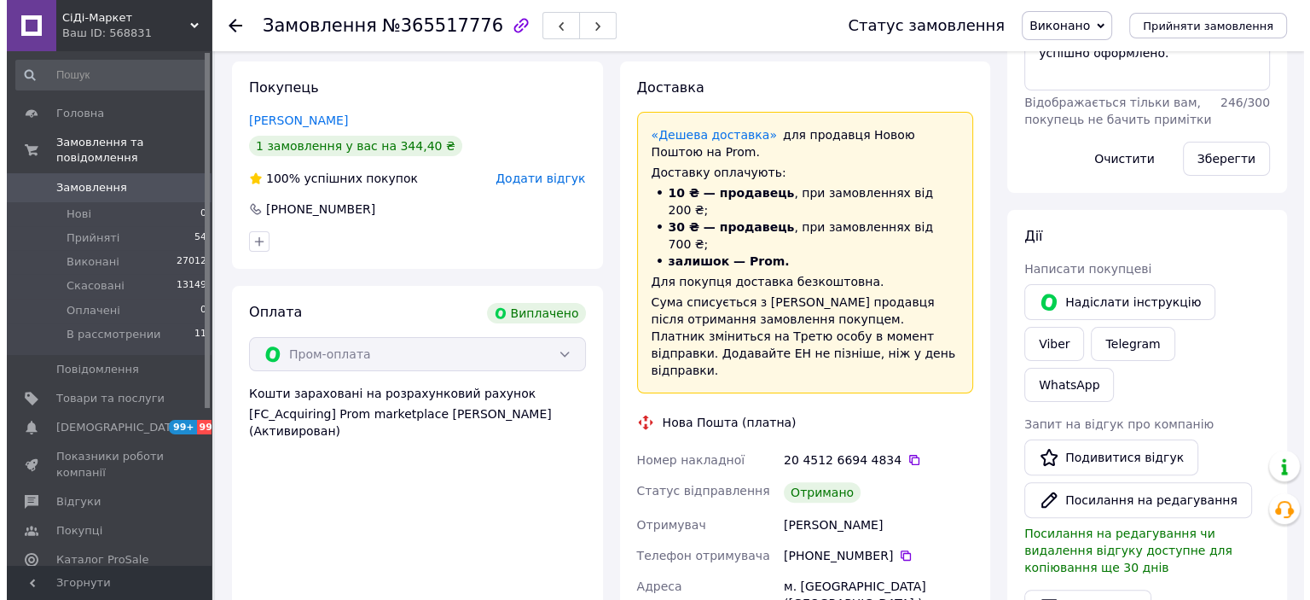
scroll to position [256, 0]
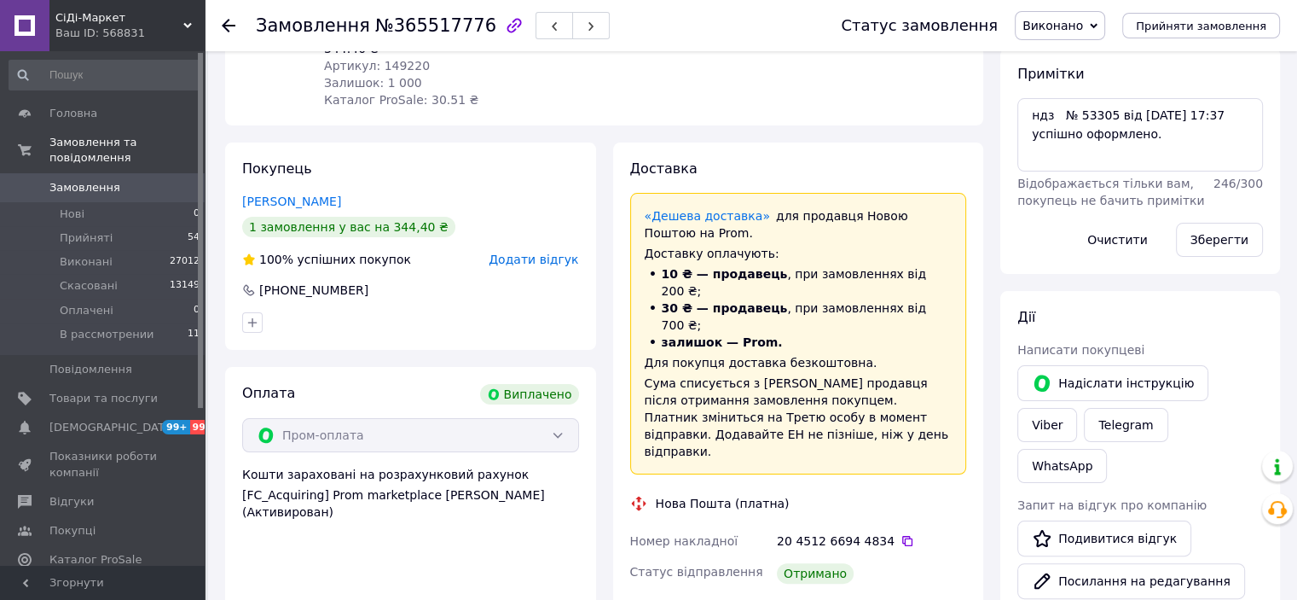
click at [517, 252] on span "Додати відгук" at bounding box center [534, 259] width 90 height 14
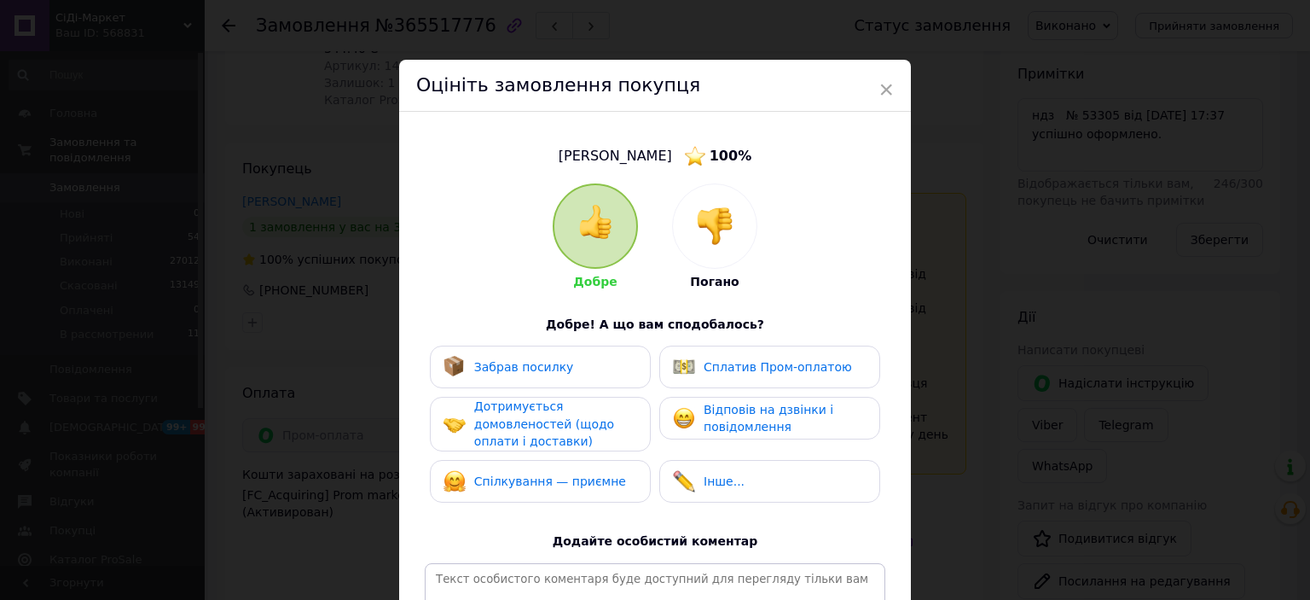
drag, startPoint x: 500, startPoint y: 374, endPoint x: 508, endPoint y: 430, distance: 56.1
click at [500, 374] on div "Забрав посилку" at bounding box center [524, 367] width 100 height 18
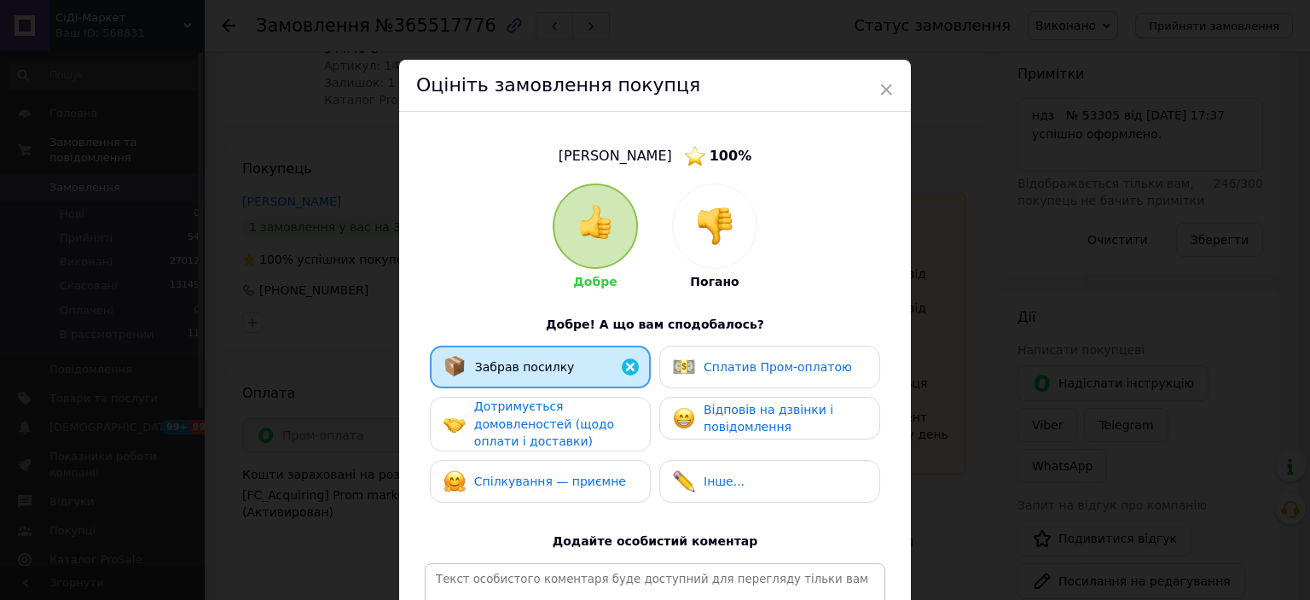
drag, startPoint x: 508, startPoint y: 430, endPoint x: 512, endPoint y: 483, distance: 53.0
click at [509, 433] on span "Дотримується домовленостей (щодо оплати і доставки)" at bounding box center [544, 423] width 140 height 49
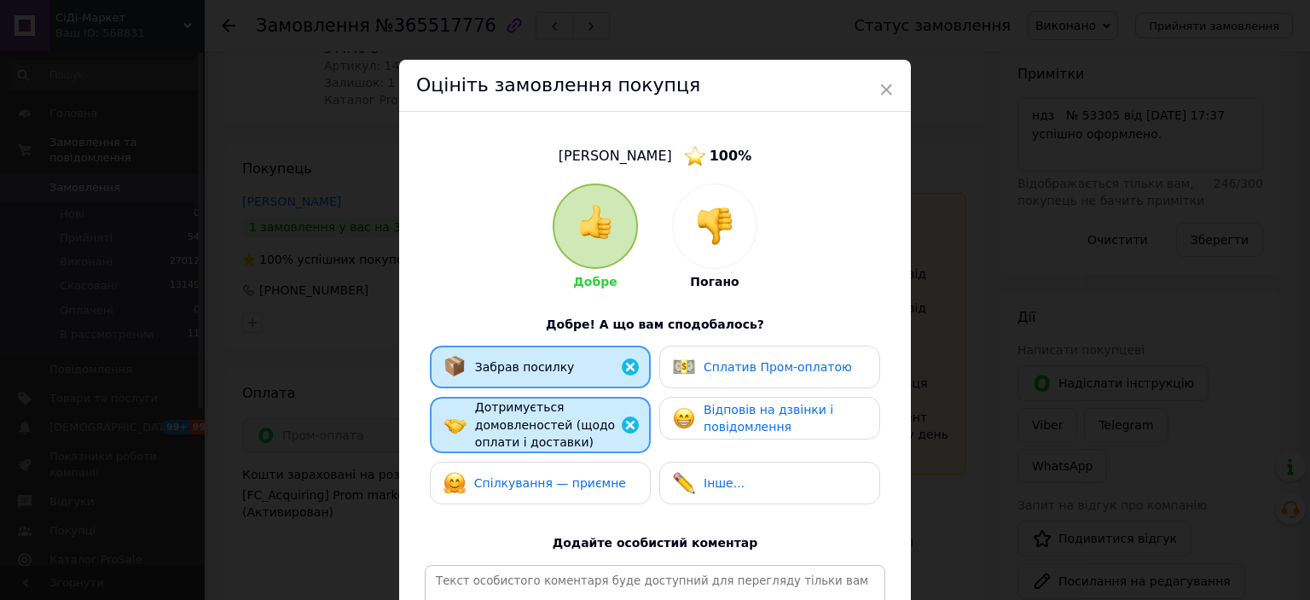
drag, startPoint x: 512, startPoint y: 483, endPoint x: 583, endPoint y: 453, distance: 77.6
click at [517, 478] on span "Спілкування — приємне" at bounding box center [550, 483] width 152 height 14
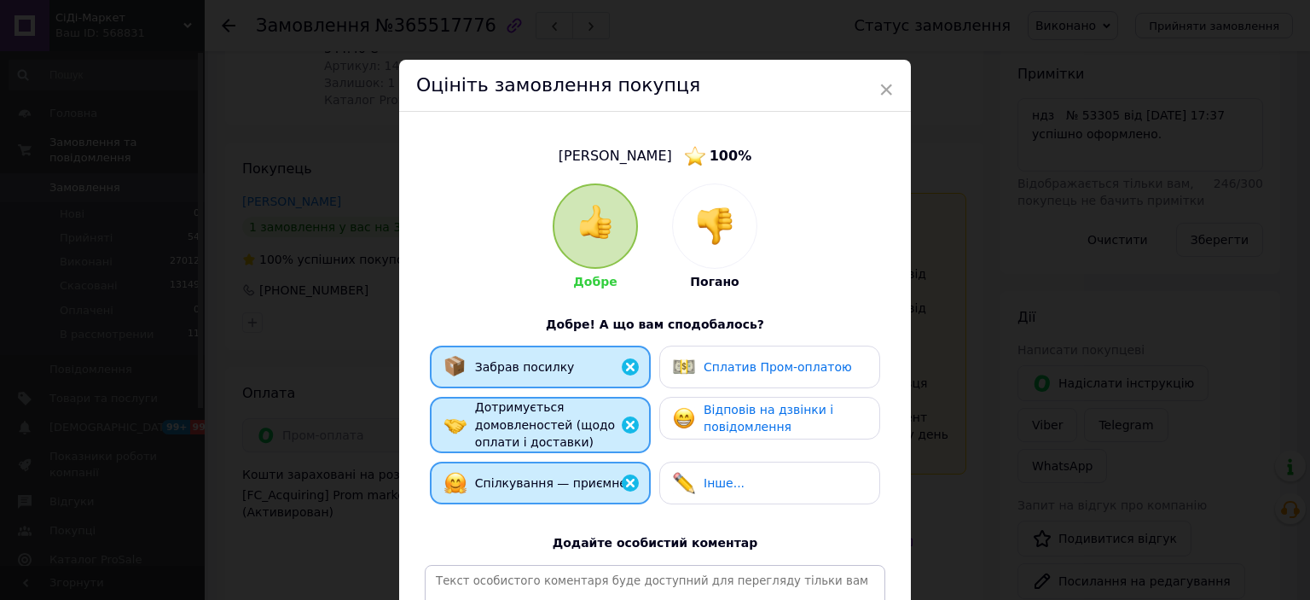
click at [699, 402] on div "Відповів на дзвінки і повідомлення" at bounding box center [769, 418] width 193 height 35
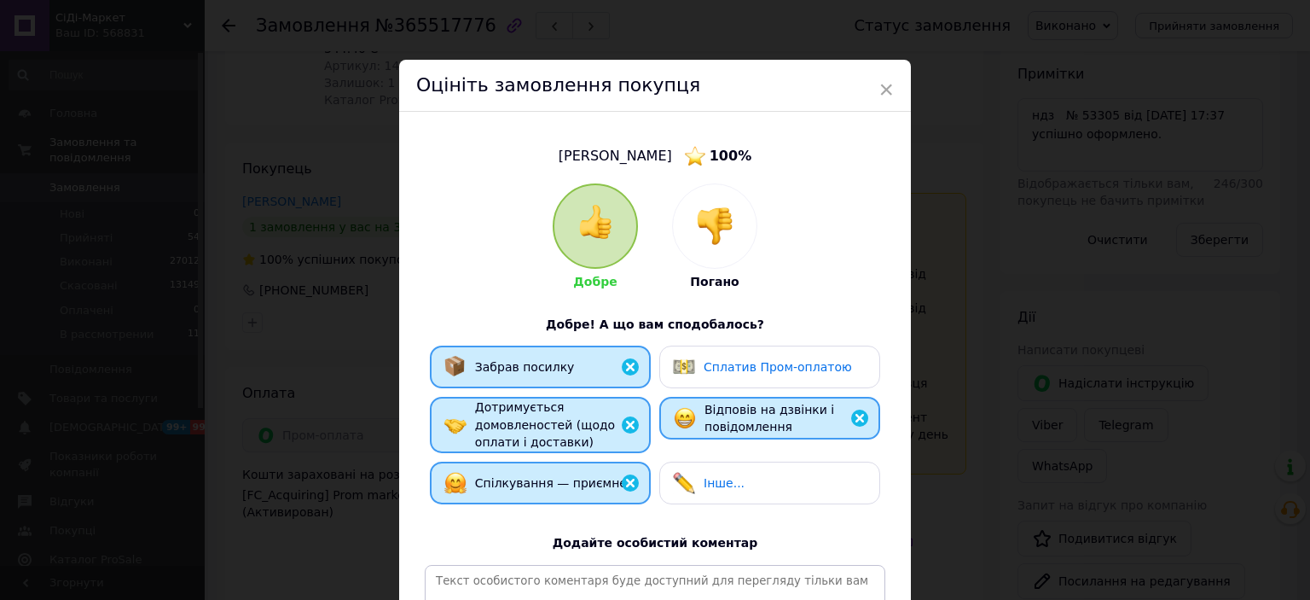
click at [706, 368] on span "Сплатив Пром-оплатою" at bounding box center [778, 367] width 148 height 14
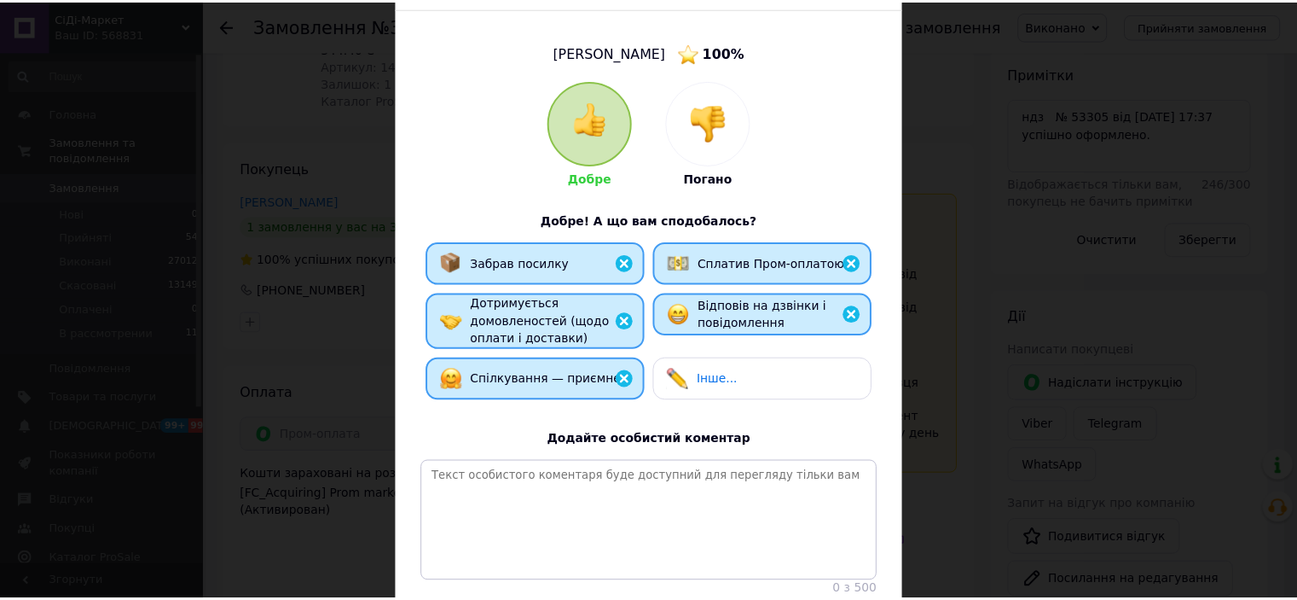
scroll to position [246, 0]
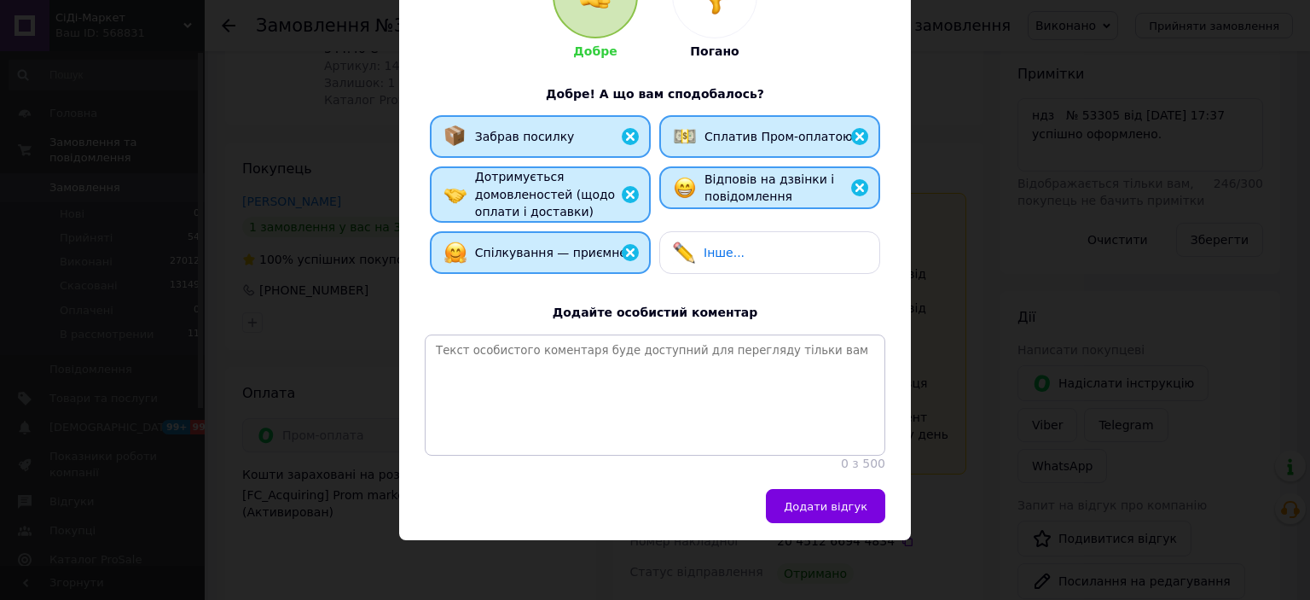
click at [831, 512] on span "Додати відгук" at bounding box center [826, 506] width 84 height 13
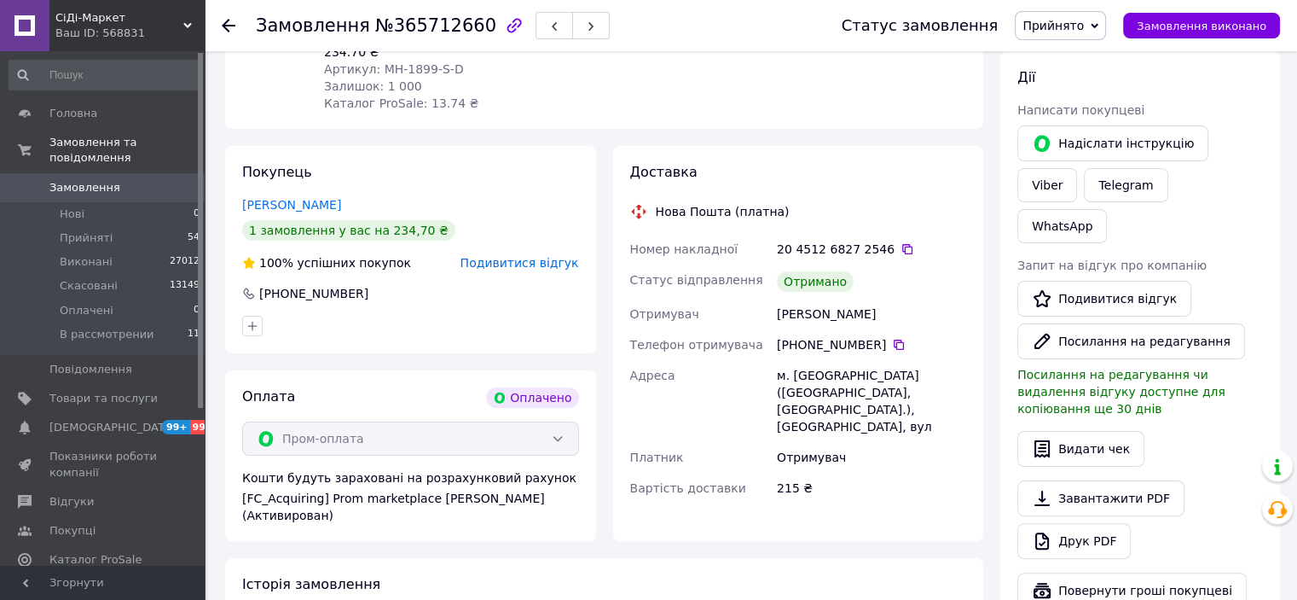
scroll to position [137, 0]
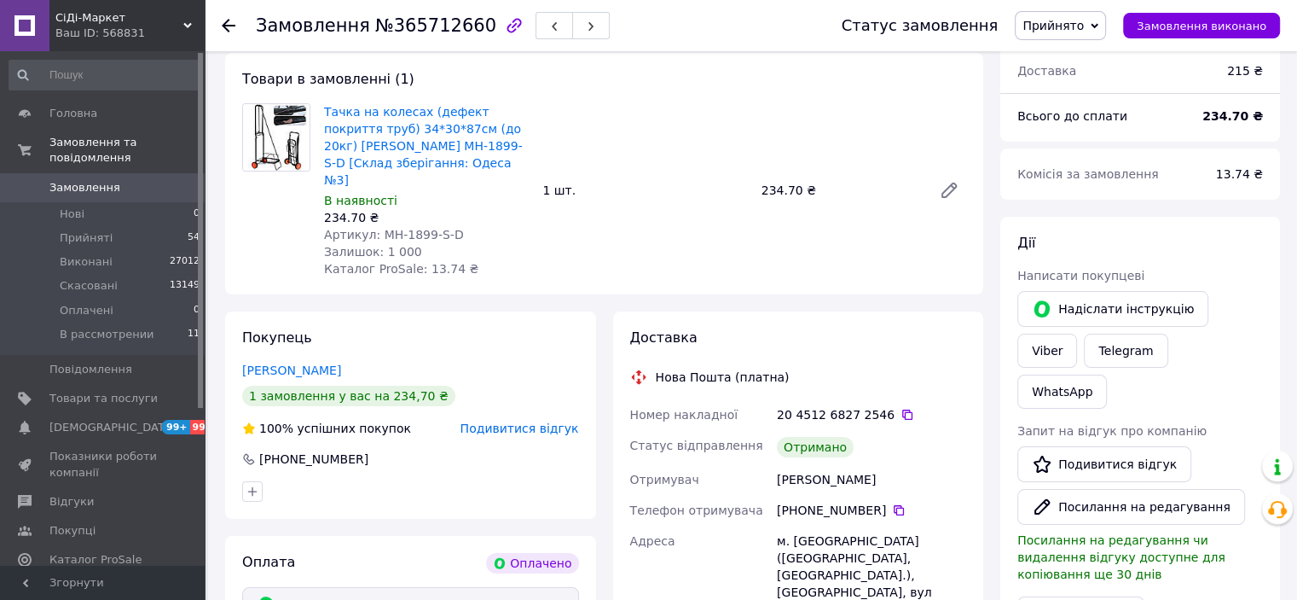
click at [529, 421] on span "Подивитися відгук" at bounding box center [520, 428] width 119 height 14
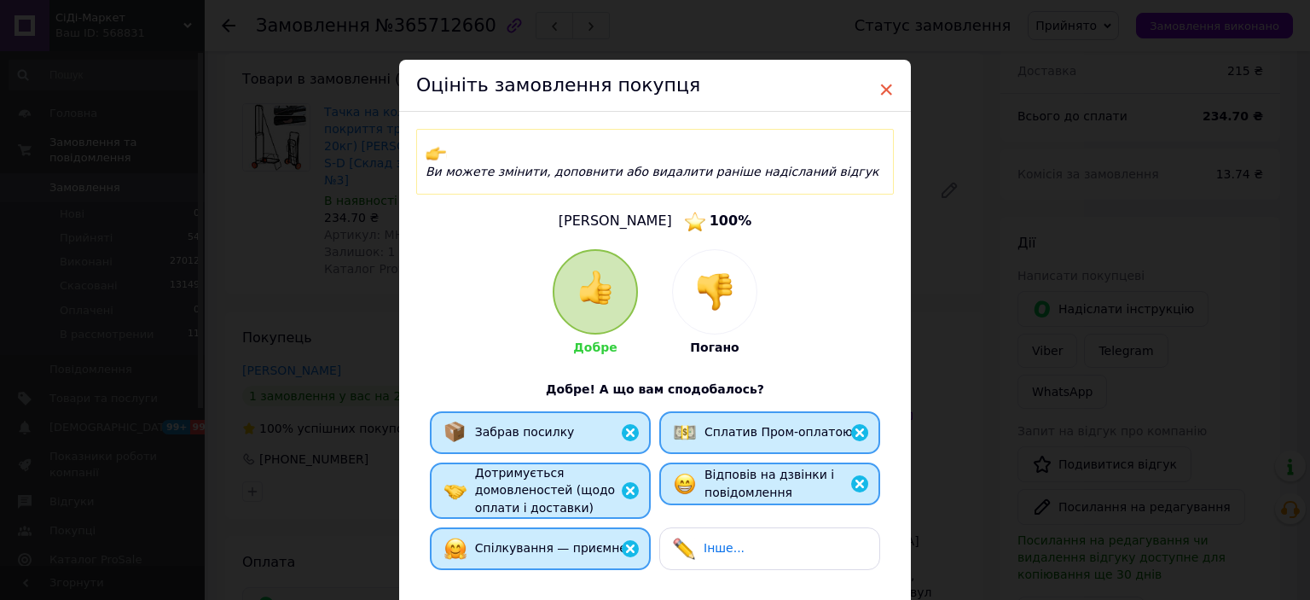
click at [882, 87] on span "×" at bounding box center [885, 89] width 15 height 29
